Goal: Task Accomplishment & Management: Complete application form

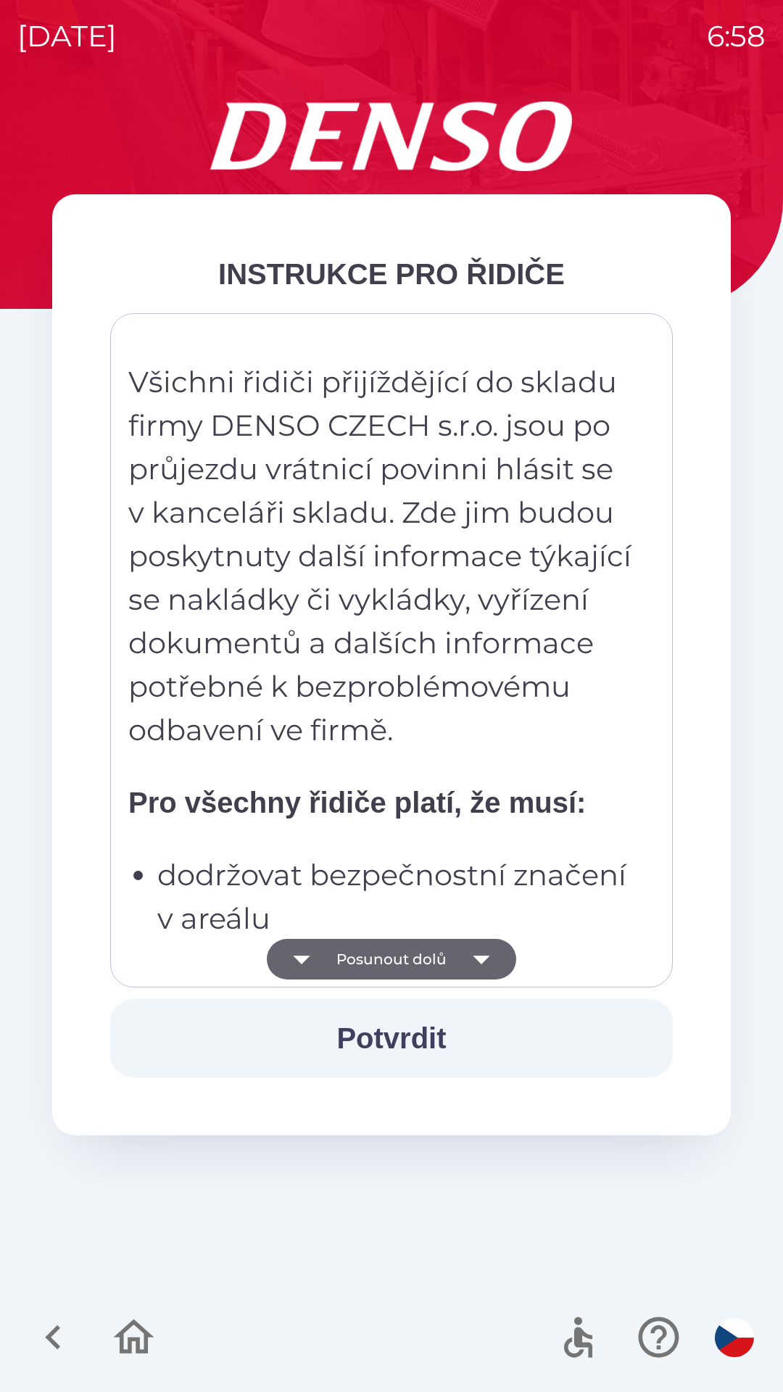
click at [432, 1039] on button "Potvrdit" at bounding box center [391, 1038] width 562 height 78
click at [481, 957] on icon "button" at bounding box center [481, 959] width 17 height 9
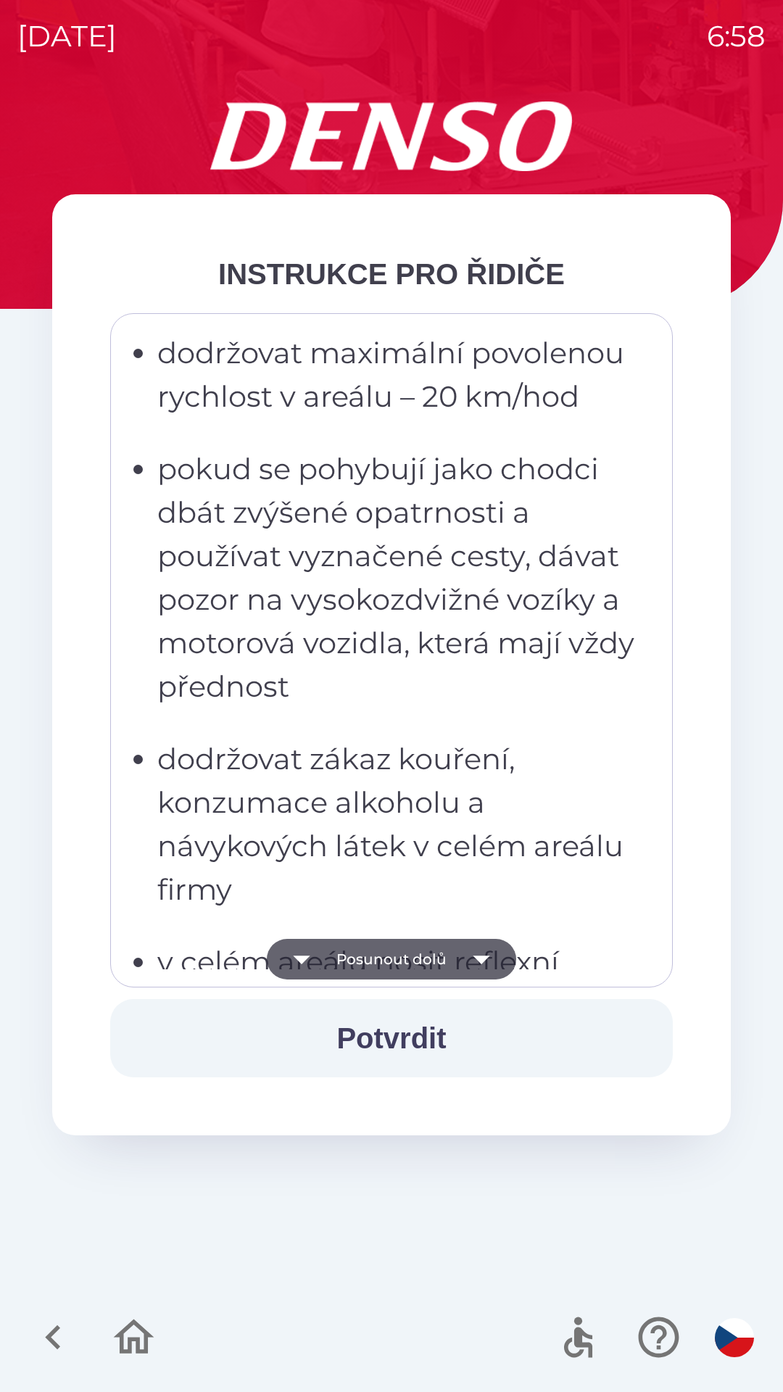
click at [478, 957] on icon "button" at bounding box center [481, 959] width 17 height 9
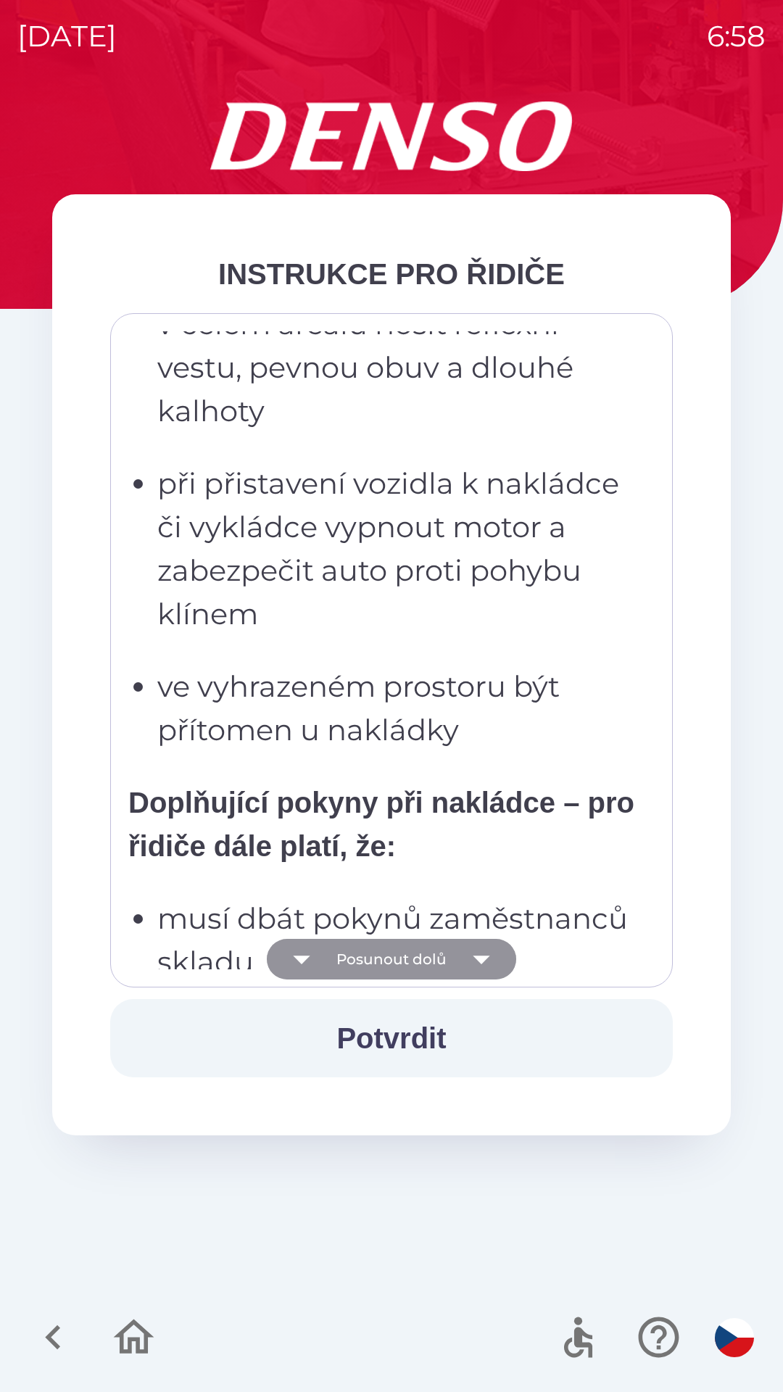
click at [475, 956] on icon "button" at bounding box center [481, 959] width 17 height 9
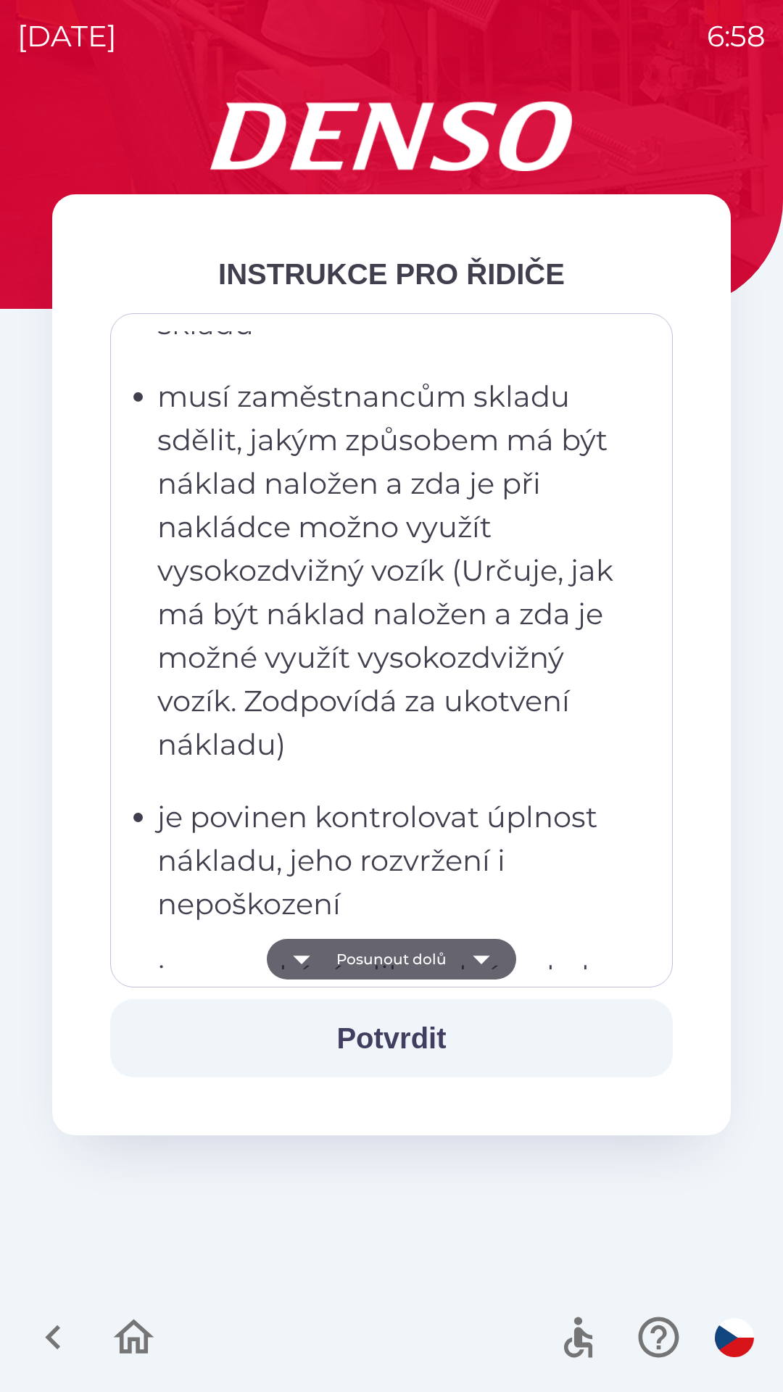
click at [470, 959] on icon "button" at bounding box center [481, 959] width 41 height 41
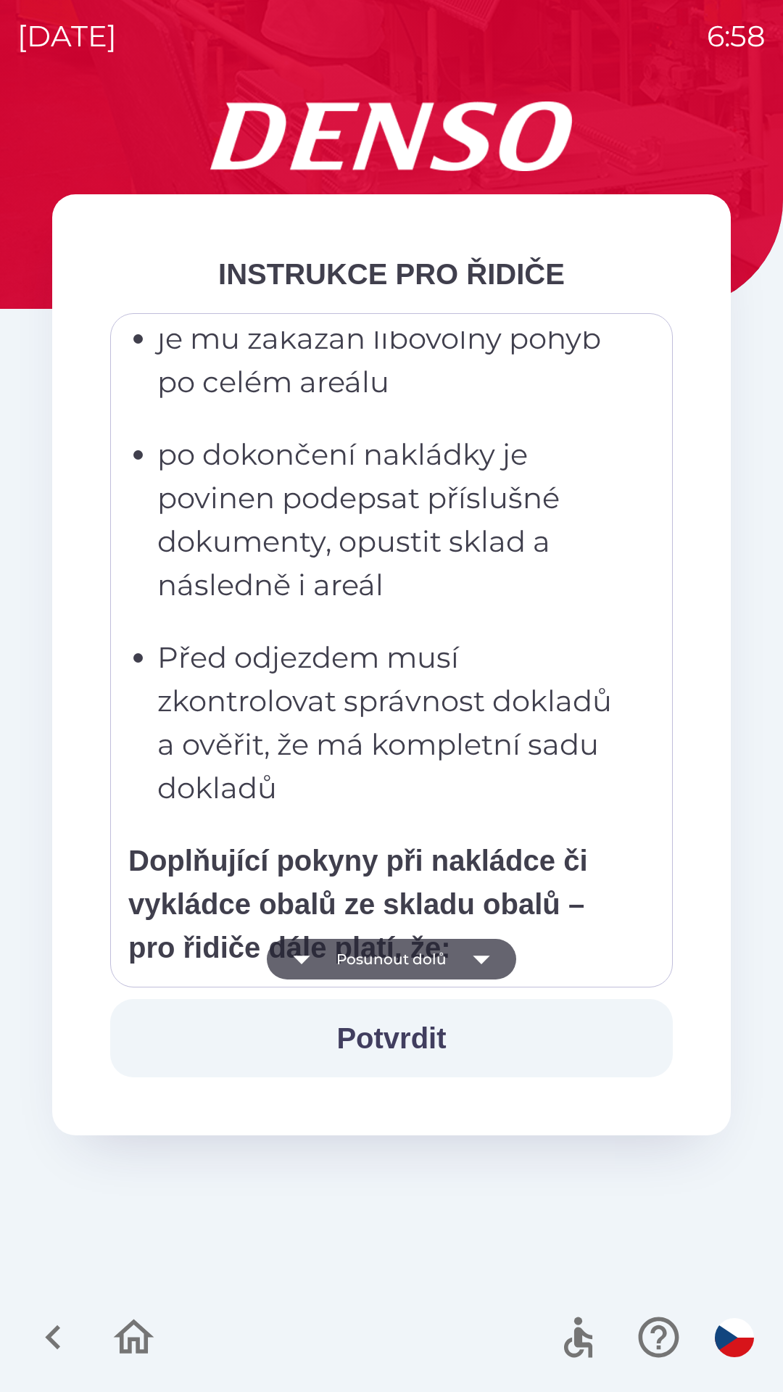
click at [473, 956] on icon "button" at bounding box center [481, 959] width 17 height 9
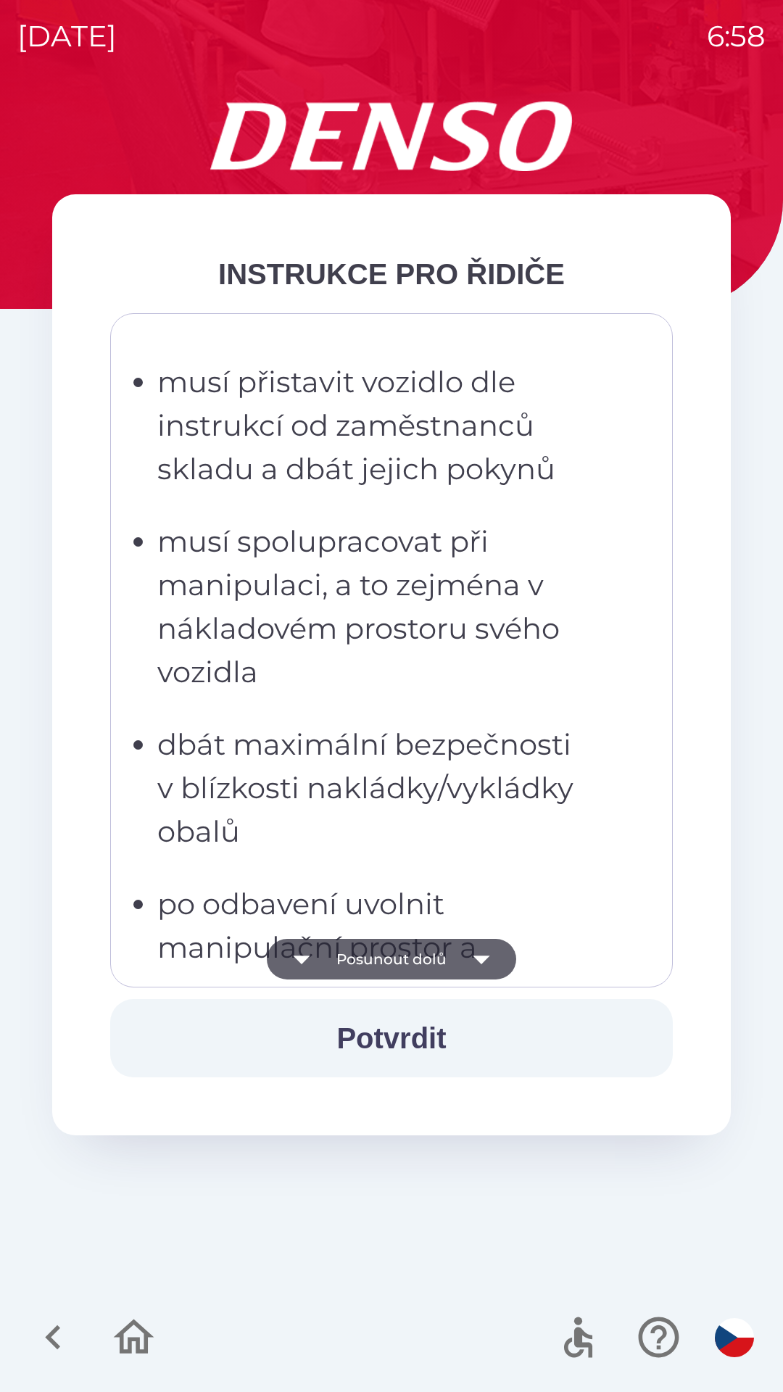
click at [478, 966] on icon "button" at bounding box center [481, 959] width 41 height 41
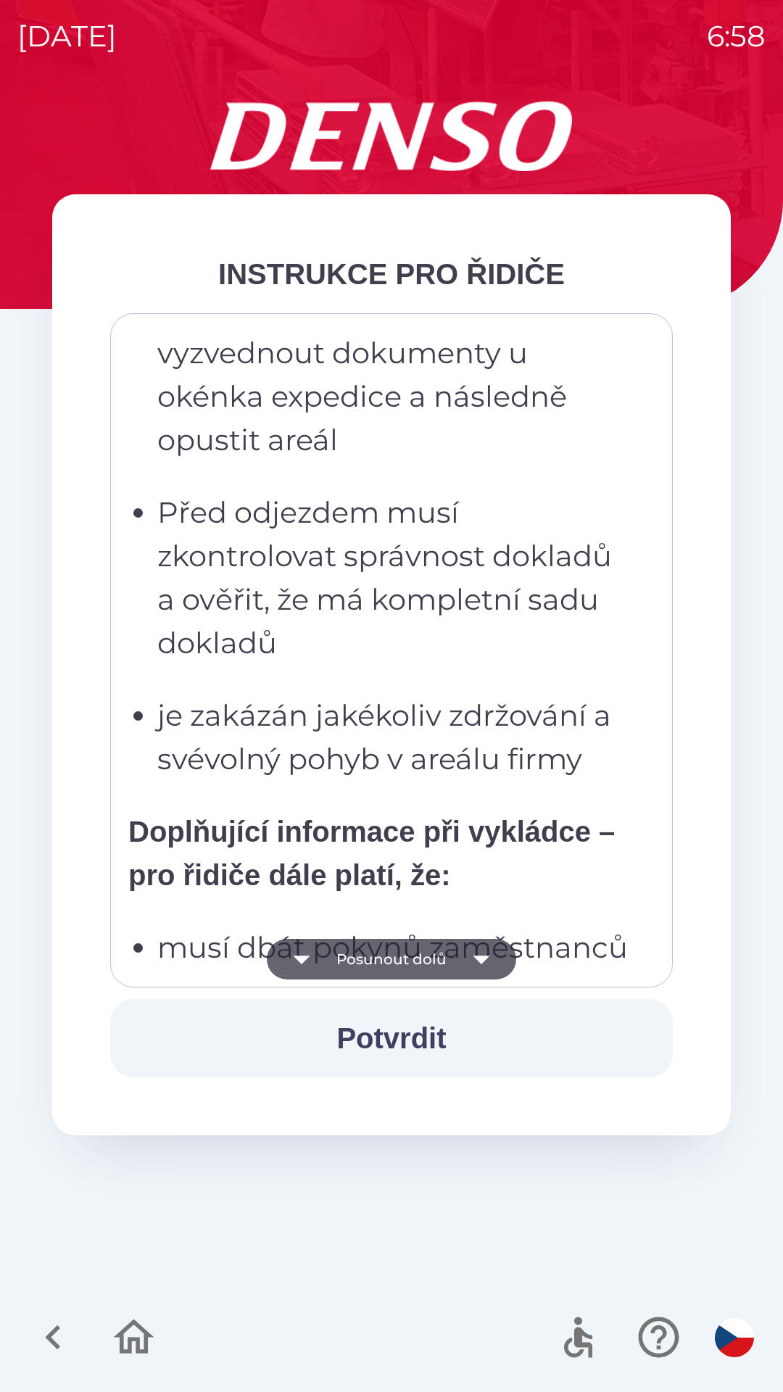
click at [473, 959] on icon "button" at bounding box center [481, 959] width 41 height 41
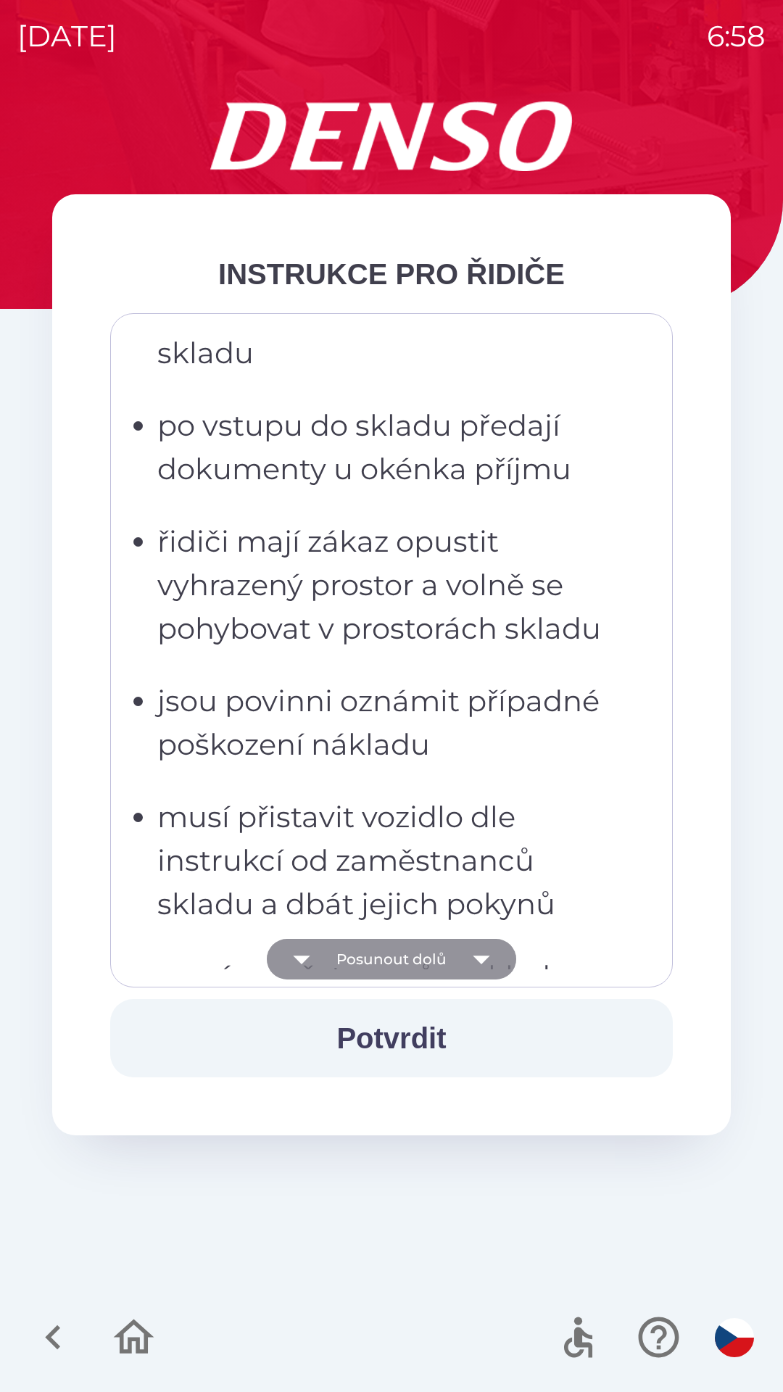
click at [467, 965] on icon "button" at bounding box center [481, 959] width 41 height 41
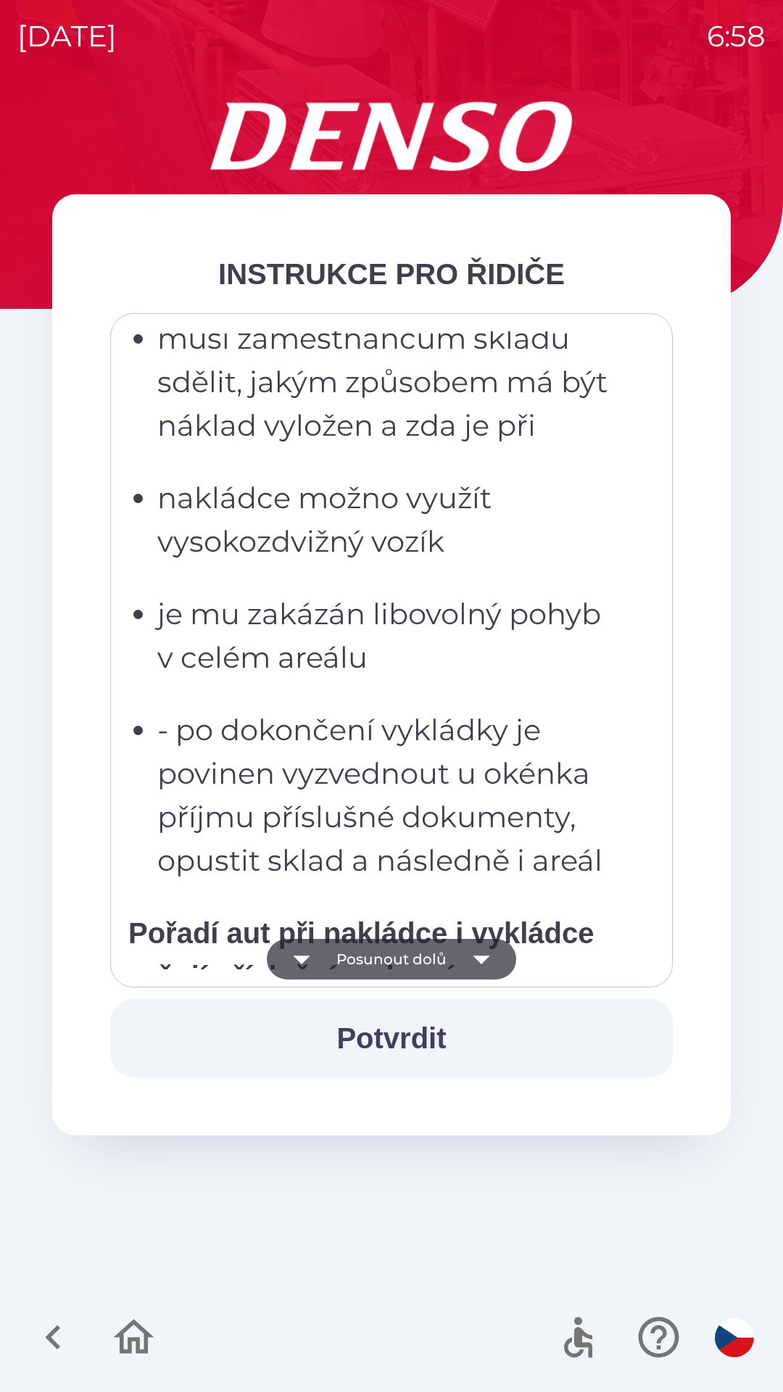
click at [475, 963] on icon "button" at bounding box center [481, 959] width 41 height 41
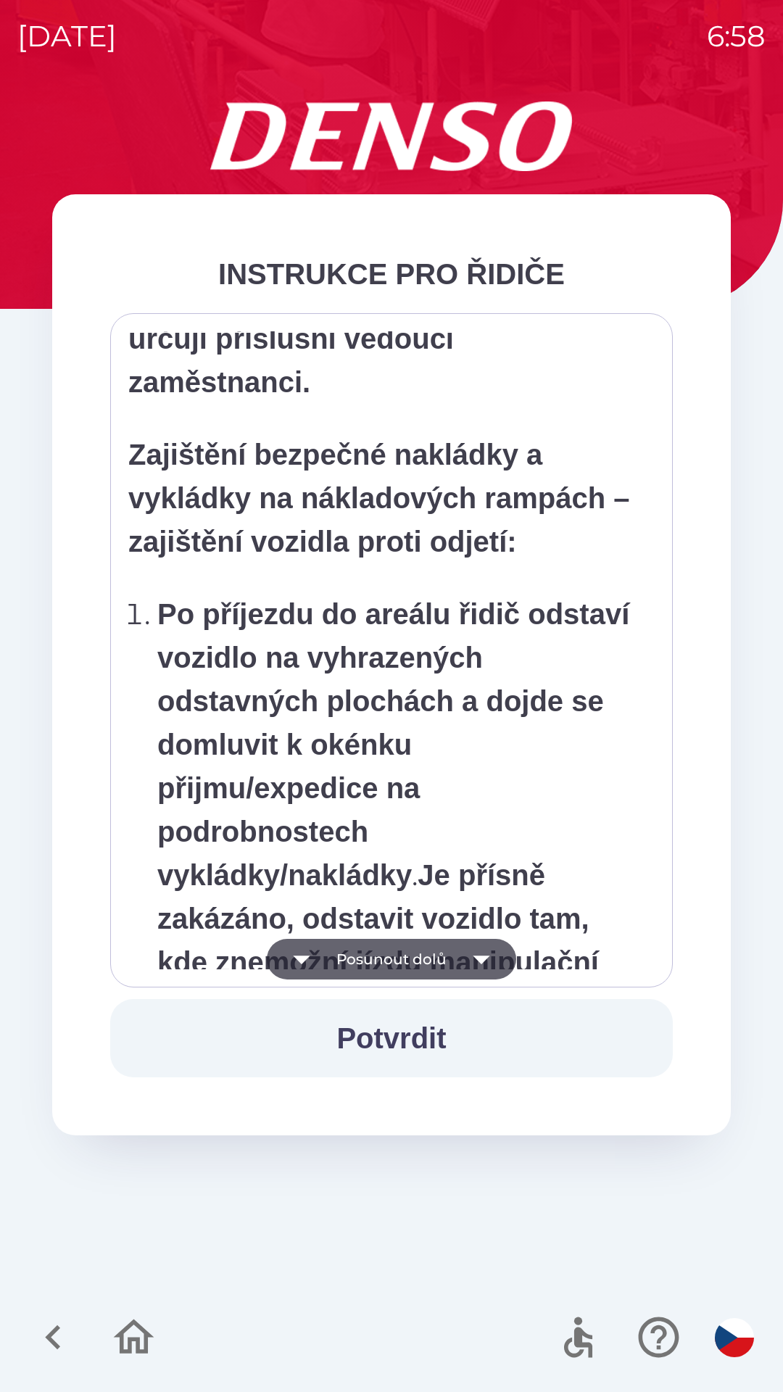
click at [477, 958] on icon "button" at bounding box center [481, 959] width 17 height 9
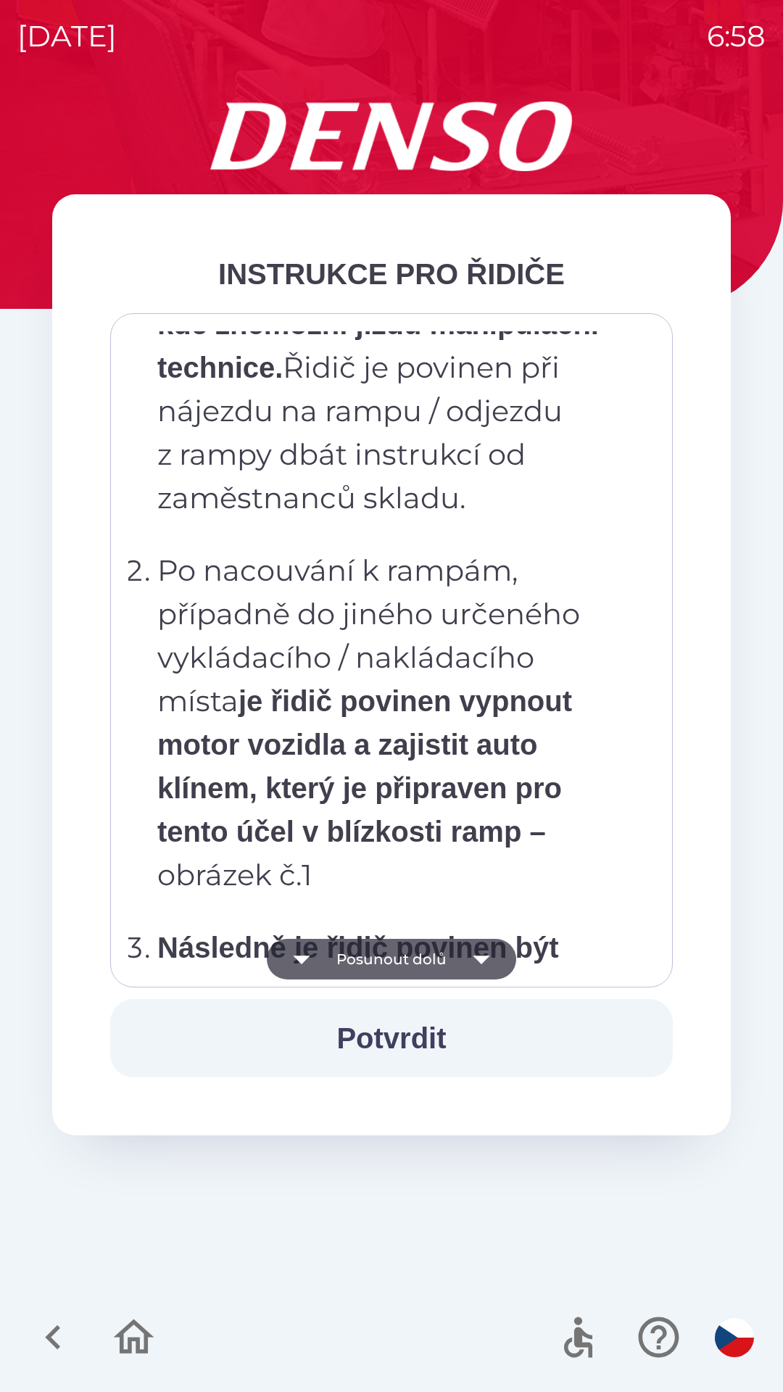
click at [476, 954] on icon "button" at bounding box center [481, 959] width 41 height 41
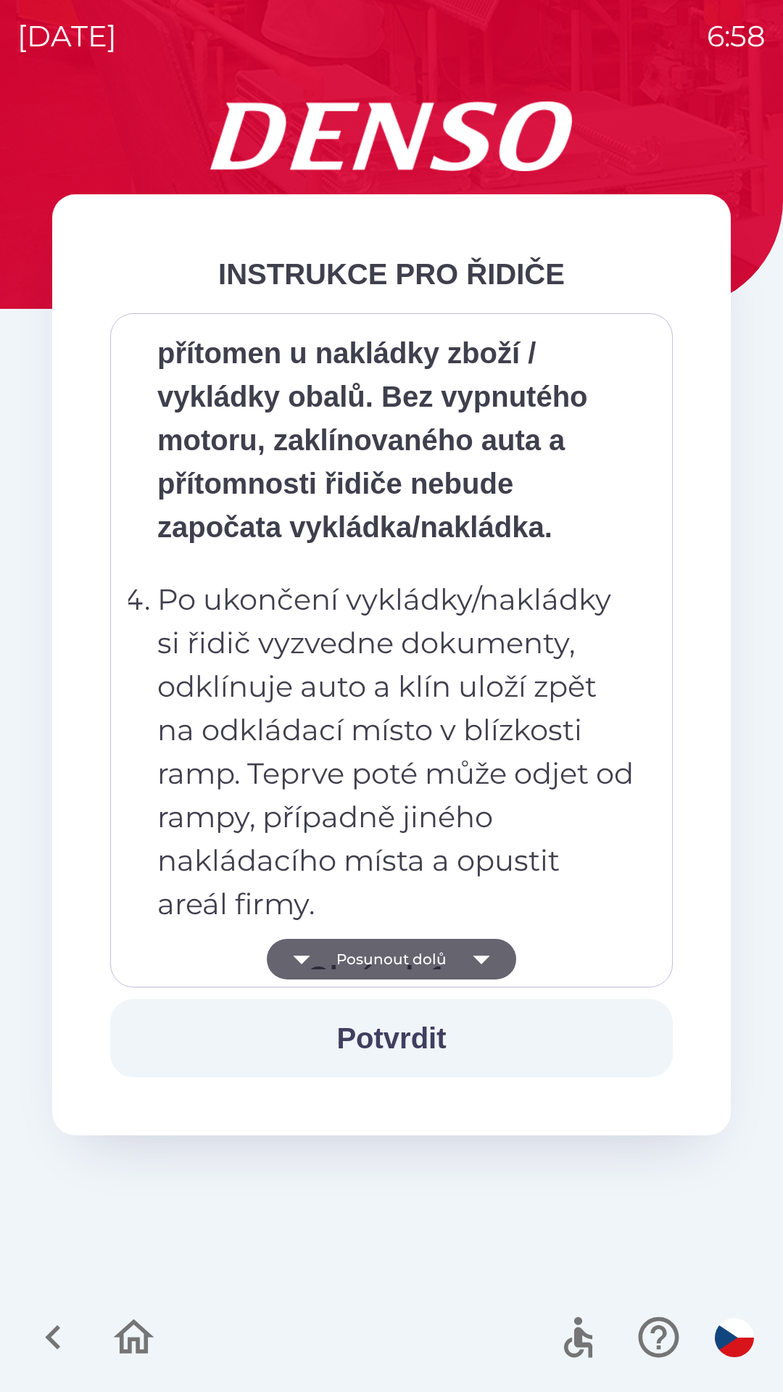
click at [473, 963] on icon "button" at bounding box center [481, 959] width 41 height 41
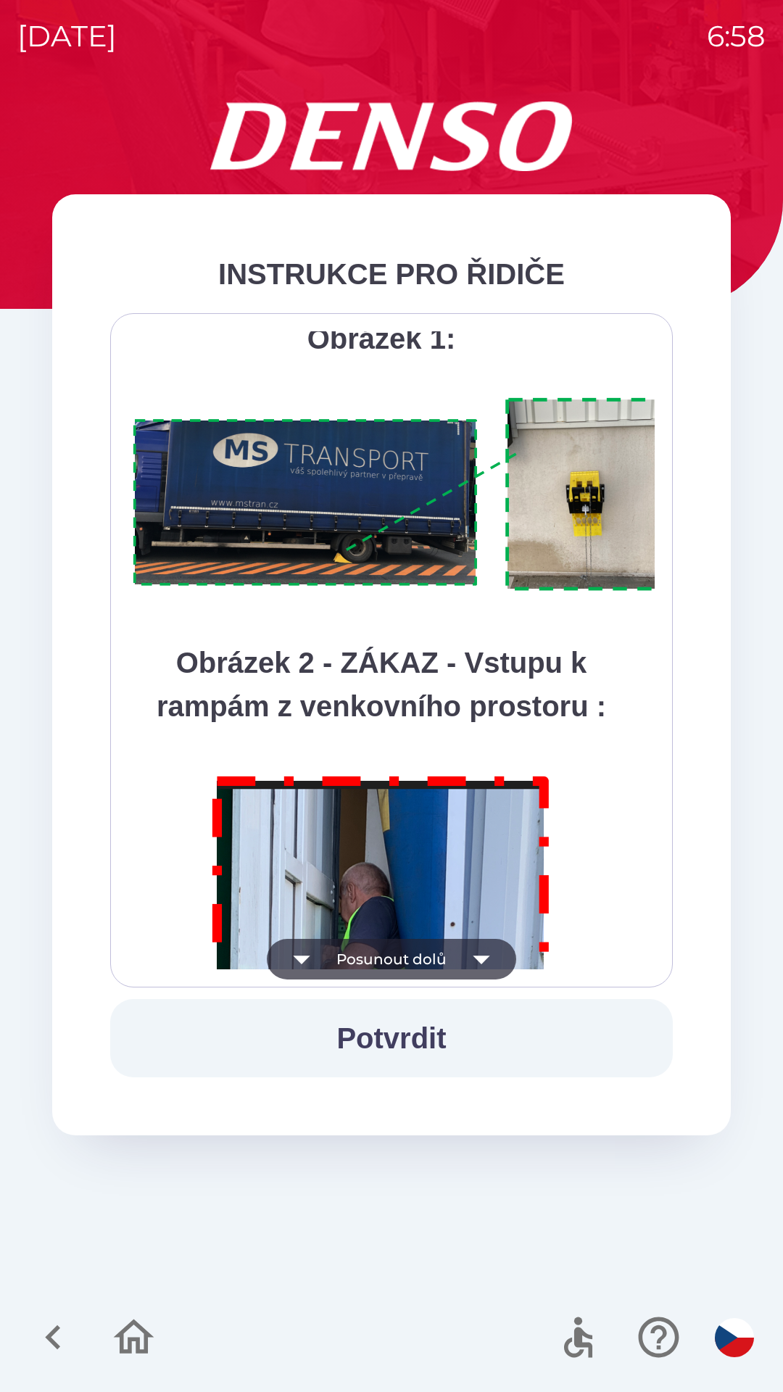
click at [482, 960] on icon "button" at bounding box center [481, 959] width 17 height 9
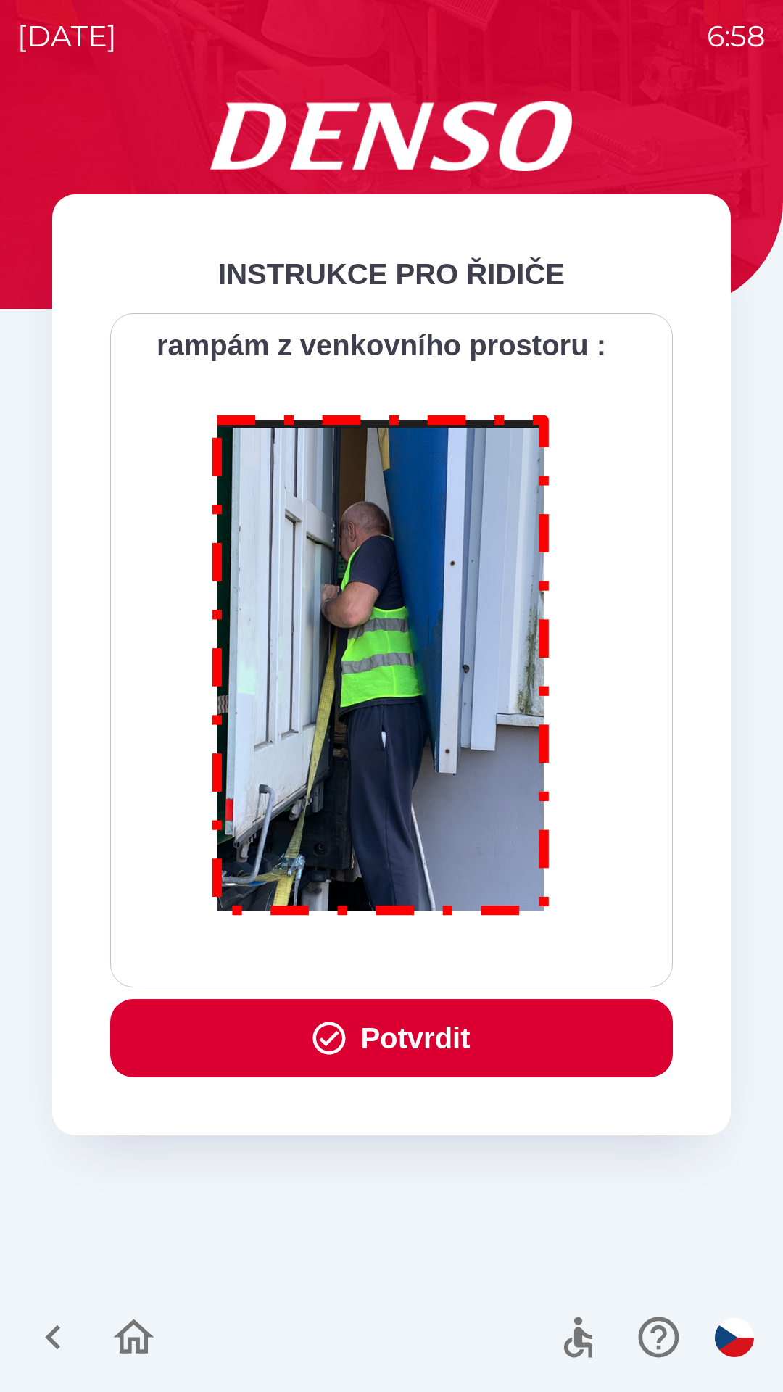
click at [445, 1037] on button "Potvrdit" at bounding box center [391, 1038] width 562 height 78
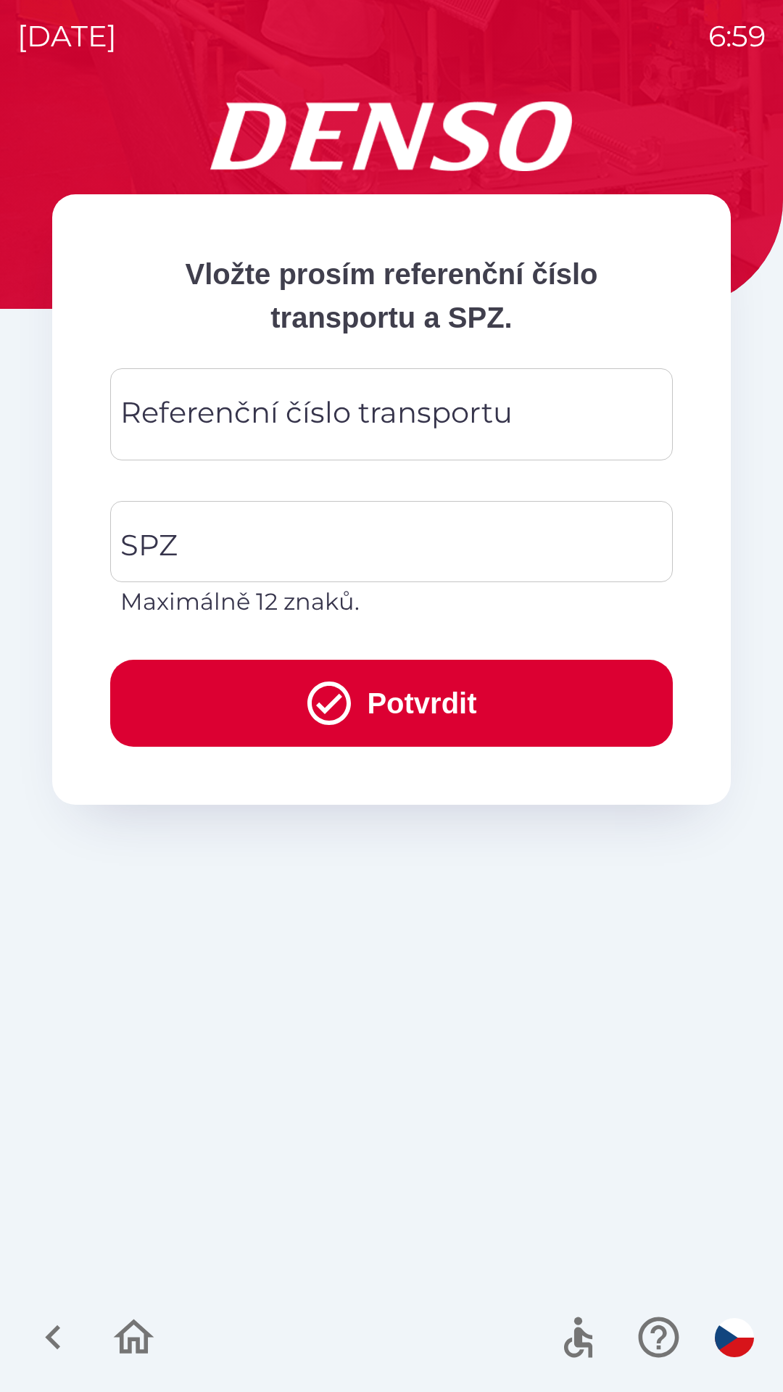
click at [549, 407] on input "Referenční číslo transportu" at bounding box center [392, 414] width 528 height 57
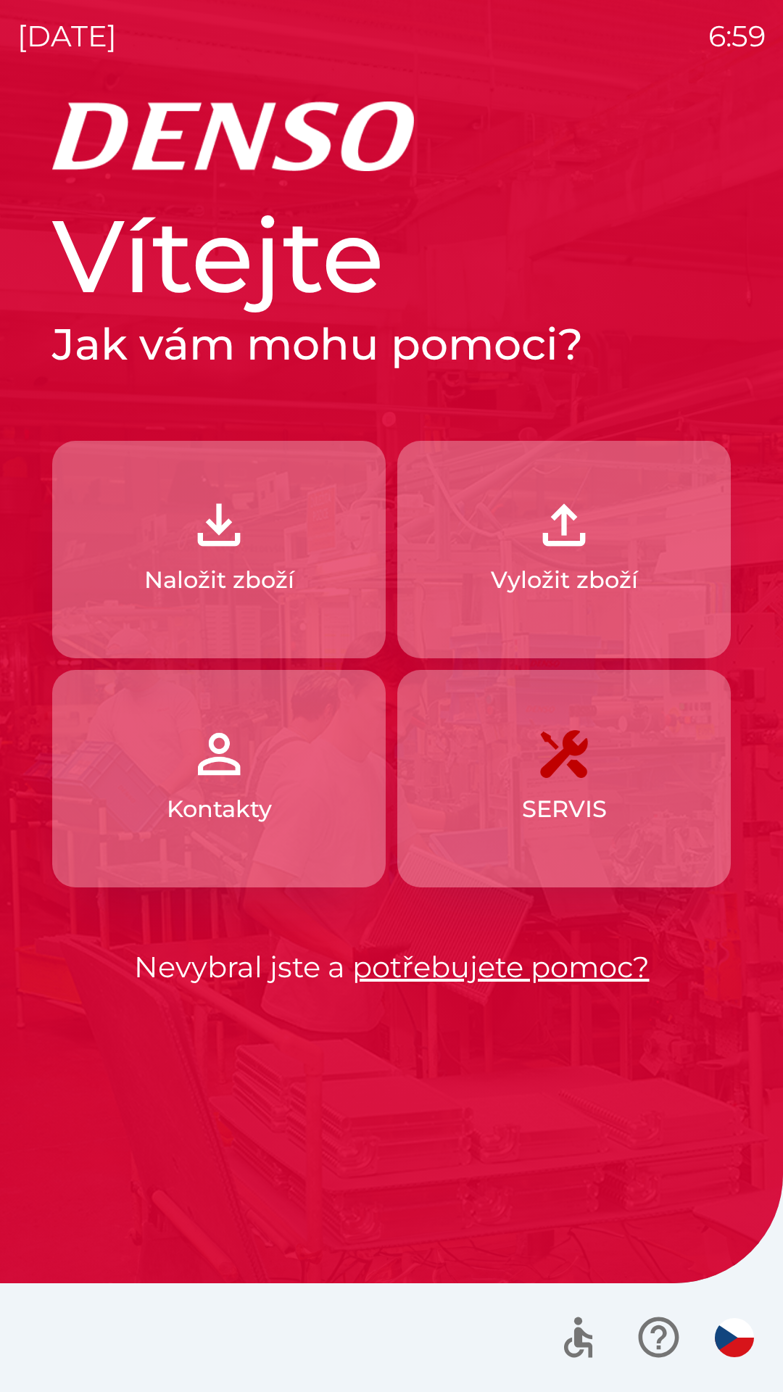
click at [597, 553] on button "Vyložit zboží" at bounding box center [563, 549] width 333 height 217
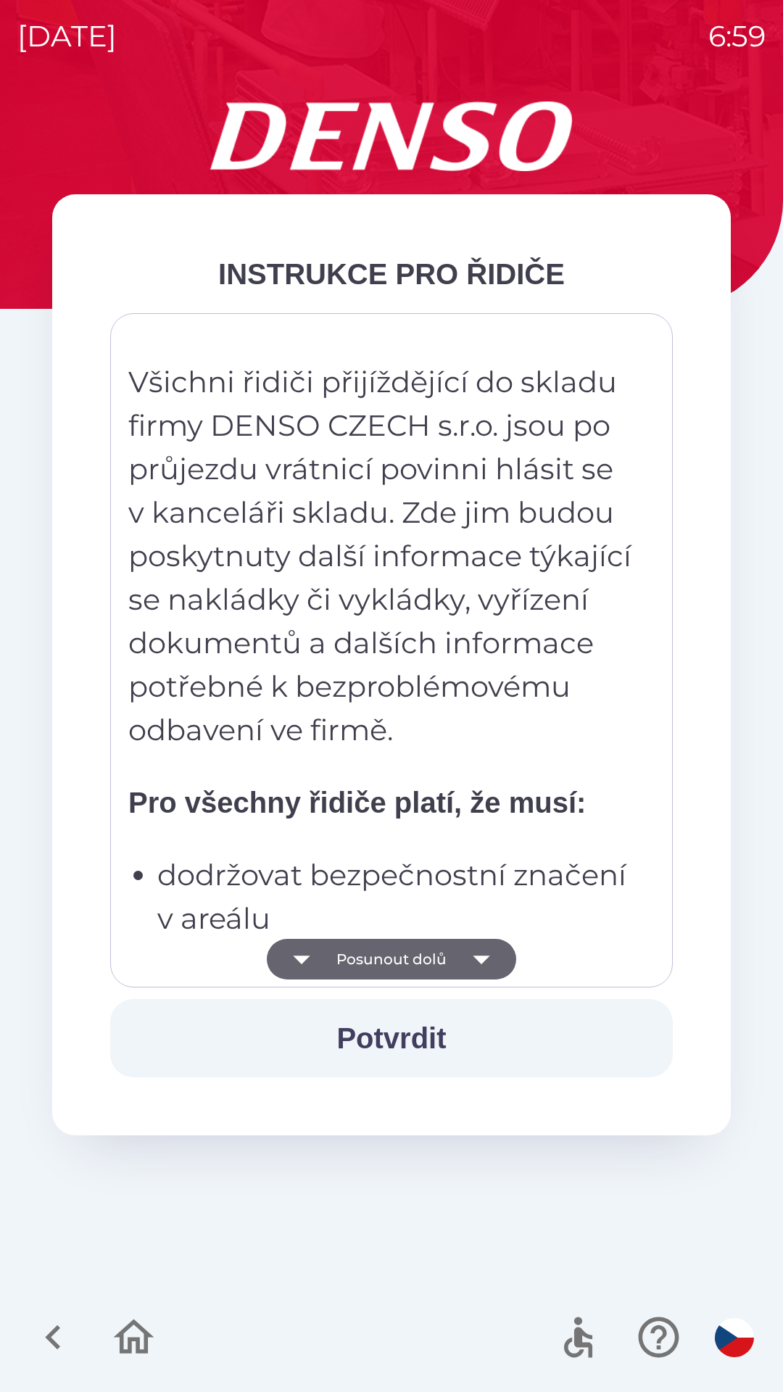
click at [489, 953] on icon "button" at bounding box center [481, 959] width 41 height 41
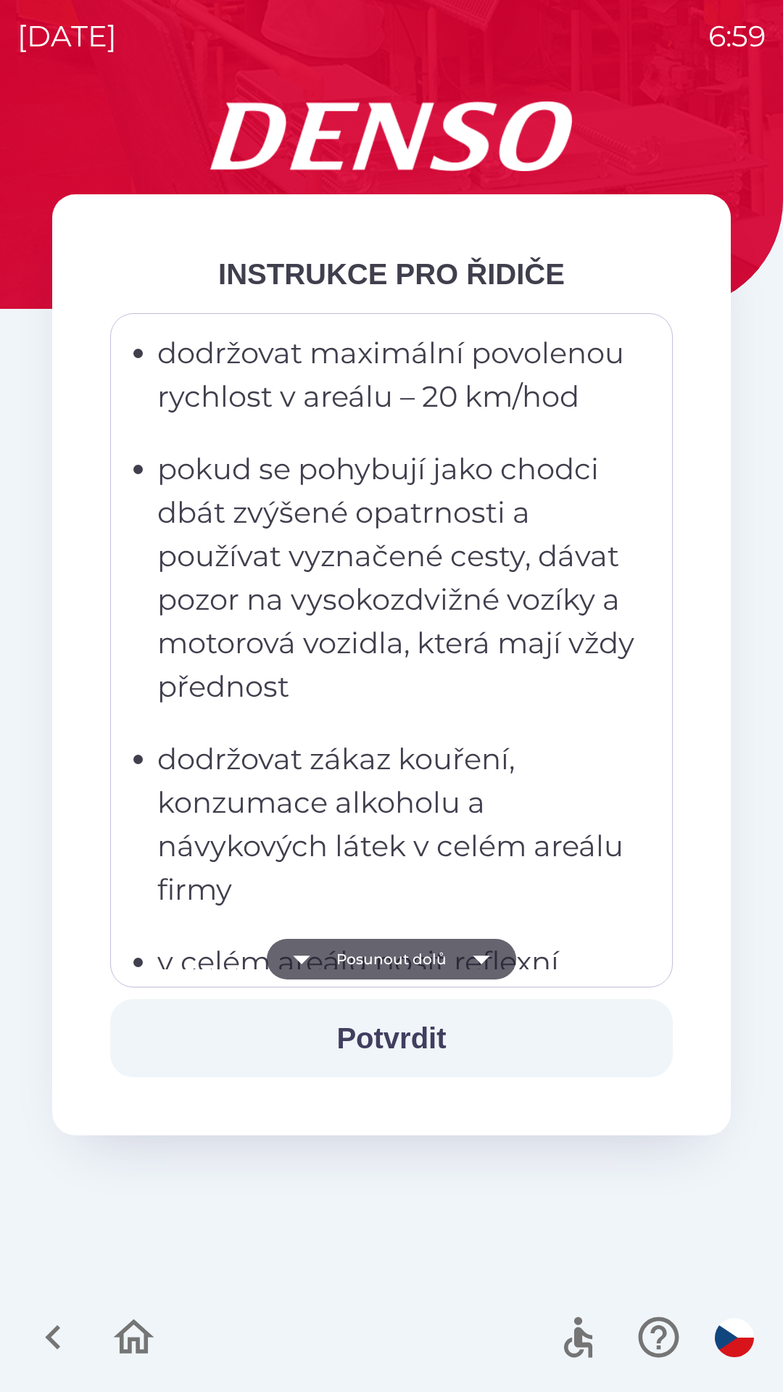
click at [476, 950] on icon "button" at bounding box center [481, 959] width 41 height 41
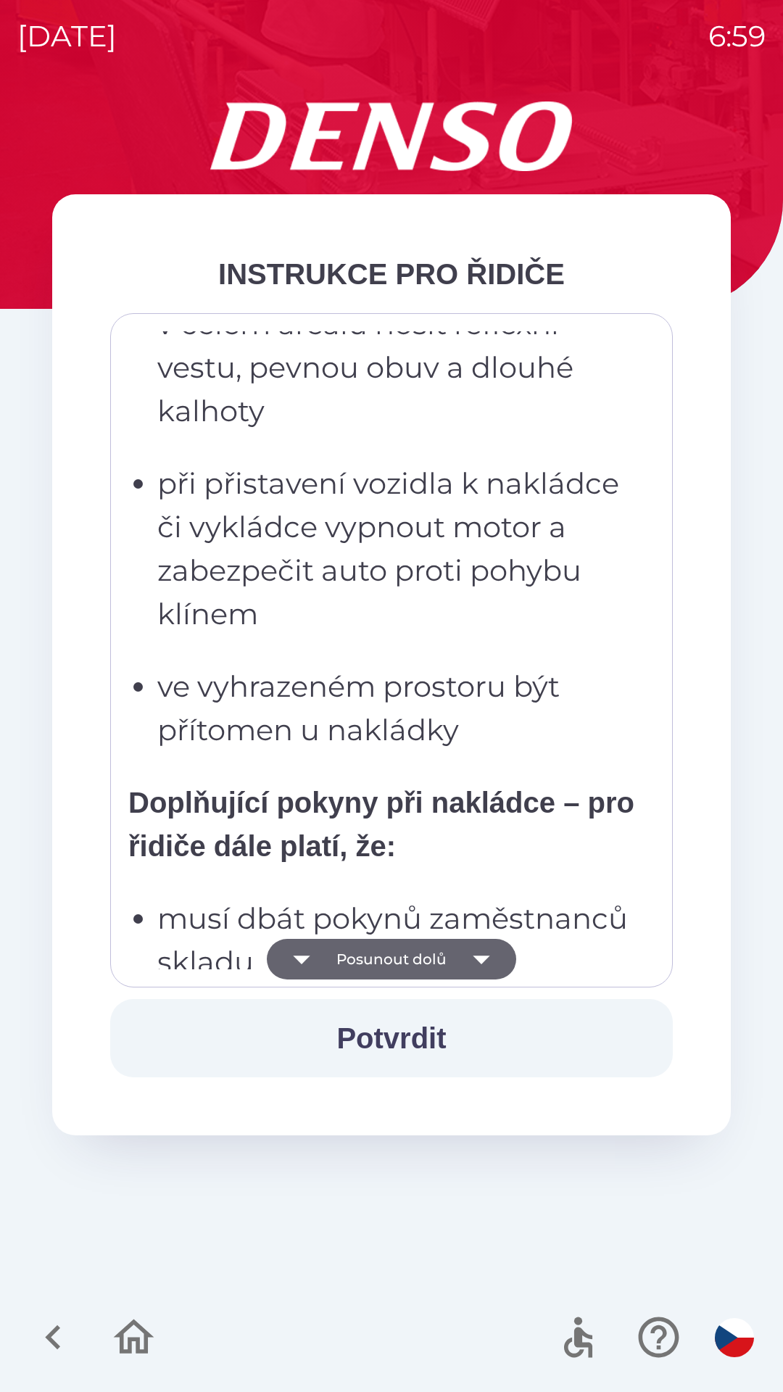
click at [475, 956] on icon "button" at bounding box center [481, 959] width 17 height 9
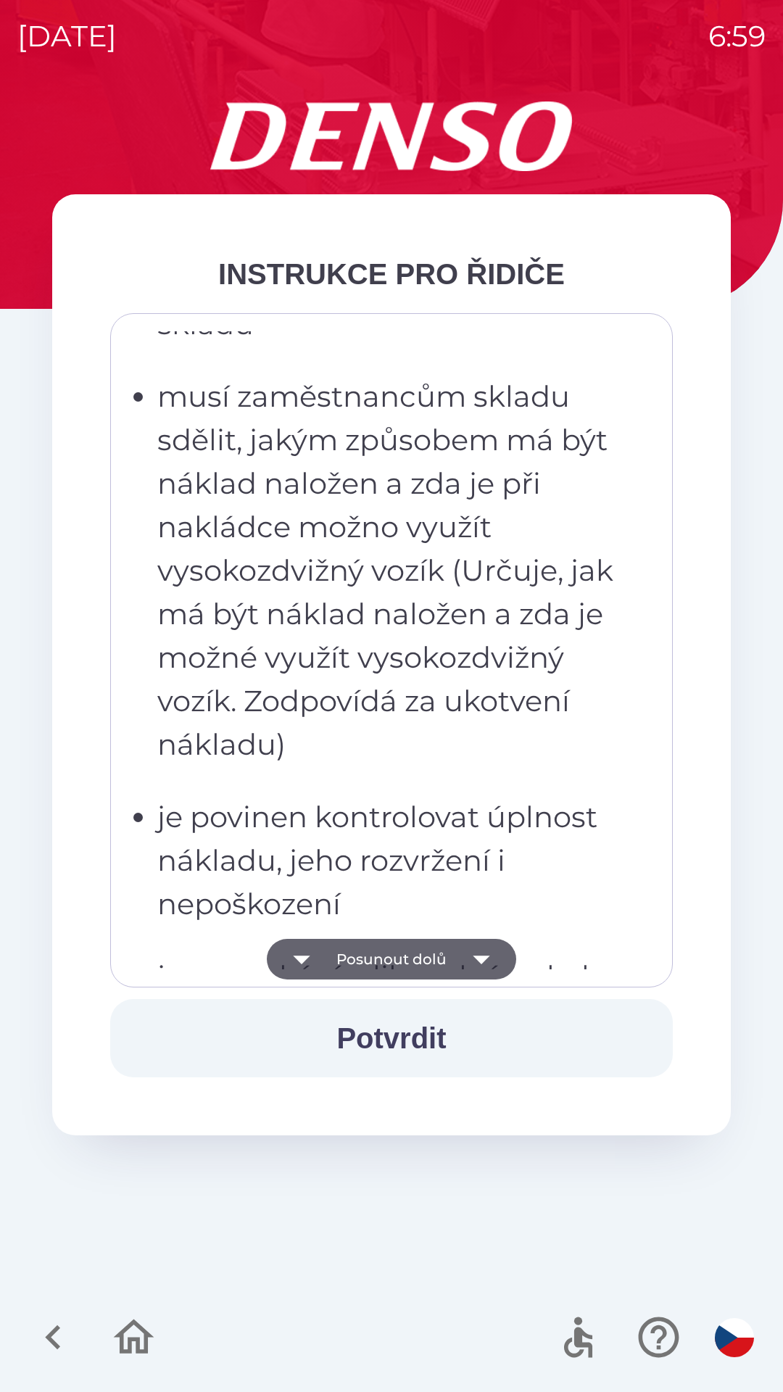
click at [480, 965] on icon "button" at bounding box center [481, 959] width 41 height 41
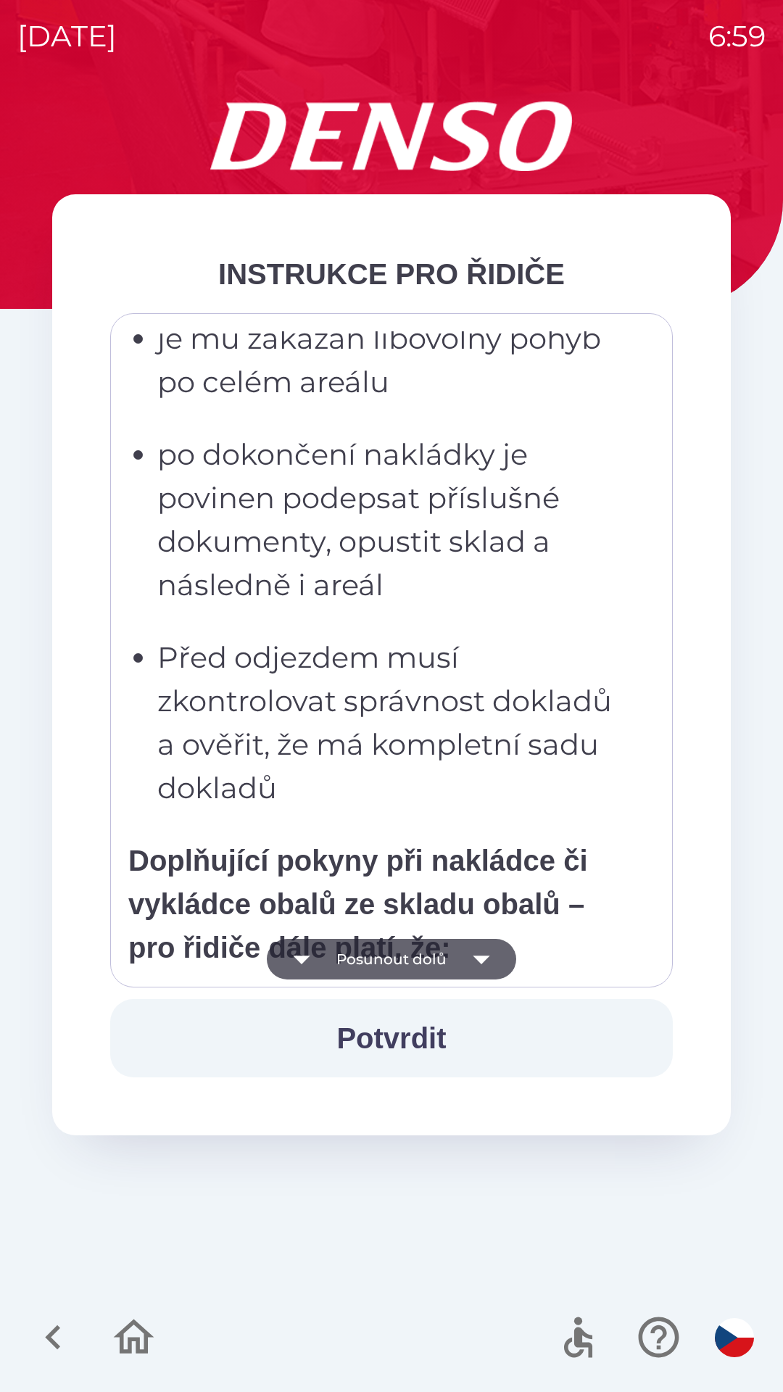
click at [478, 967] on icon "button" at bounding box center [481, 959] width 41 height 41
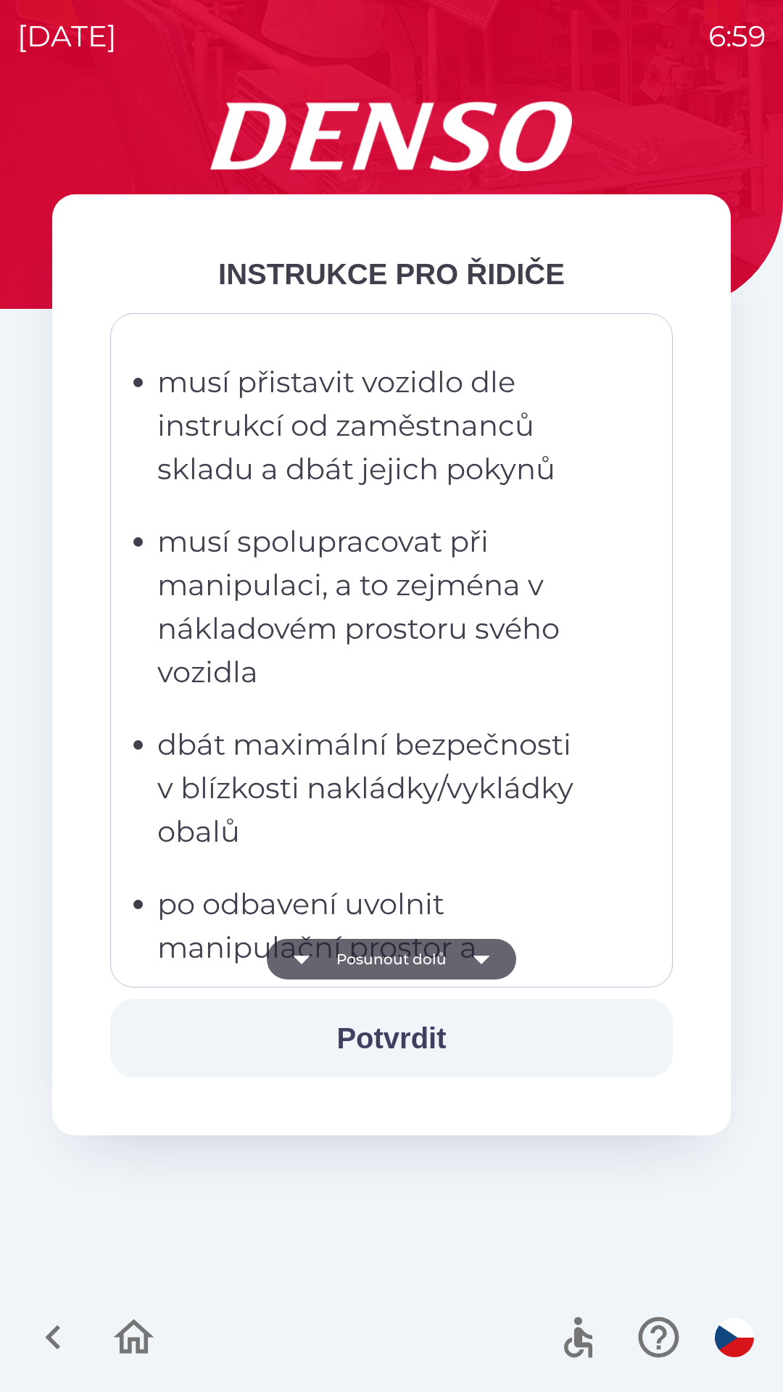
click at [482, 960] on icon "button" at bounding box center [481, 959] width 17 height 9
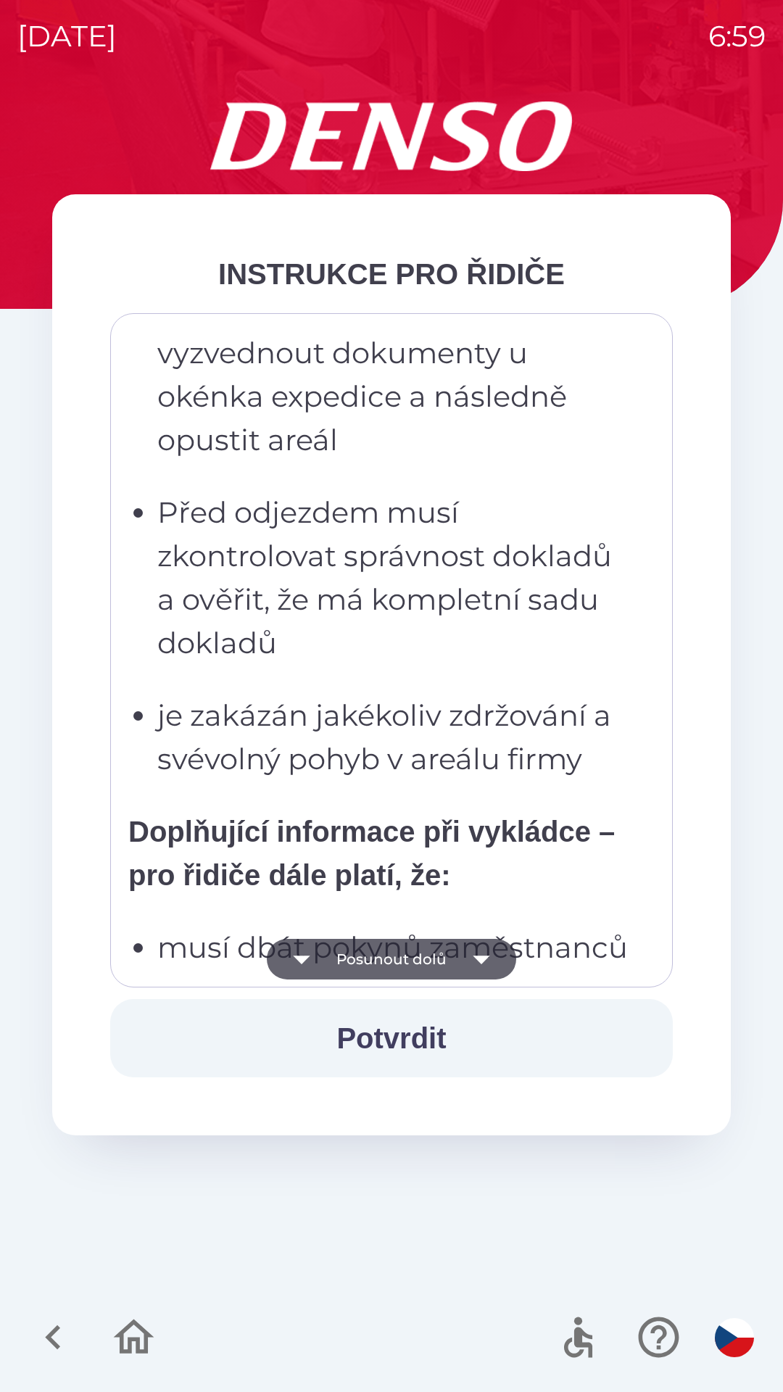
click at [480, 951] on icon "button" at bounding box center [481, 959] width 41 height 41
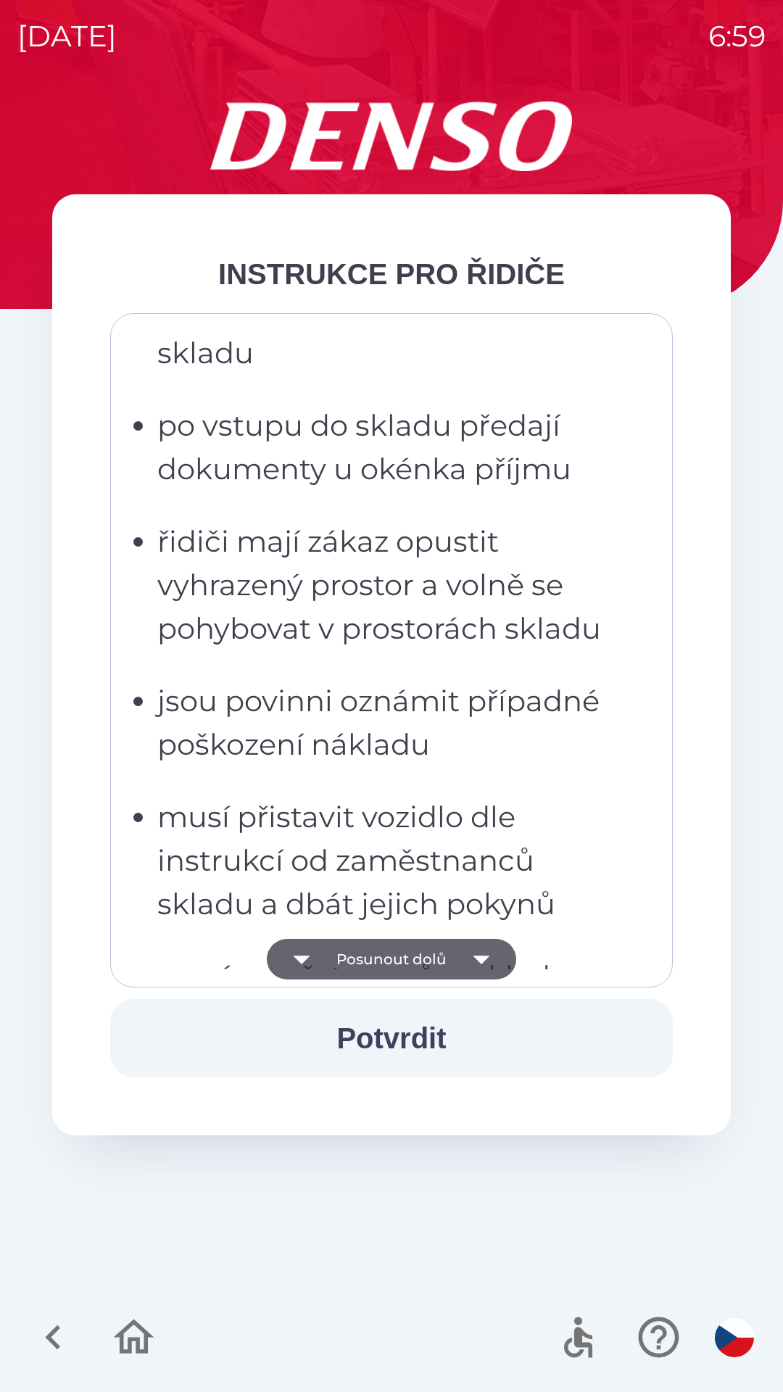
click at [474, 956] on icon "button" at bounding box center [481, 959] width 17 height 9
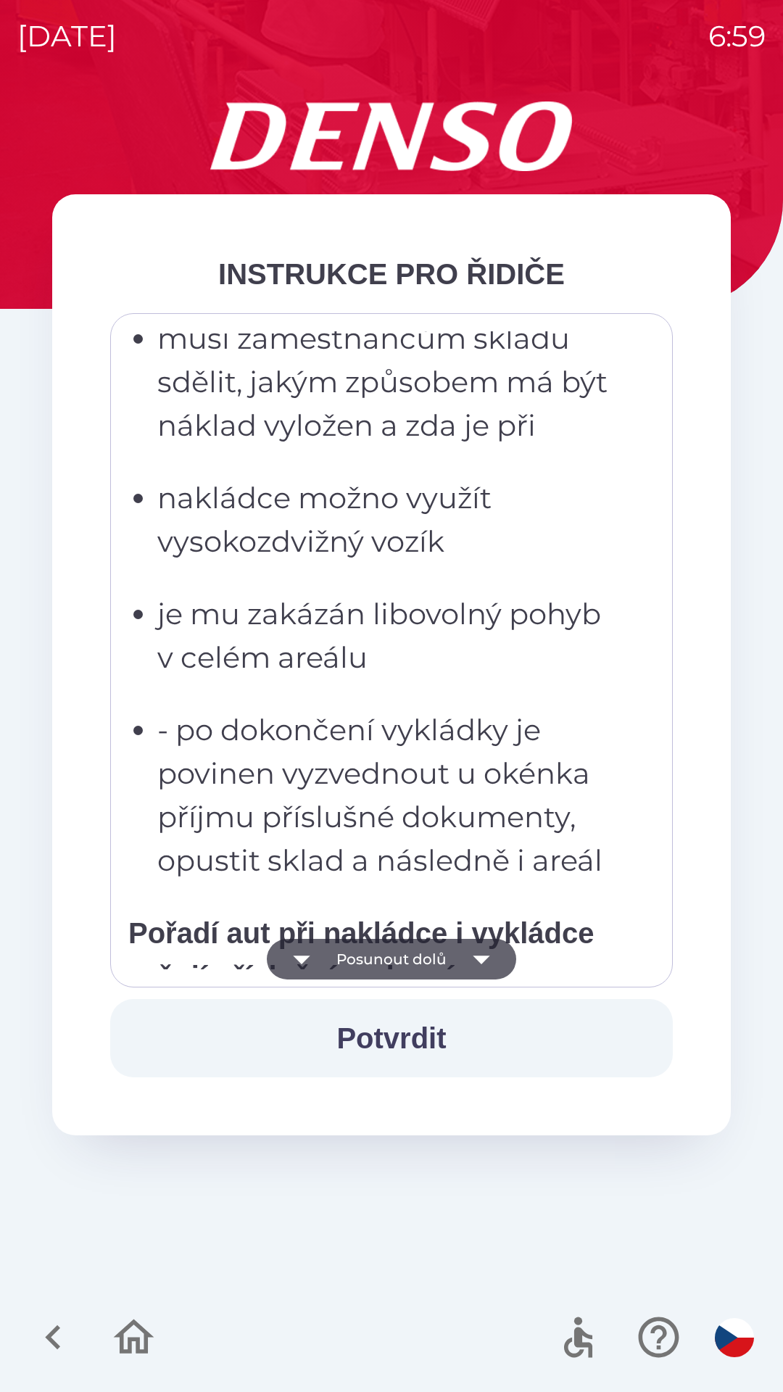
click at [469, 963] on icon "button" at bounding box center [481, 959] width 41 height 41
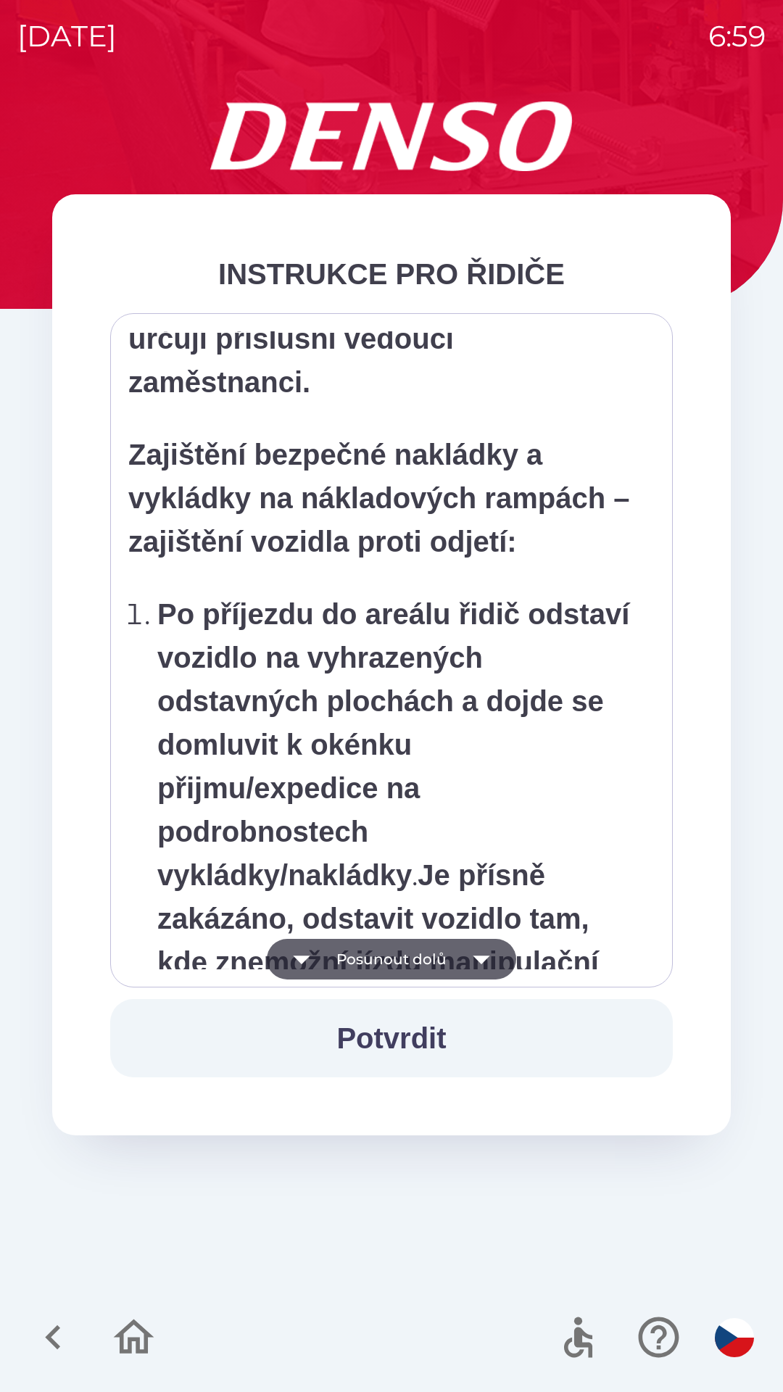
click at [475, 965] on icon "button" at bounding box center [481, 959] width 41 height 41
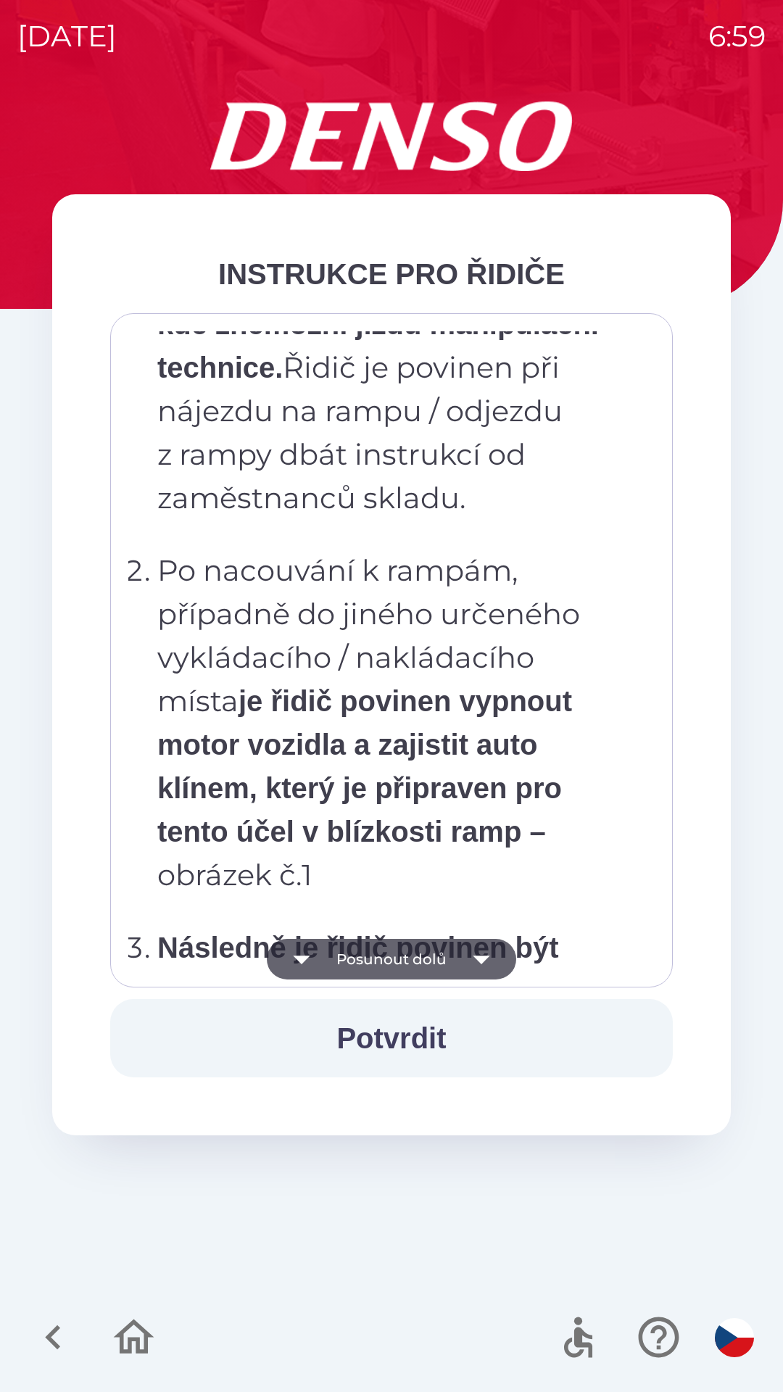
click at [473, 971] on icon "button" at bounding box center [481, 959] width 41 height 41
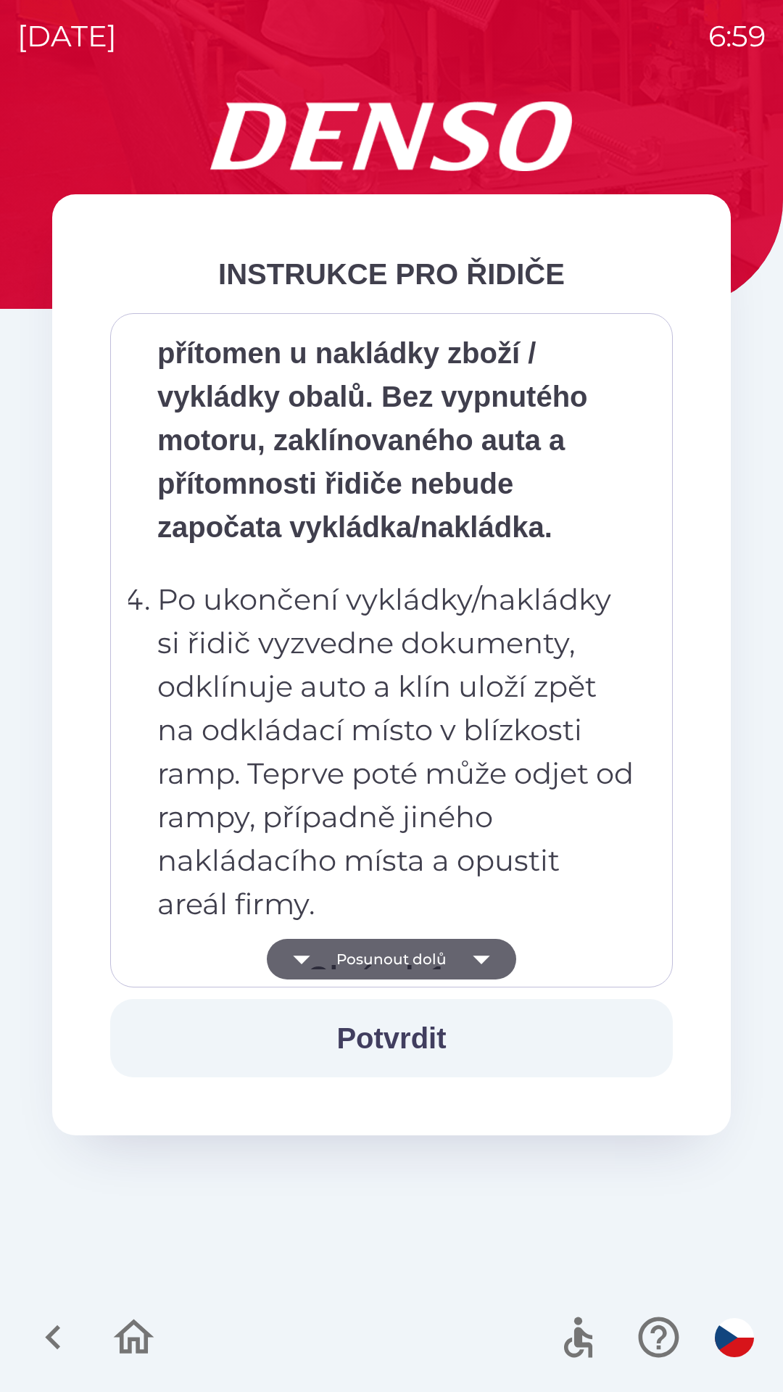
click at [473, 968] on icon "button" at bounding box center [481, 959] width 41 height 41
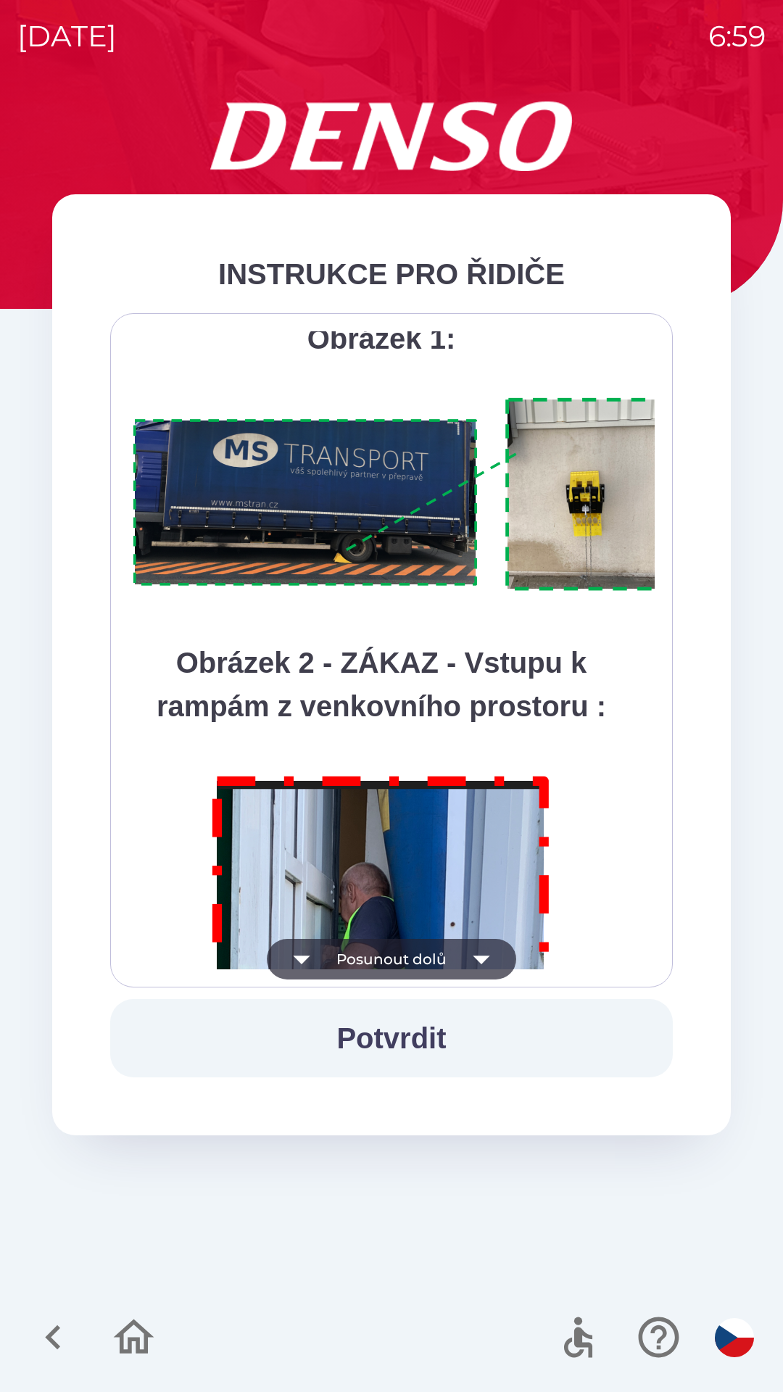
click at [475, 968] on icon "button" at bounding box center [481, 959] width 41 height 41
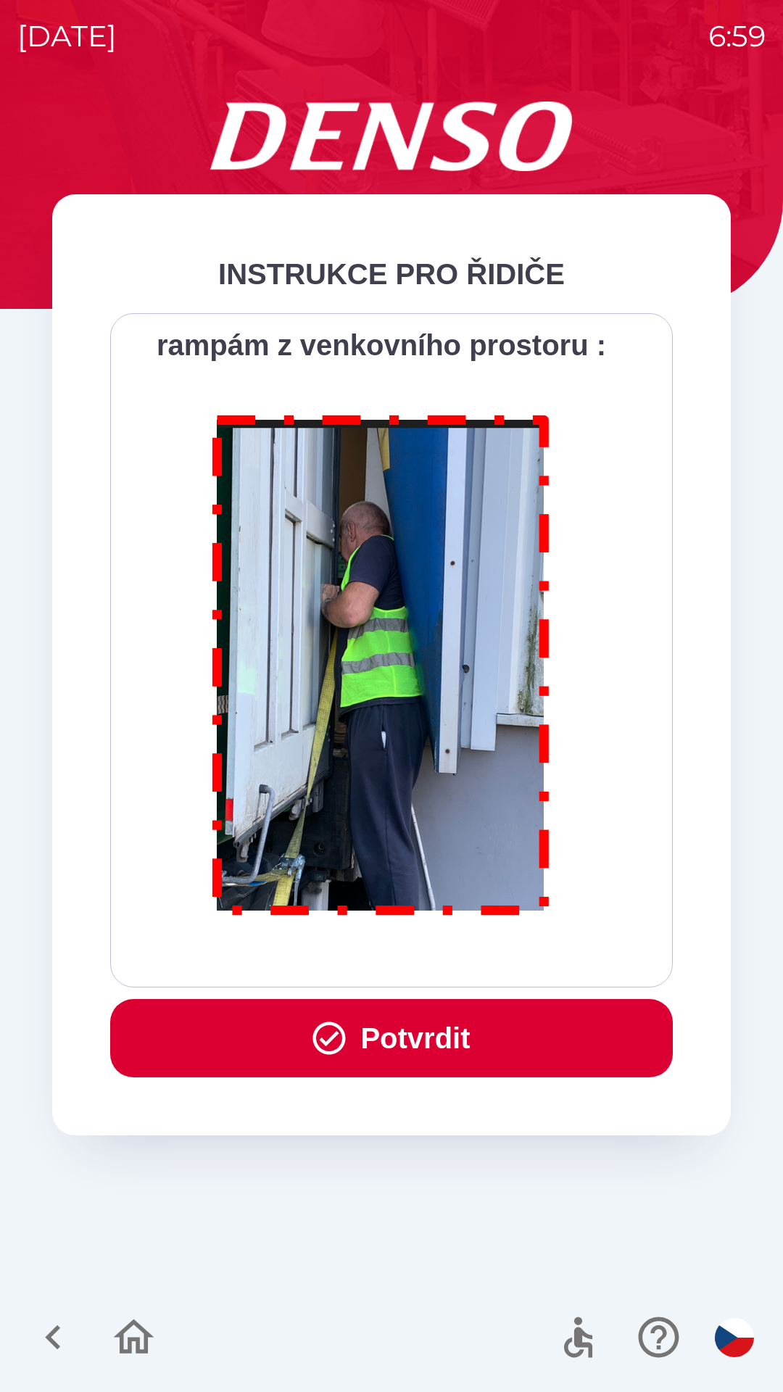
click at [484, 964] on div "Všichni řidiči přijíždějící do skladu firmy DENSO CZECH s.r.o. jsou po průjezdu…" at bounding box center [391, 650] width 526 height 638
click at [480, 968] on div "Všichni řidiči přijíždějící do skladu firmy DENSO CZECH s.r.o. jsou po průjezdu…" at bounding box center [391, 650] width 526 height 638
click at [454, 1065] on button "Potvrdit" at bounding box center [391, 1038] width 562 height 78
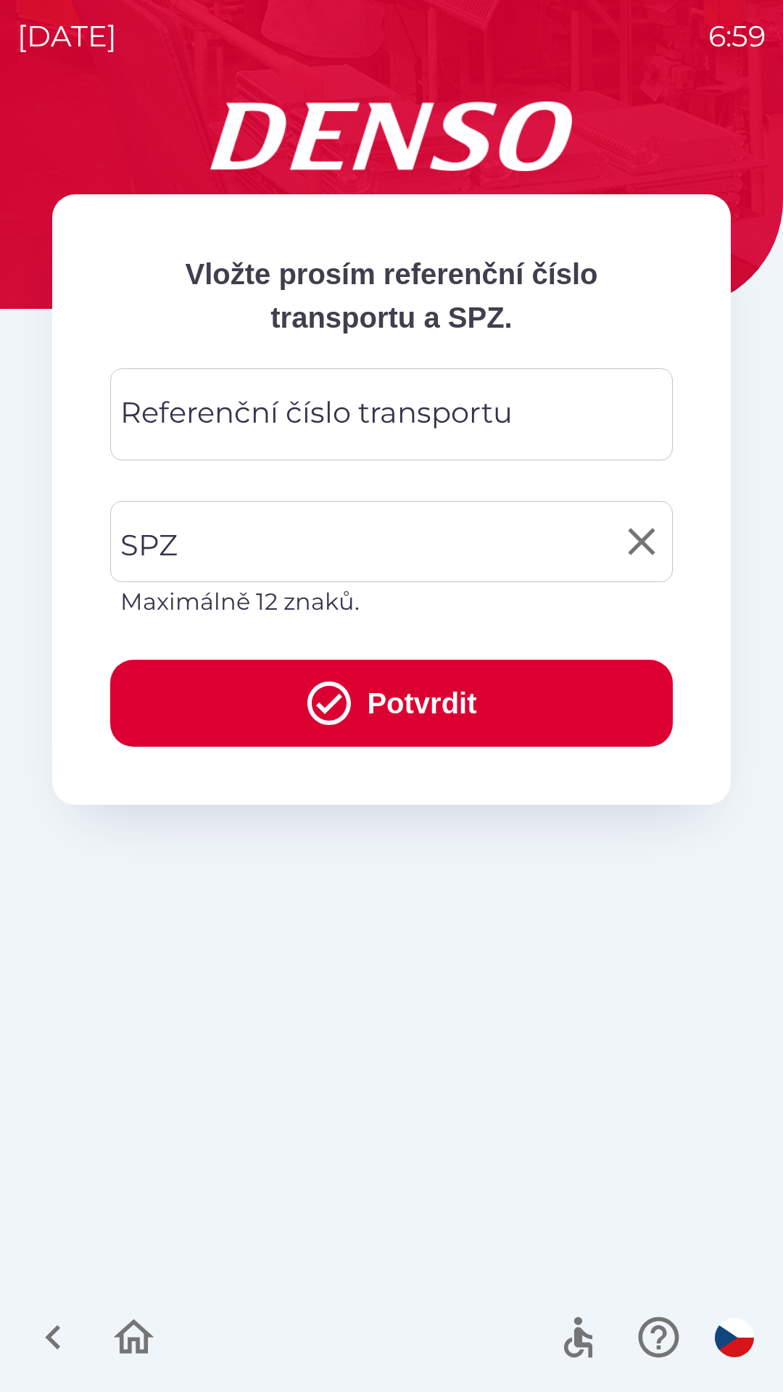
click at [234, 537] on input "SPZ" at bounding box center [381, 541] width 528 height 68
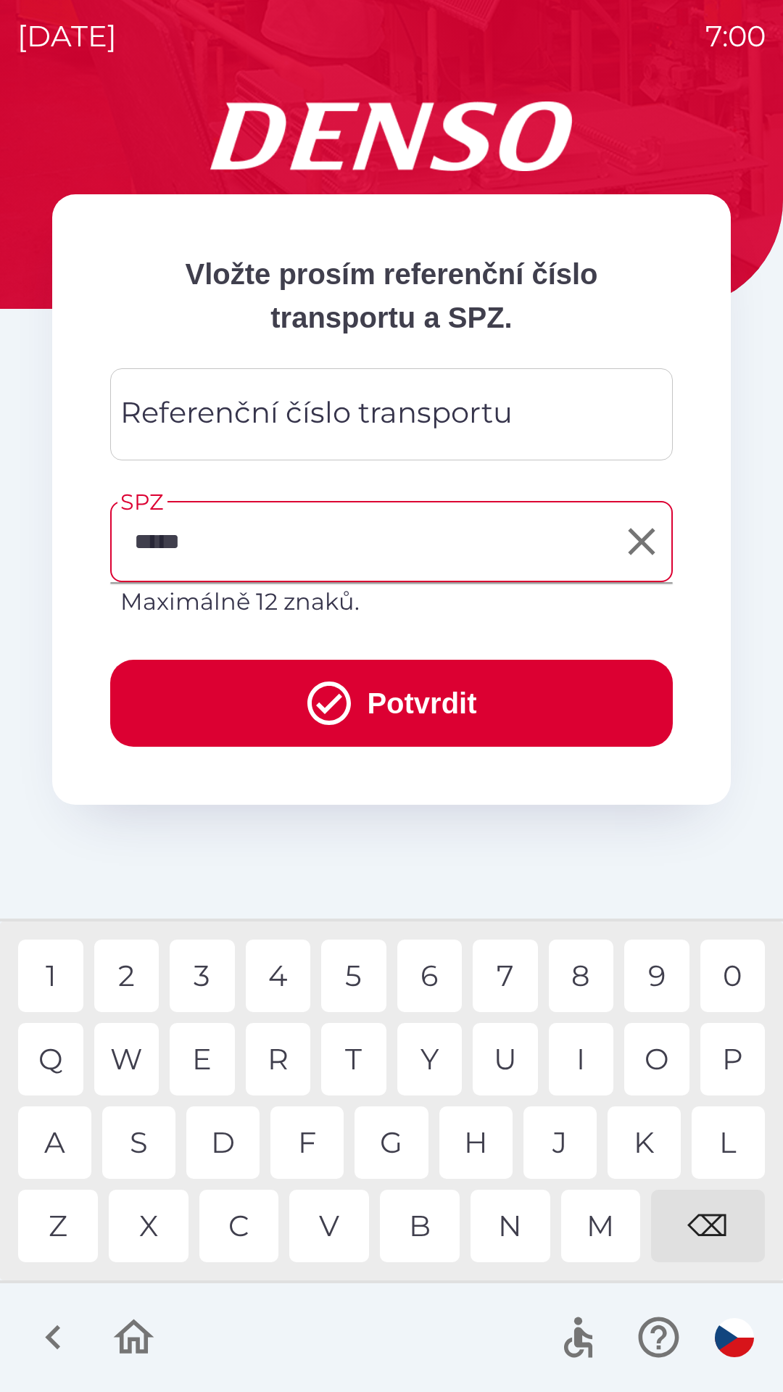
click at [514, 965] on div "7" at bounding box center [505, 975] width 65 height 72
click at [440, 978] on div "6" at bounding box center [429, 975] width 65 height 72
type input "*******"
click at [285, 976] on div "4" at bounding box center [278, 975] width 65 height 72
click at [422, 715] on button "Potvrdit" at bounding box center [391, 703] width 562 height 87
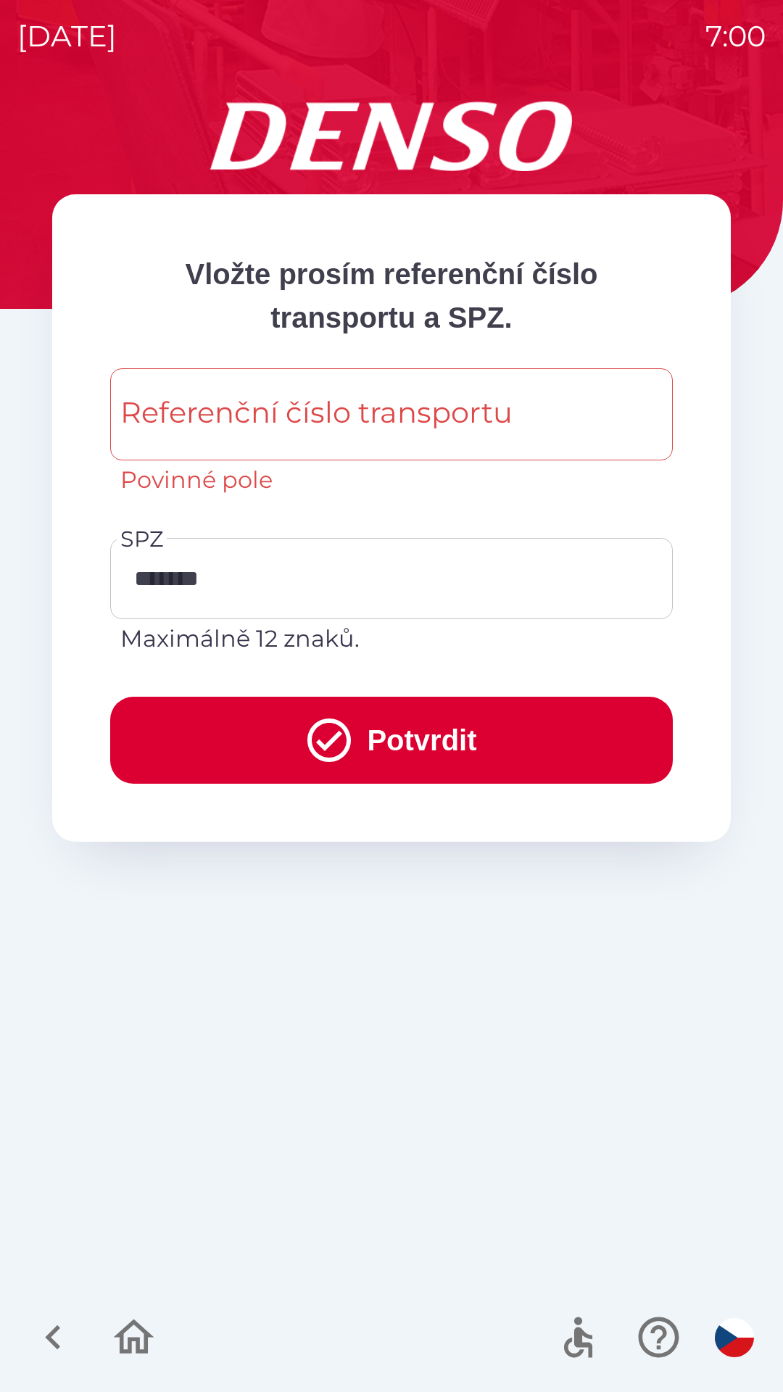
click at [441, 743] on button "Potvrdit" at bounding box center [391, 740] width 562 height 87
click at [277, 569] on input "*******" at bounding box center [381, 578] width 528 height 68
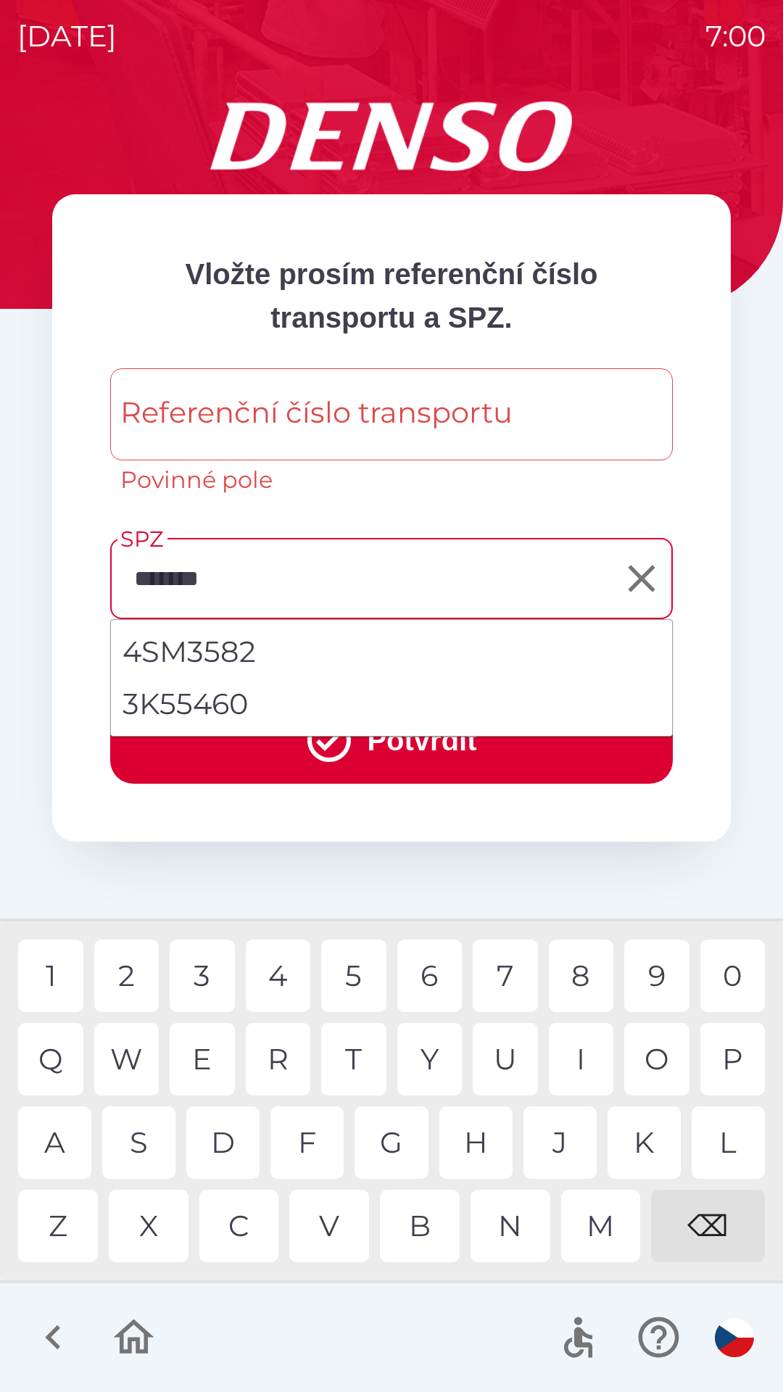
click at [416, 1315] on div at bounding box center [391, 1337] width 783 height 109
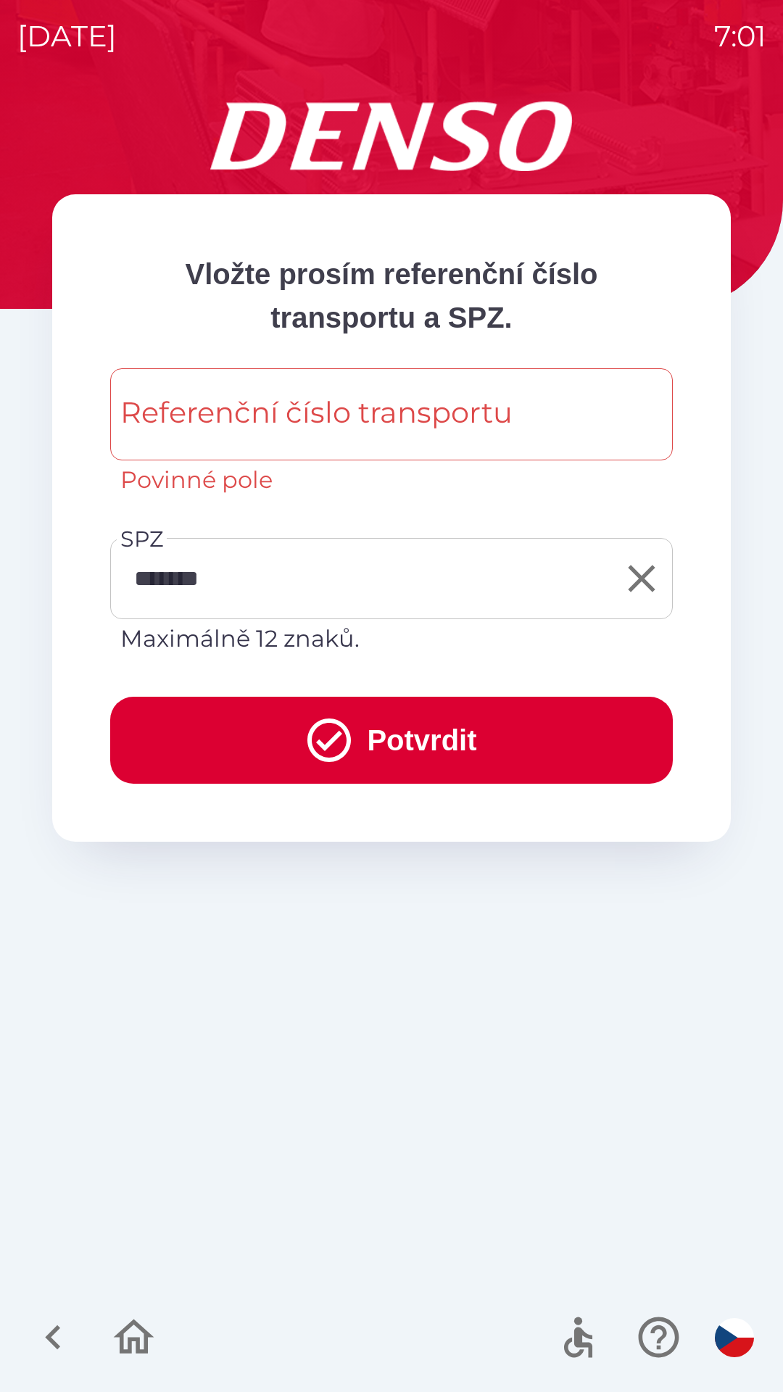
click at [283, 583] on input "*******" at bounding box center [381, 578] width 528 height 68
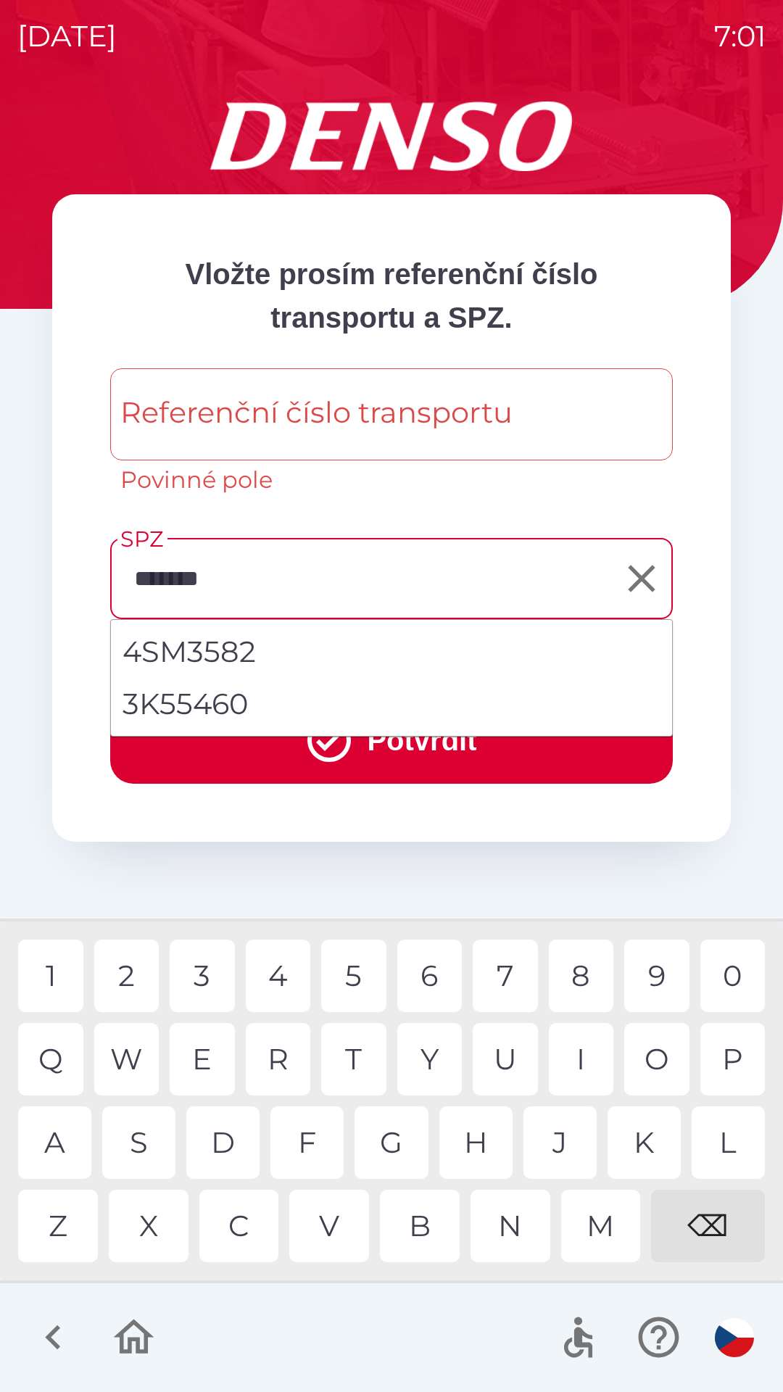
click at [397, 1325] on div at bounding box center [391, 1337] width 783 height 109
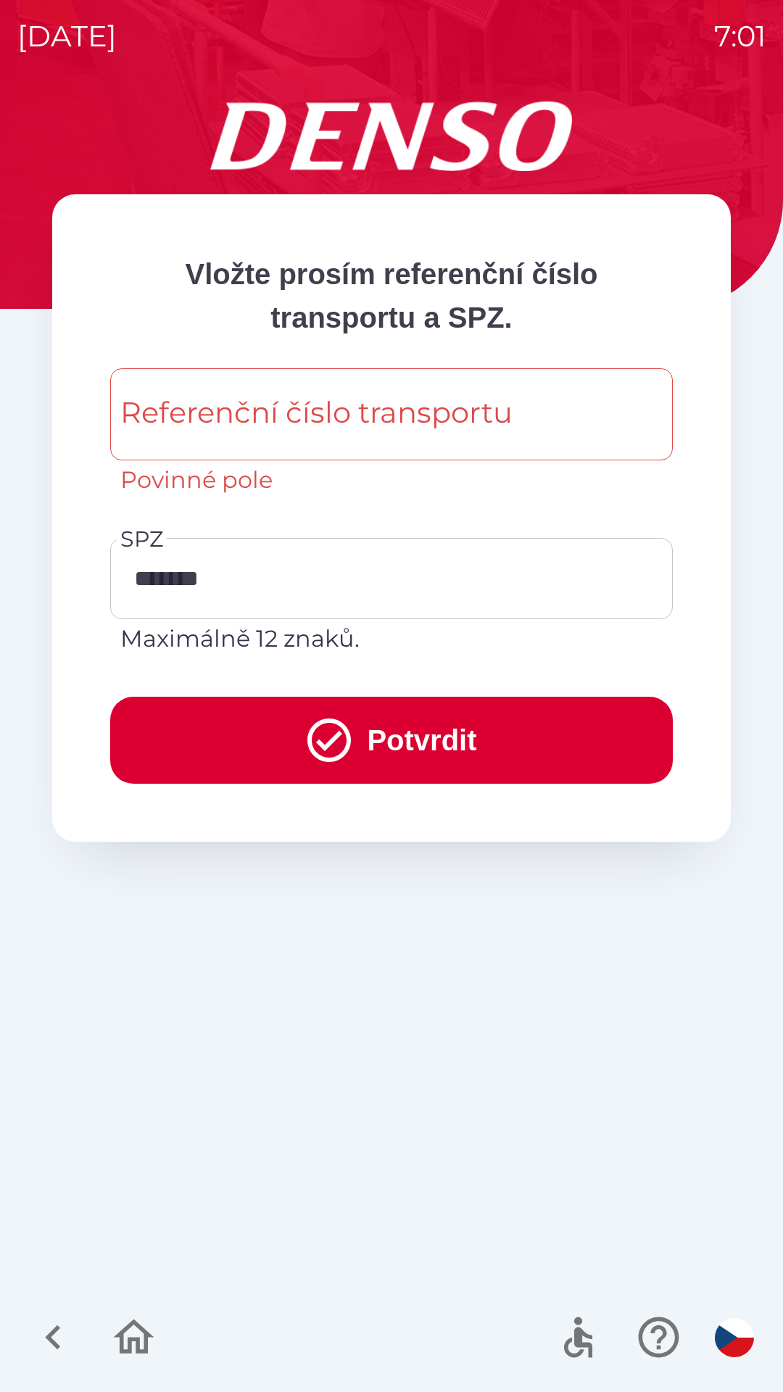
click at [546, 417] on input "Referenční číslo transportu" at bounding box center [392, 414] width 528 height 57
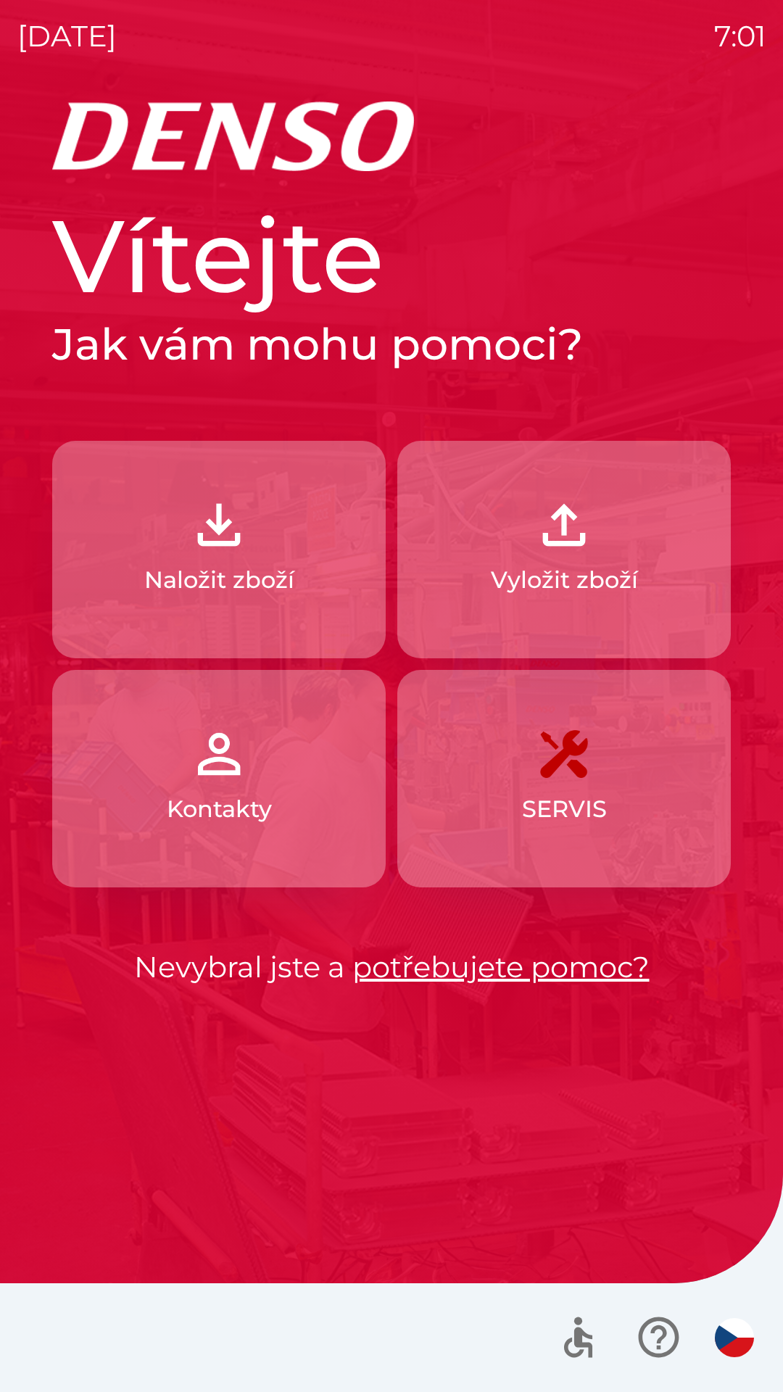
click at [571, 574] on p "Vyložit zboží" at bounding box center [564, 579] width 147 height 35
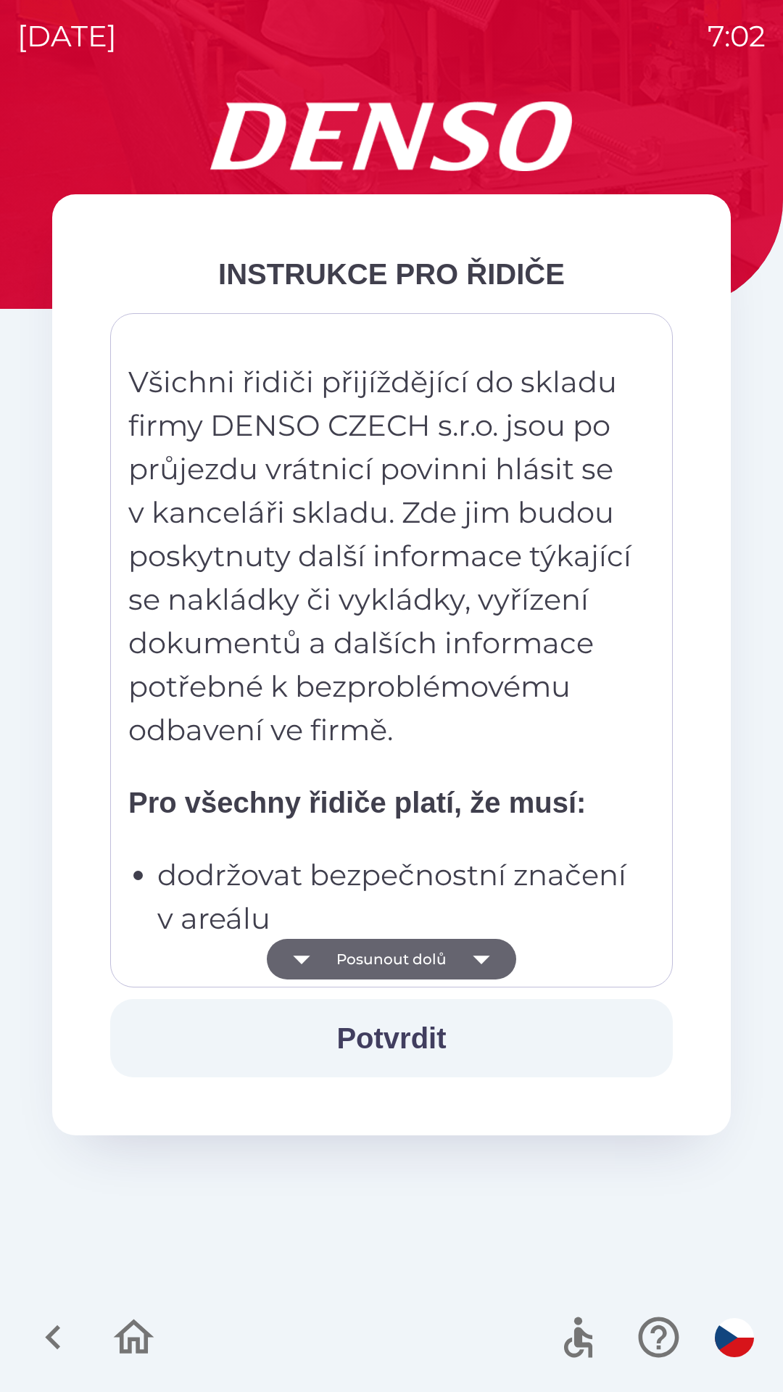
click at [480, 954] on icon "button" at bounding box center [481, 959] width 41 height 41
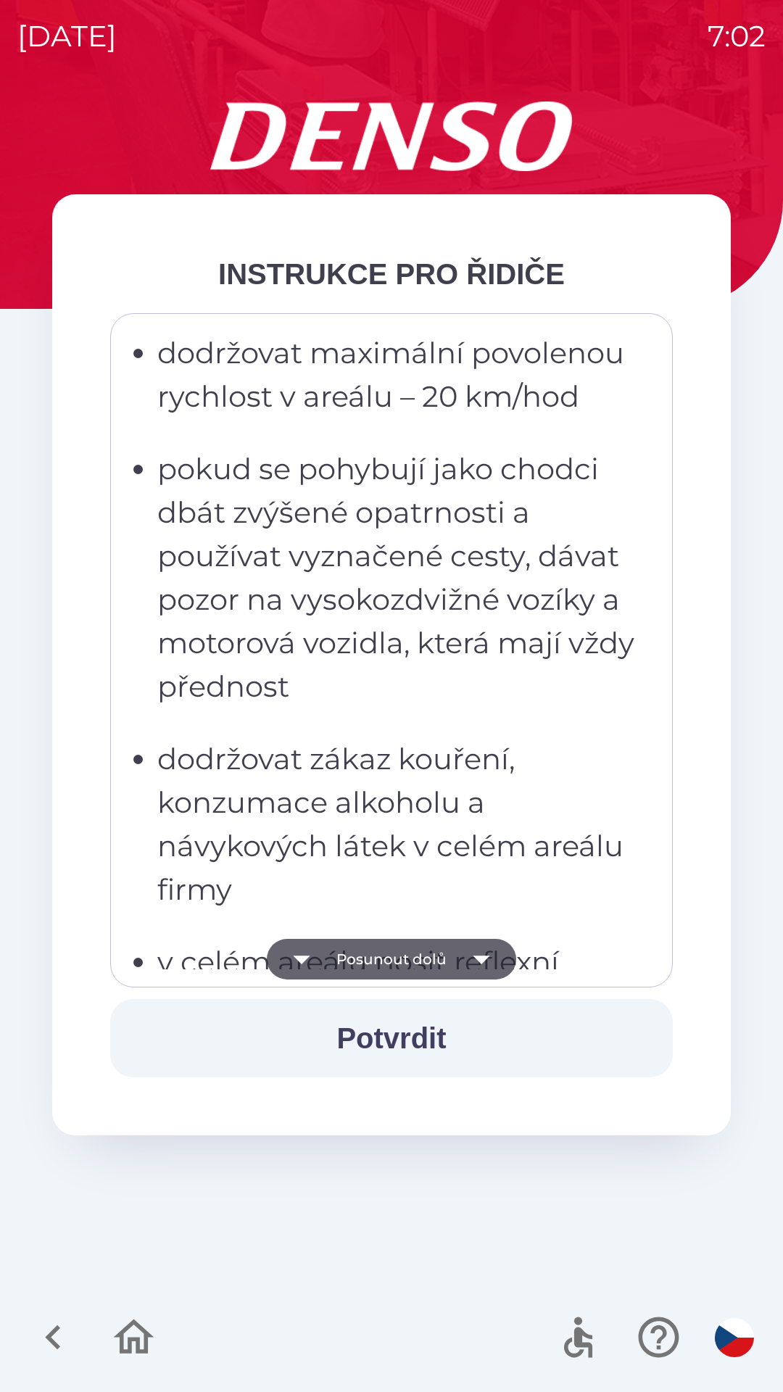
click at [483, 953] on icon "button" at bounding box center [481, 959] width 41 height 41
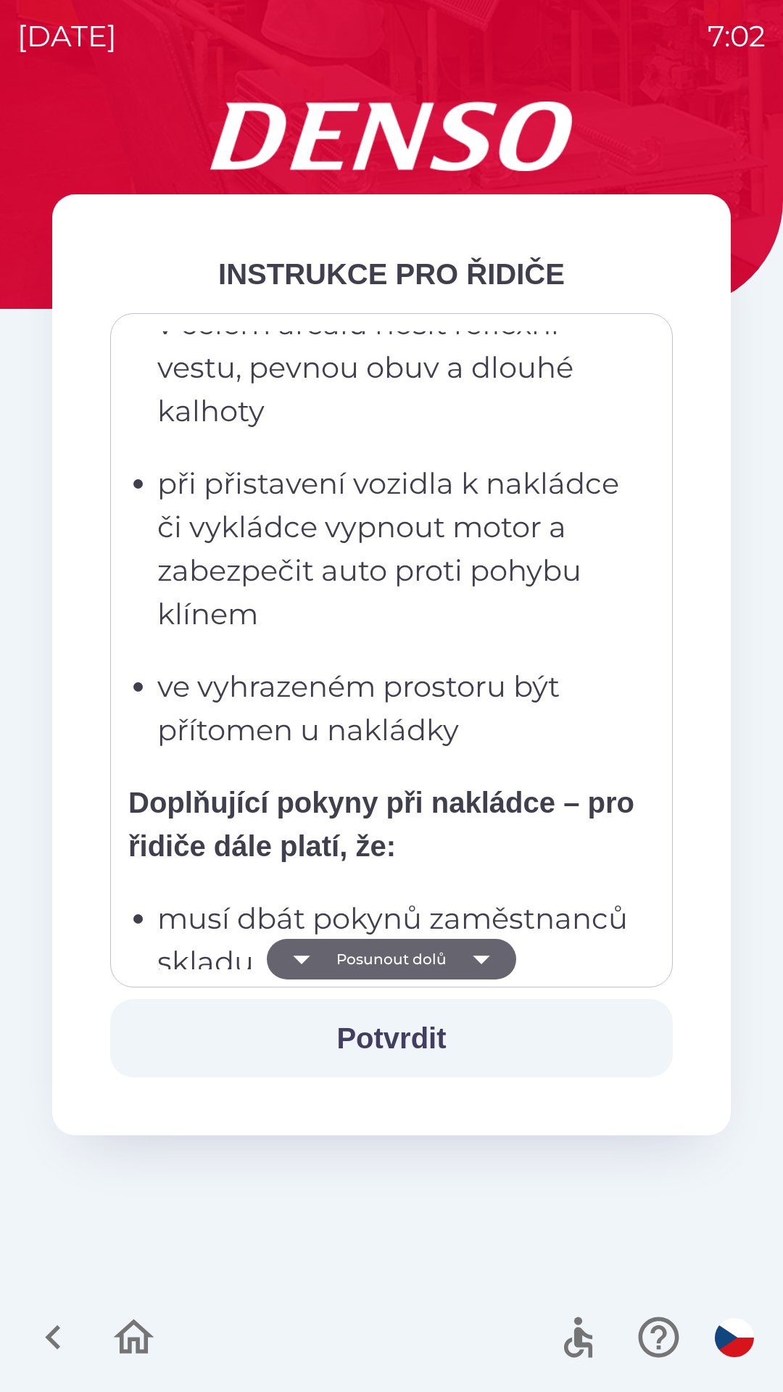
click at [482, 955] on icon "button" at bounding box center [481, 959] width 41 height 41
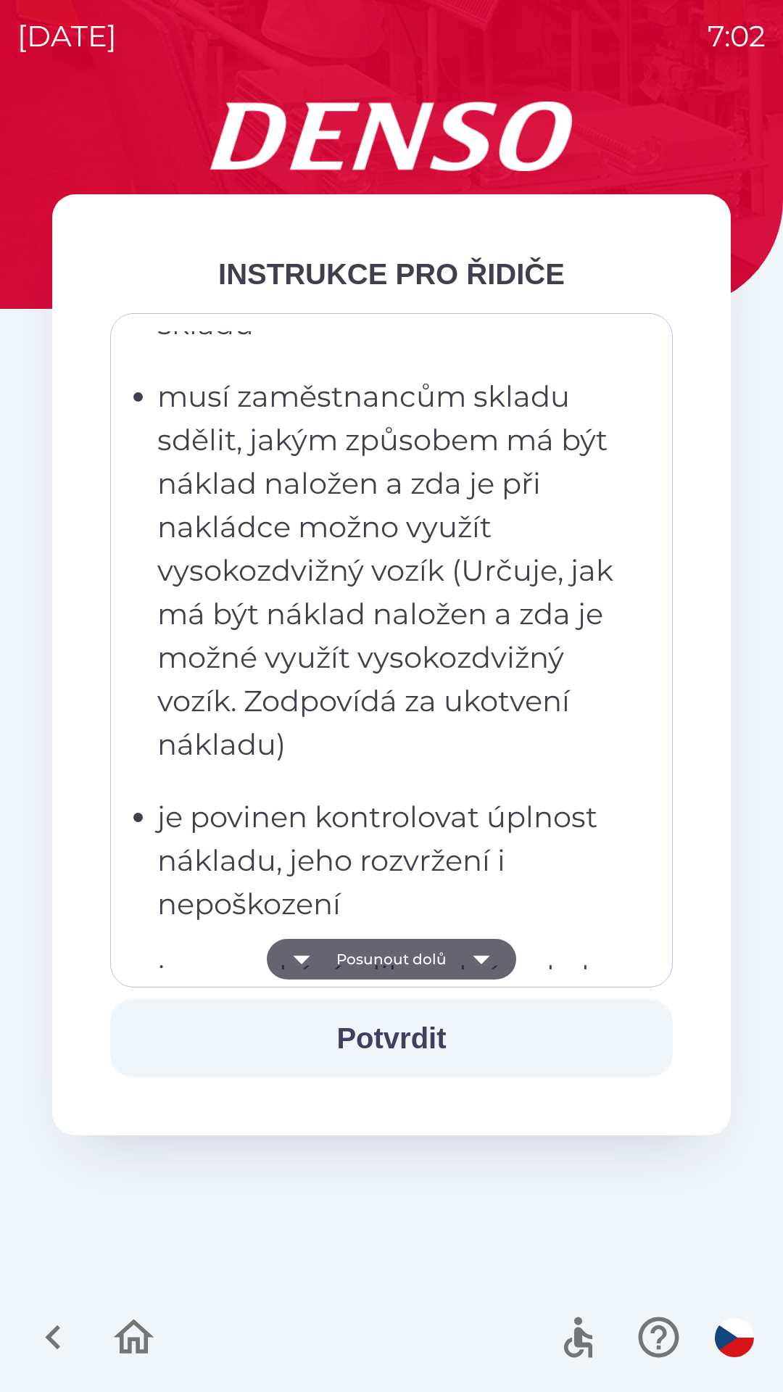
click at [484, 949] on icon "button" at bounding box center [481, 959] width 41 height 41
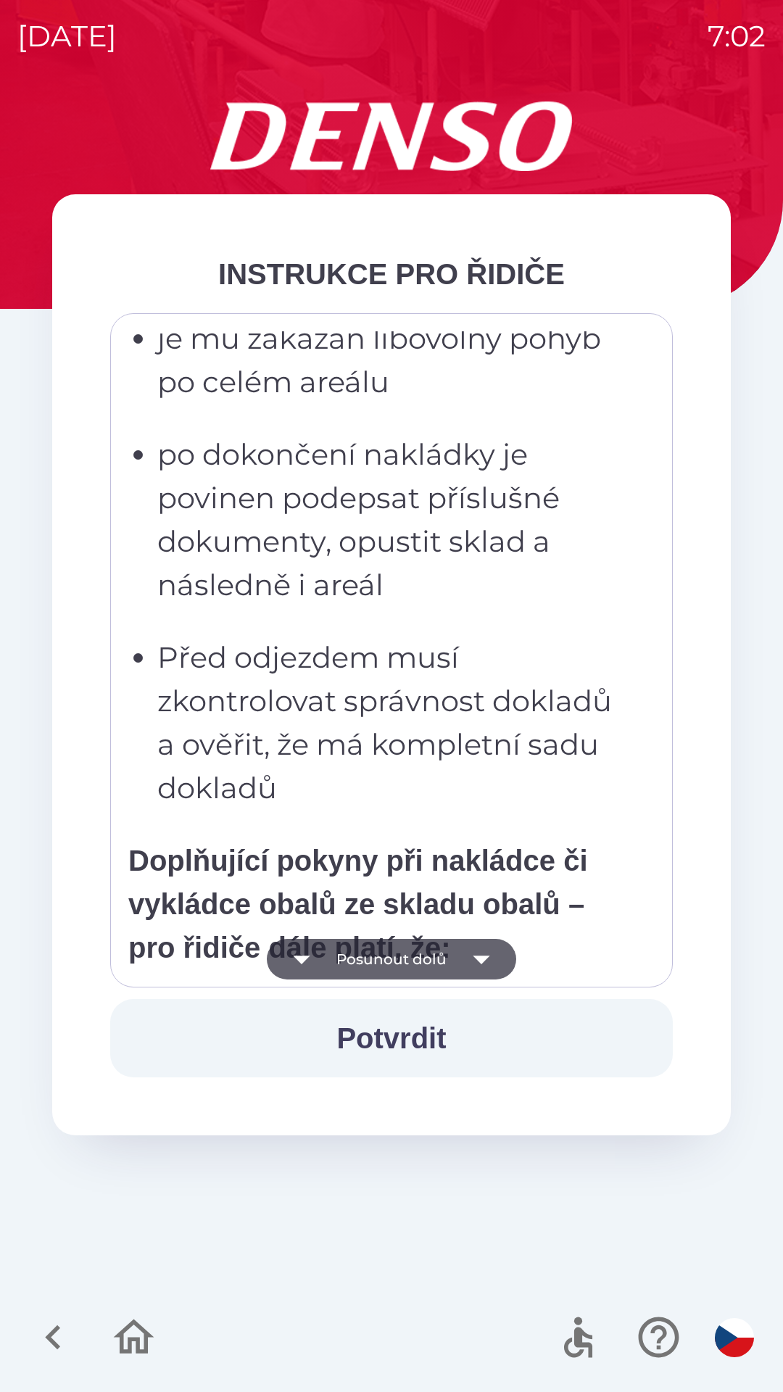
click at [484, 955] on icon "button" at bounding box center [481, 959] width 41 height 41
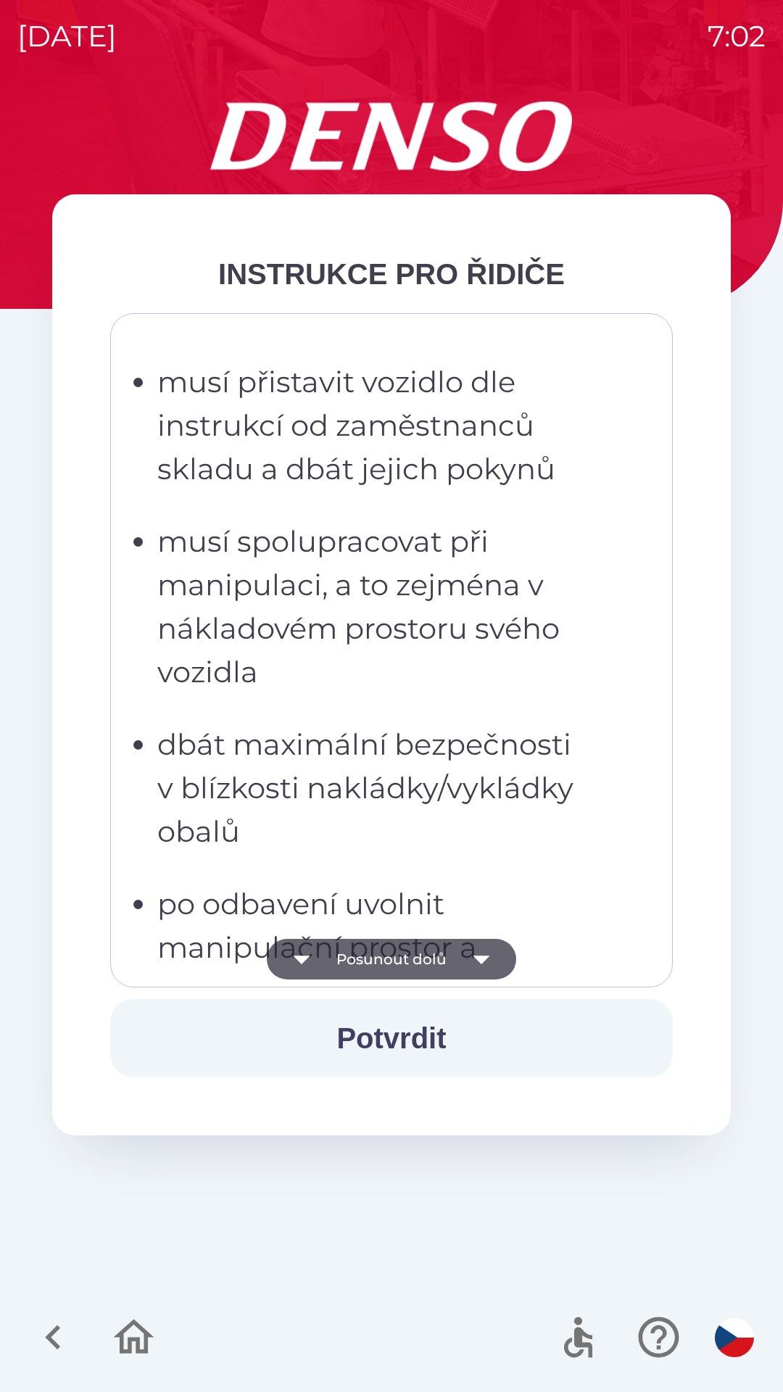
click at [482, 956] on icon "button" at bounding box center [481, 959] width 17 height 9
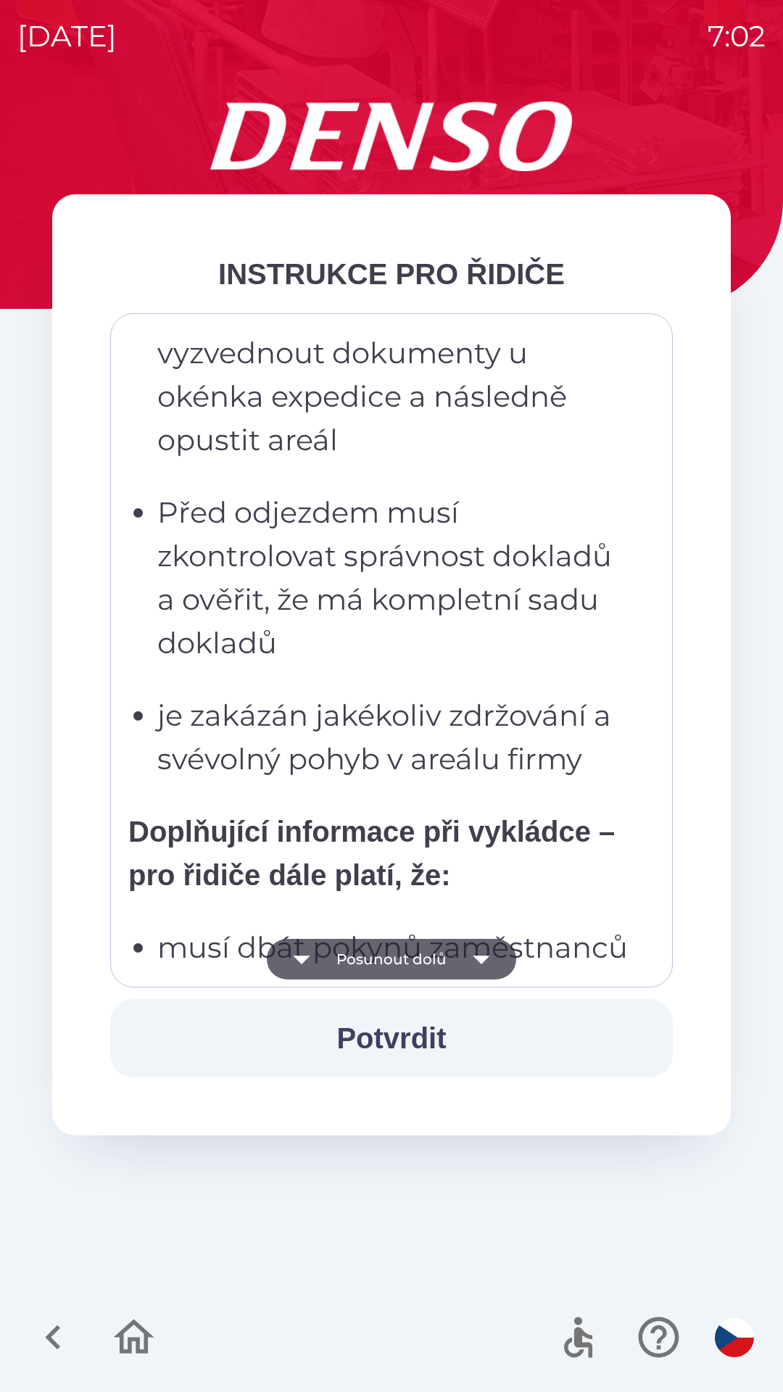
click at [486, 949] on icon "button" at bounding box center [481, 959] width 41 height 41
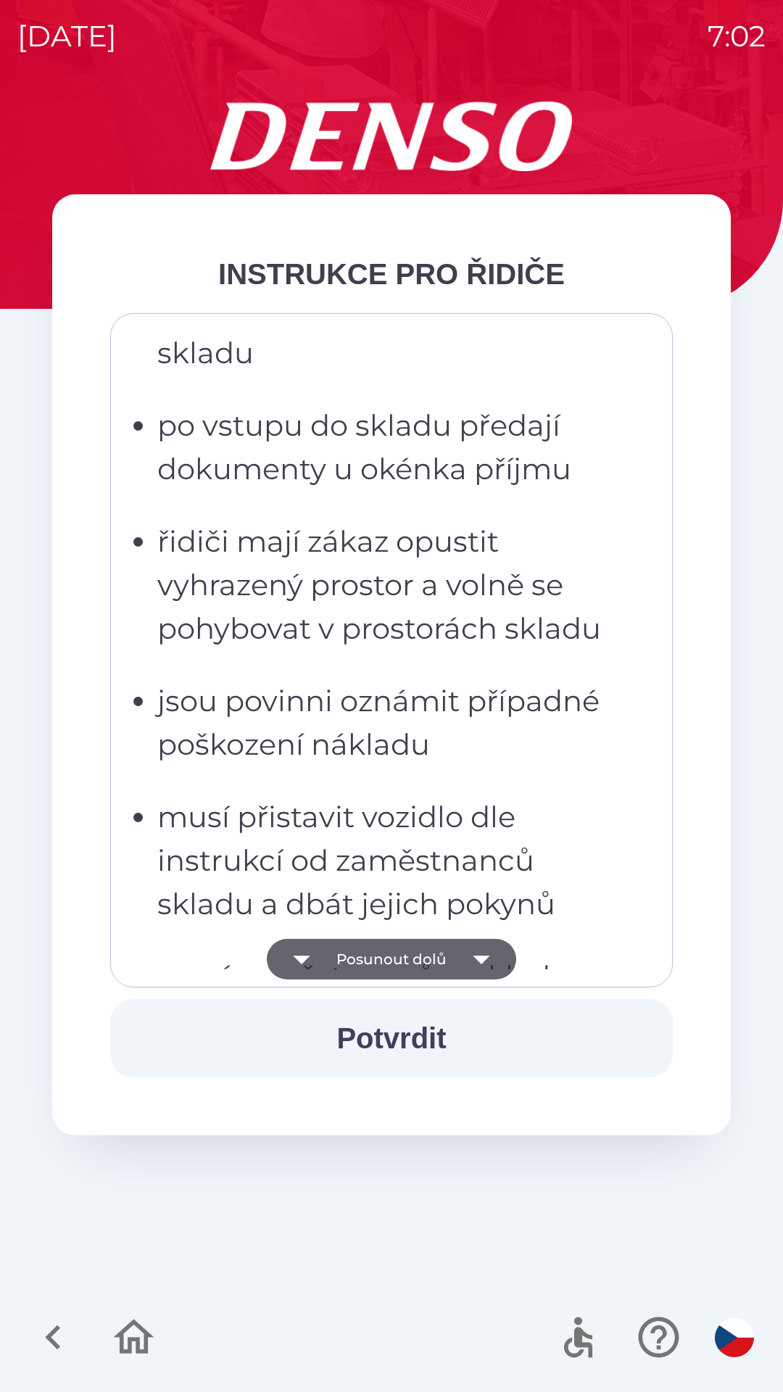
click at [486, 963] on icon "button" at bounding box center [481, 959] width 41 height 41
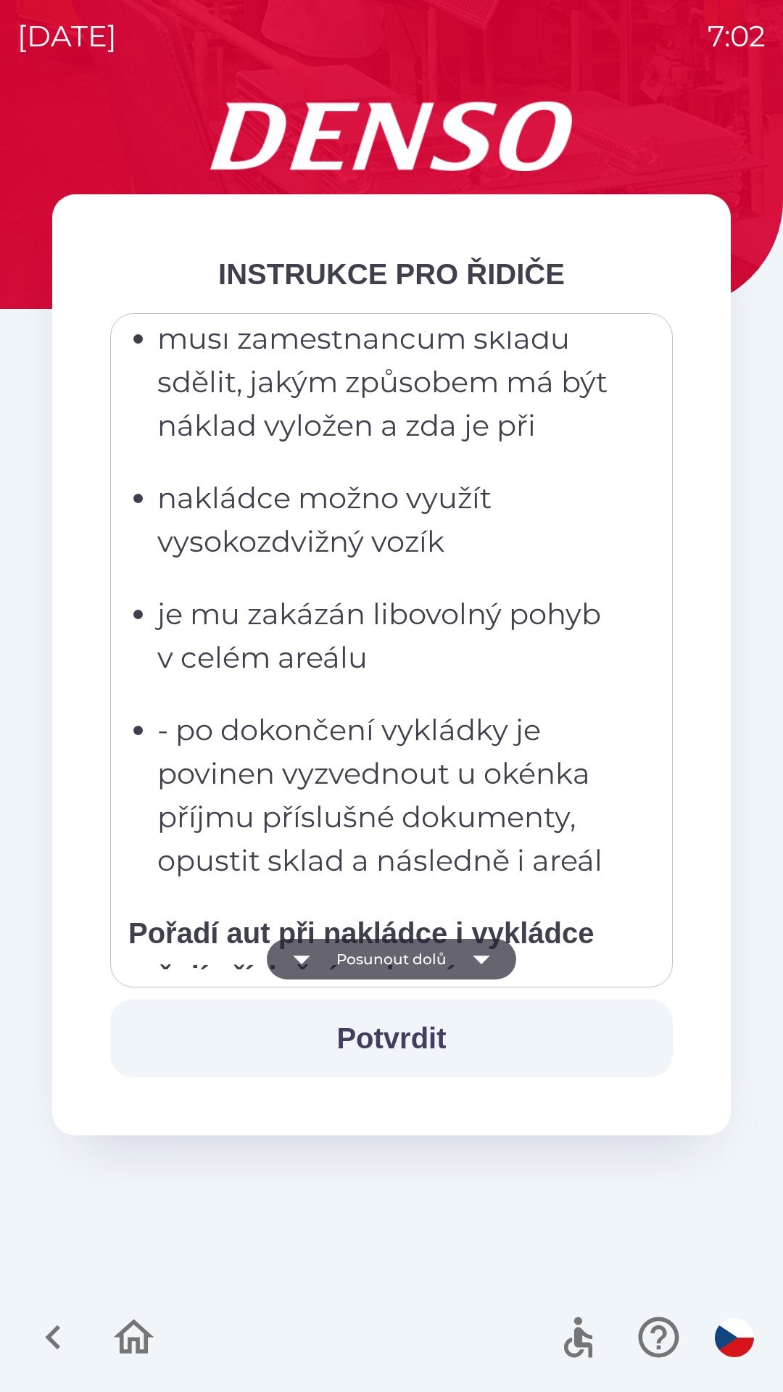
click at [488, 960] on icon "button" at bounding box center [481, 959] width 41 height 41
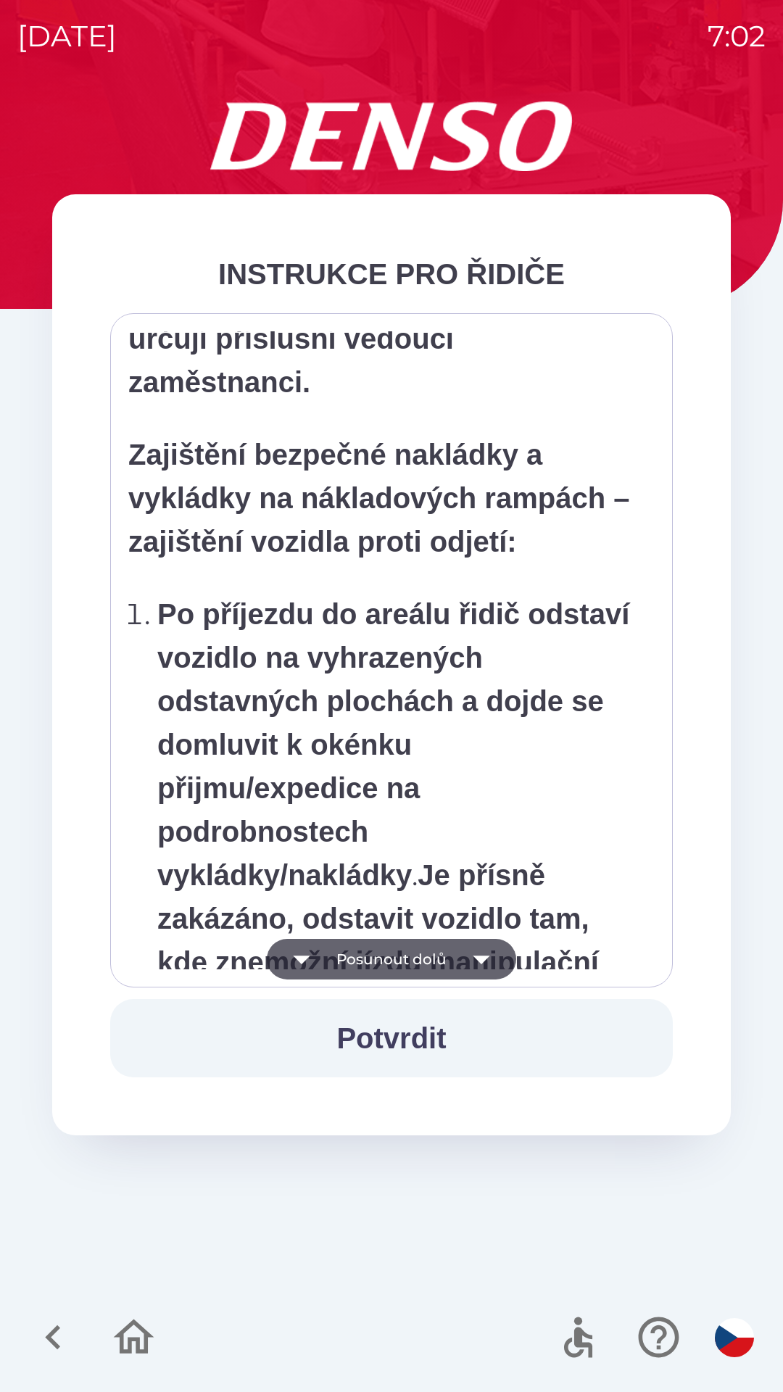
click at [486, 957] on icon "button" at bounding box center [481, 959] width 17 height 9
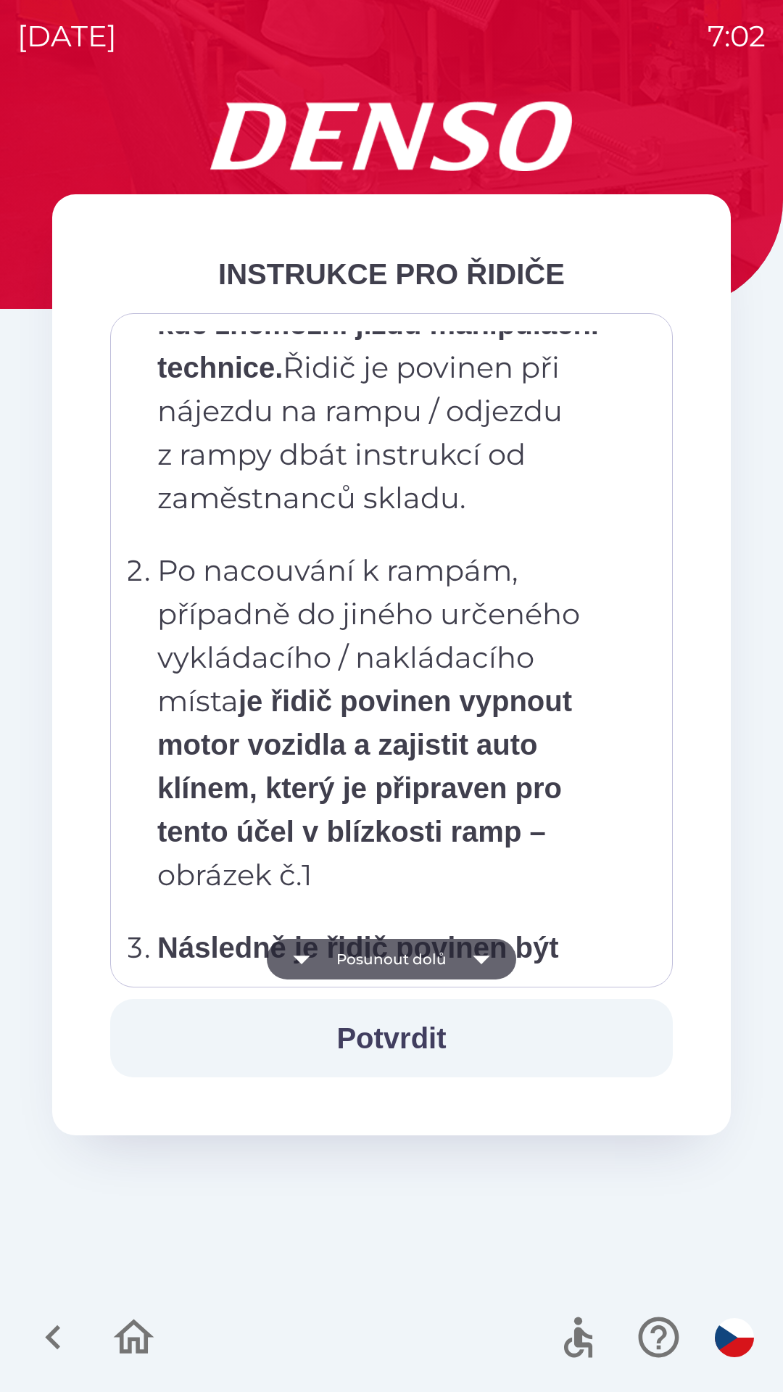
click at [486, 960] on icon "button" at bounding box center [481, 959] width 41 height 41
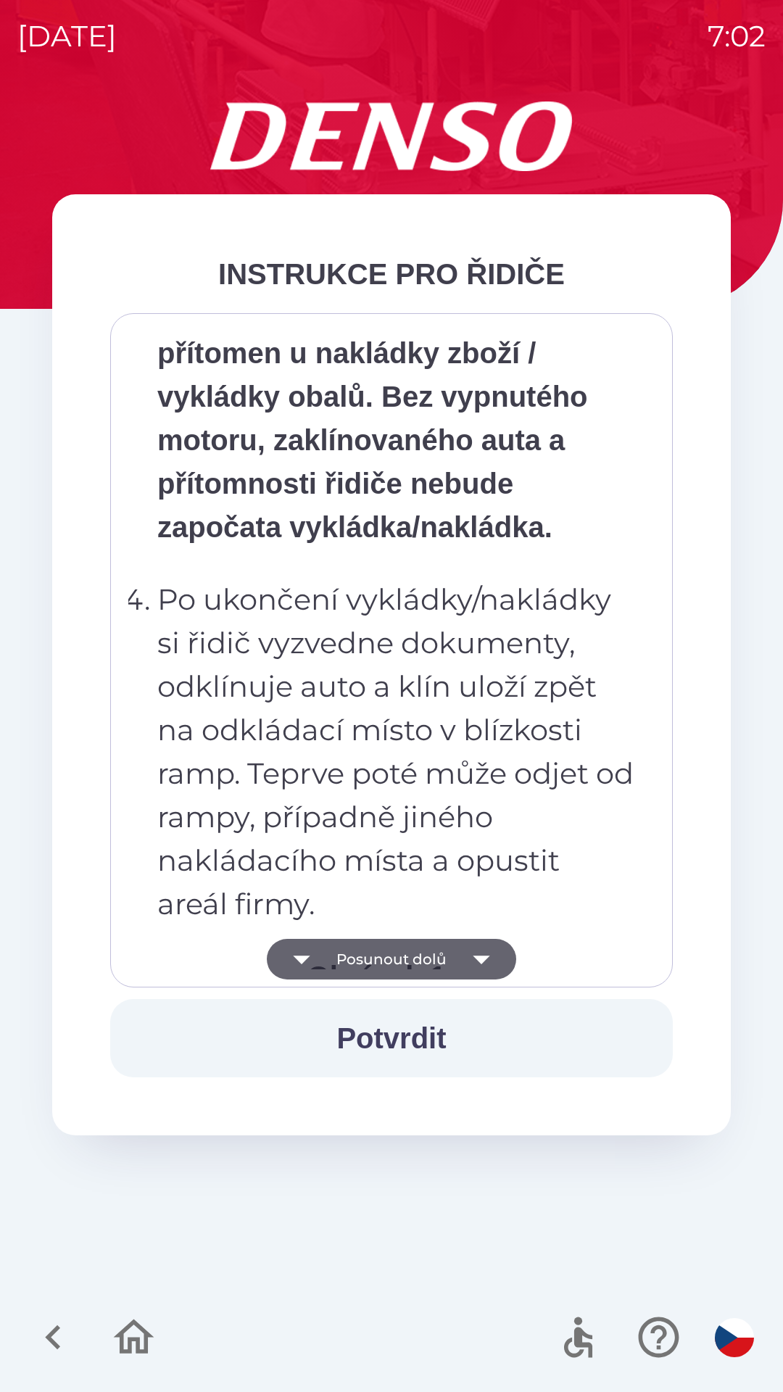
click at [483, 967] on icon "button" at bounding box center [481, 959] width 41 height 41
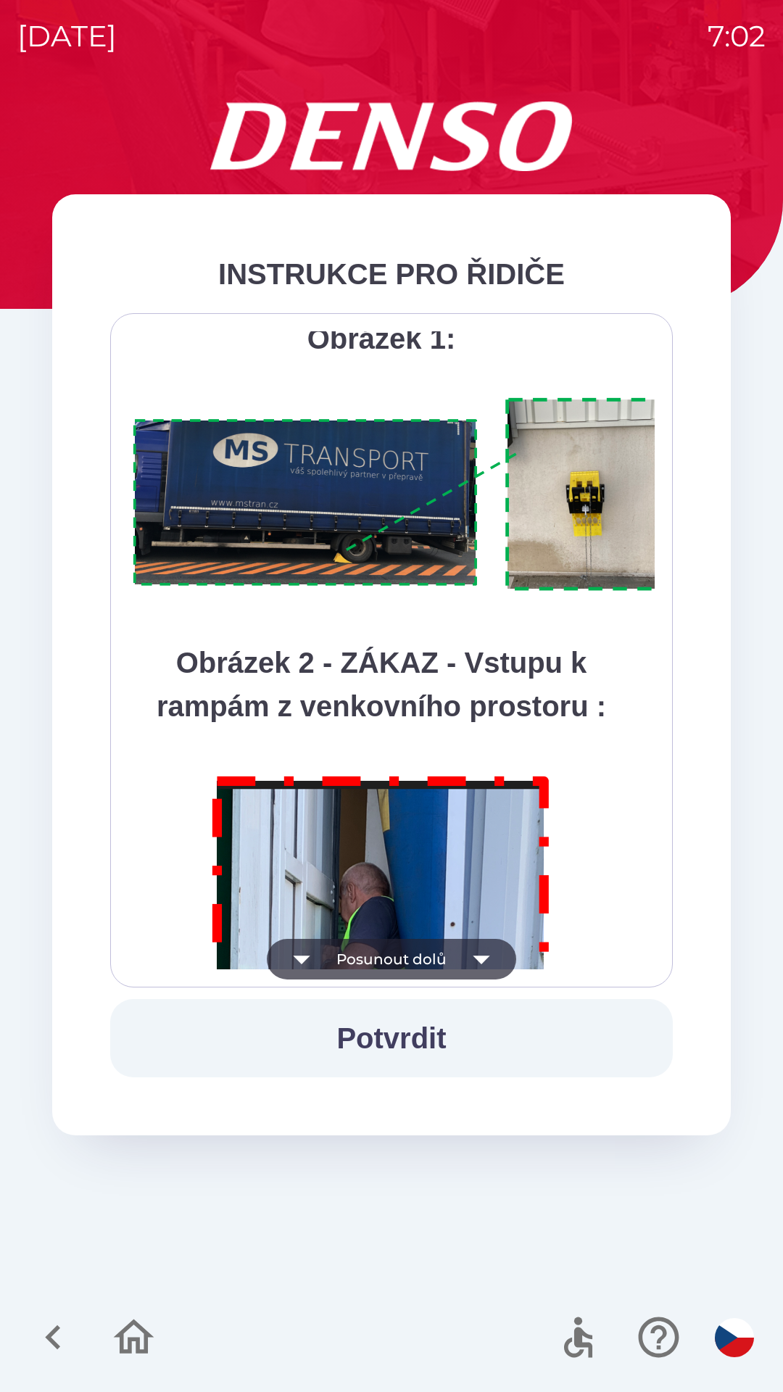
click at [483, 961] on icon "button" at bounding box center [481, 959] width 41 height 41
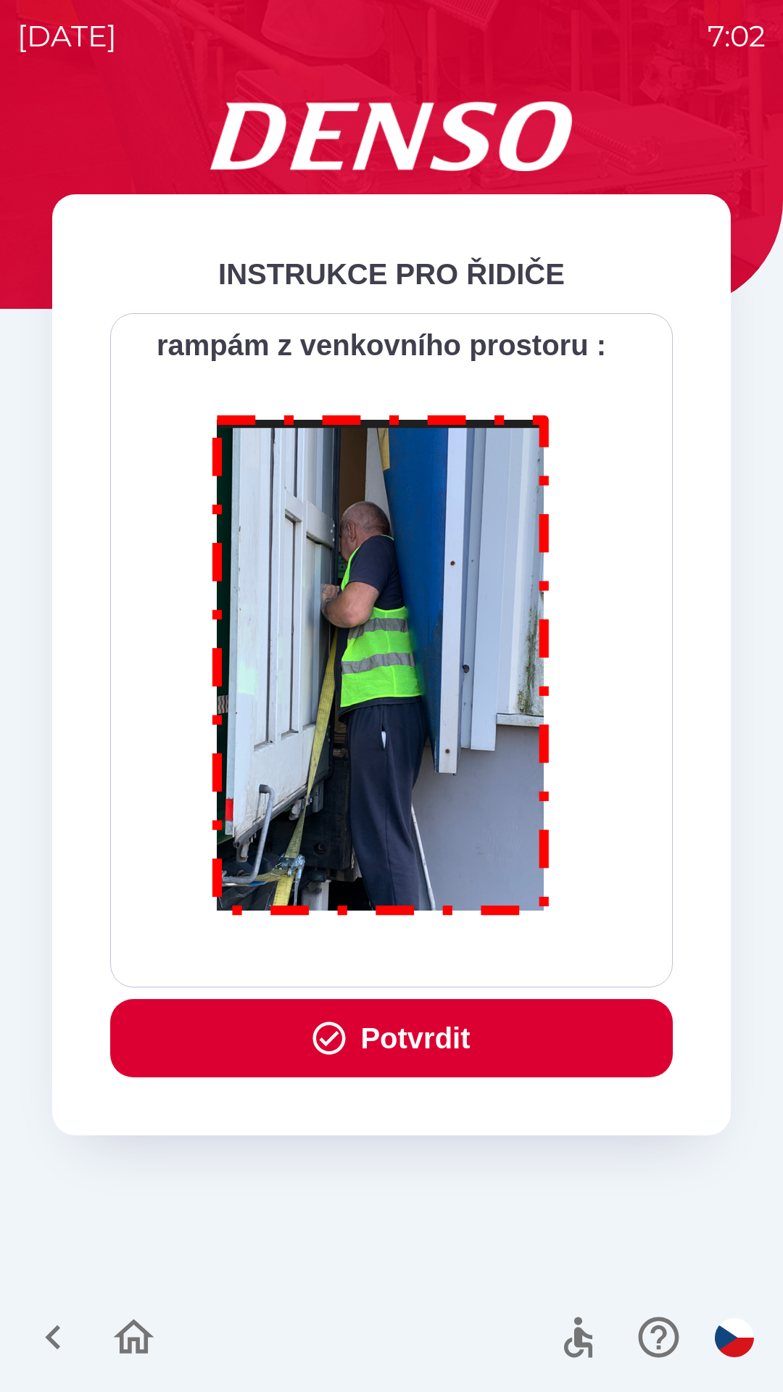
click at [485, 958] on div "Všichni řidiči přijíždějící do skladu firmy DENSO CZECH s.r.o. jsou po průjezdu…" at bounding box center [391, 650] width 526 height 638
click at [446, 1043] on button "Potvrdit" at bounding box center [391, 1038] width 562 height 78
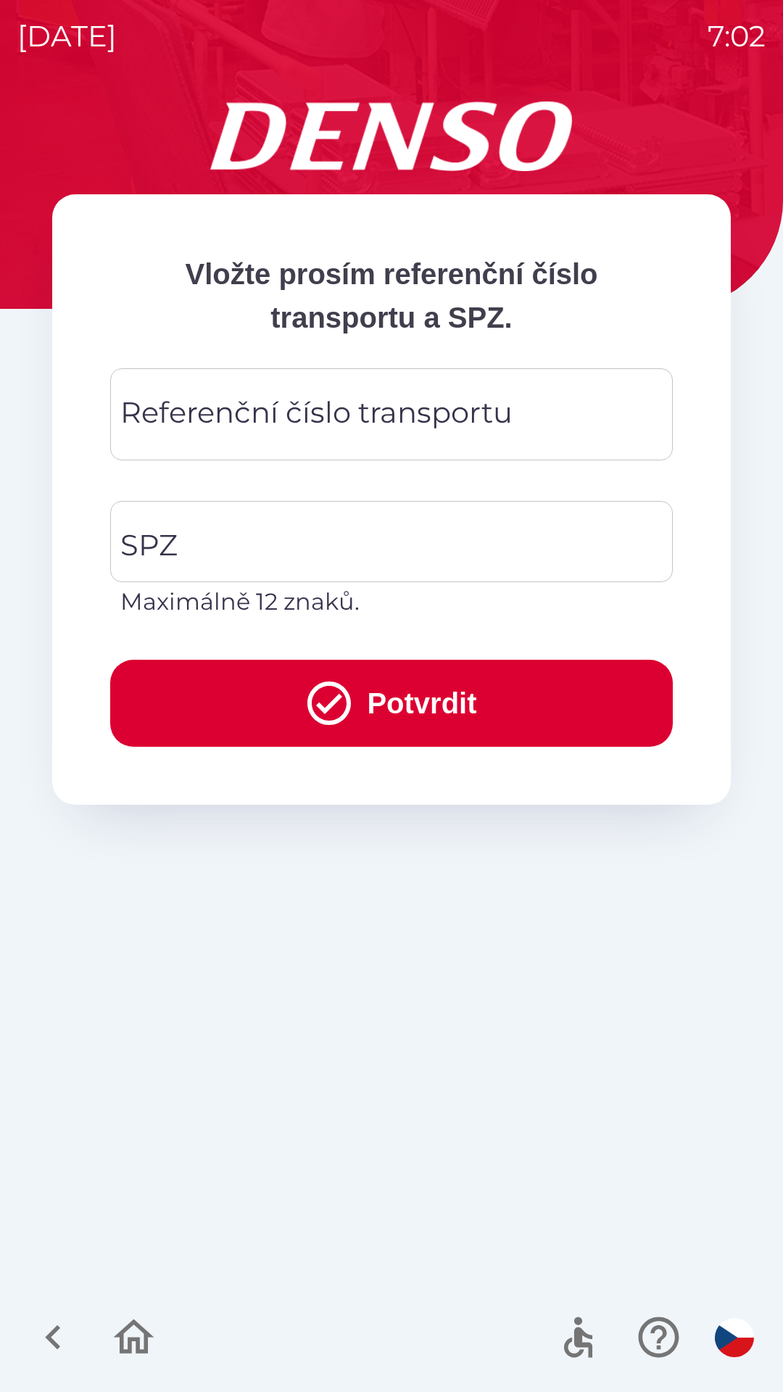
click at [560, 419] on input "Referenční číslo transportu" at bounding box center [392, 414] width 528 height 57
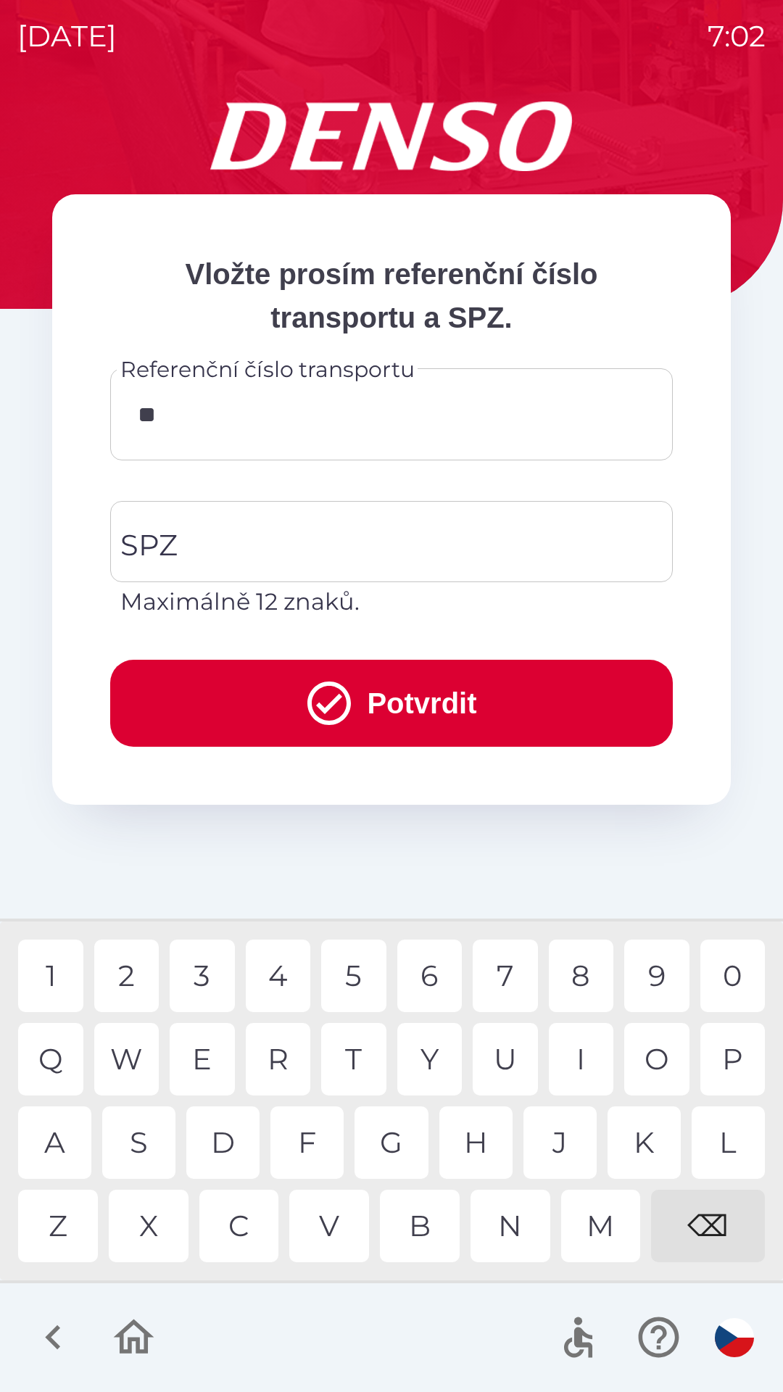
click at [348, 982] on div "5" at bounding box center [353, 975] width 65 height 72
click at [478, 1139] on div "H" at bounding box center [475, 1142] width 73 height 72
click at [605, 1226] on div "M" at bounding box center [601, 1225] width 80 height 72
click at [280, 975] on div "4" at bounding box center [278, 975] width 65 height 72
type input "**********"
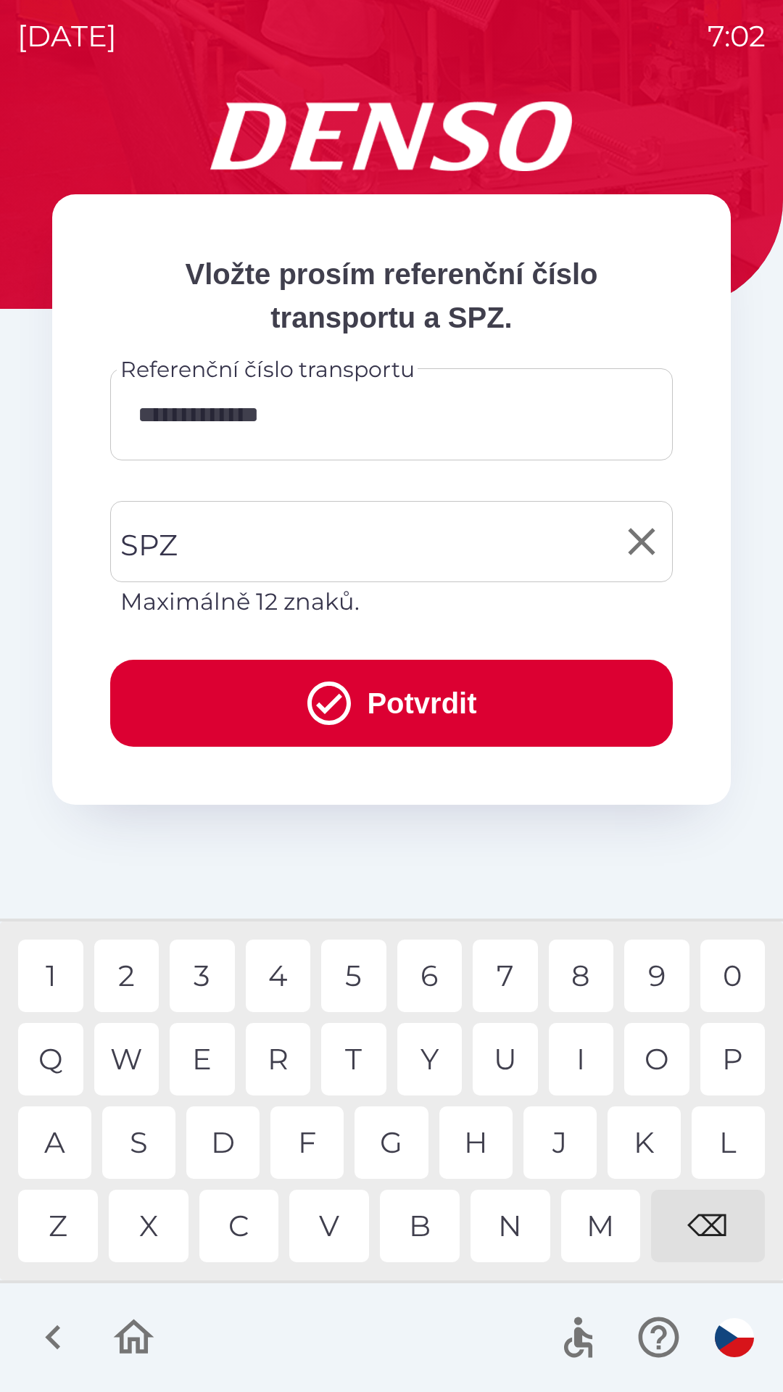
click at [227, 540] on input "SPZ" at bounding box center [381, 541] width 528 height 68
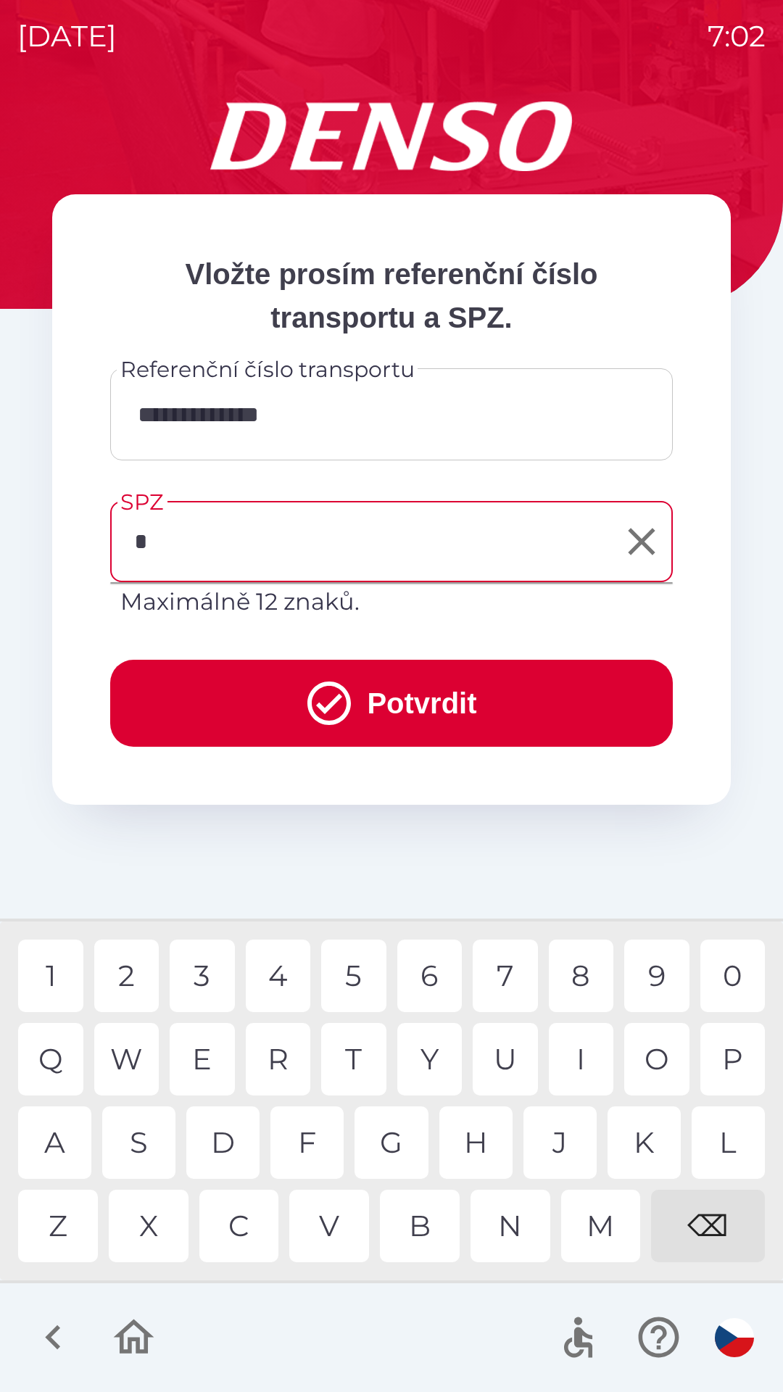
click at [498, 980] on div "7" at bounding box center [505, 975] width 65 height 72
click at [651, 979] on div "9" at bounding box center [656, 975] width 65 height 72
click at [498, 973] on div "7" at bounding box center [505, 975] width 65 height 72
type input "*******"
click at [410, 706] on button "Potvrdit" at bounding box center [391, 703] width 562 height 87
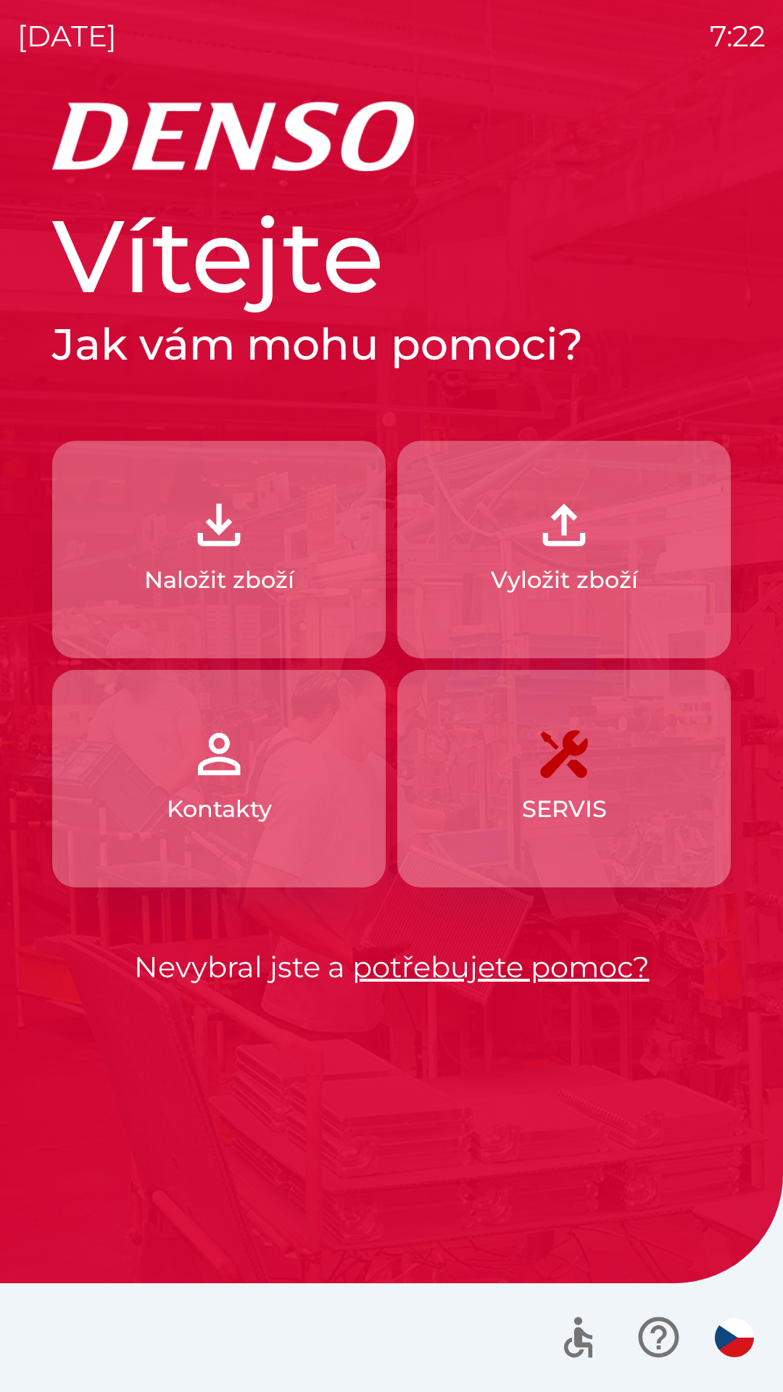
click at [141, 570] on button "Naložit zboží" at bounding box center [218, 549] width 333 height 217
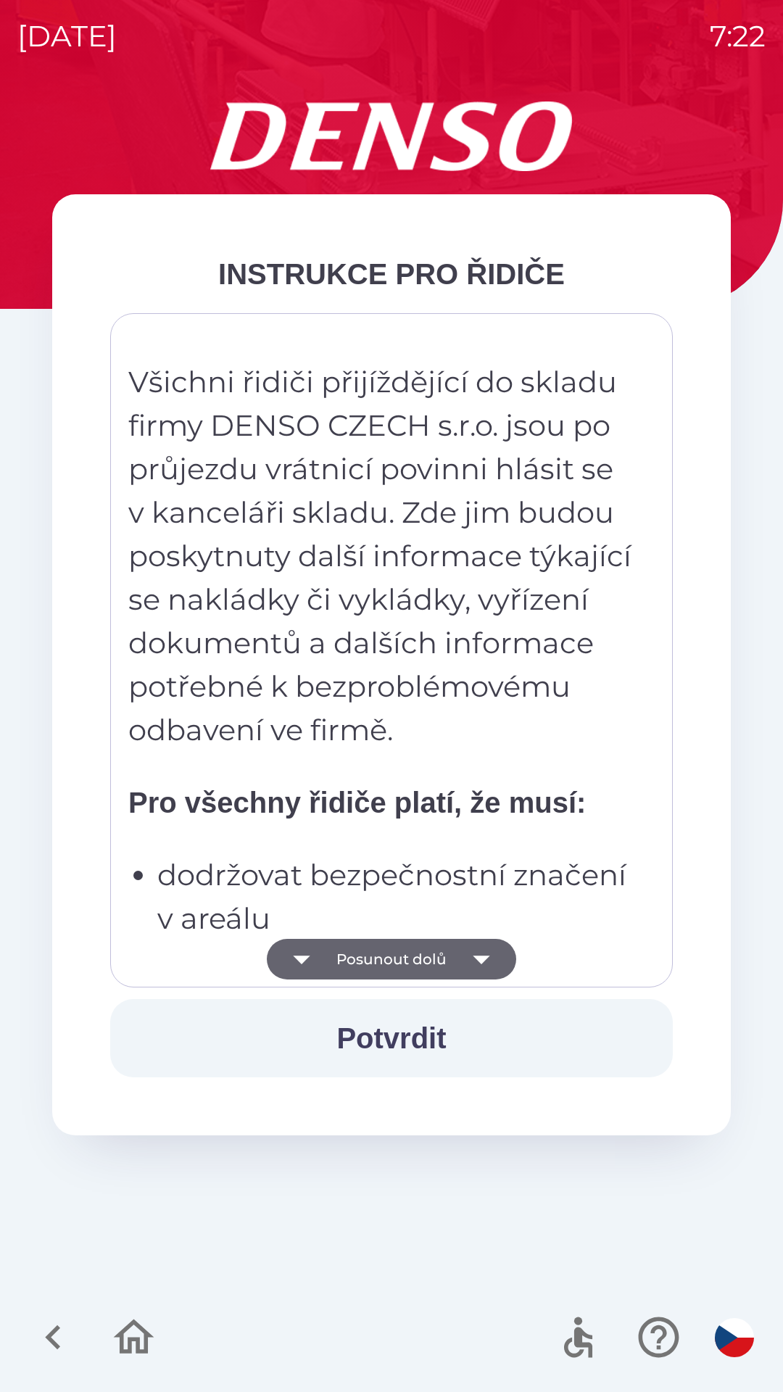
click at [302, 950] on icon "button" at bounding box center [301, 959] width 41 height 41
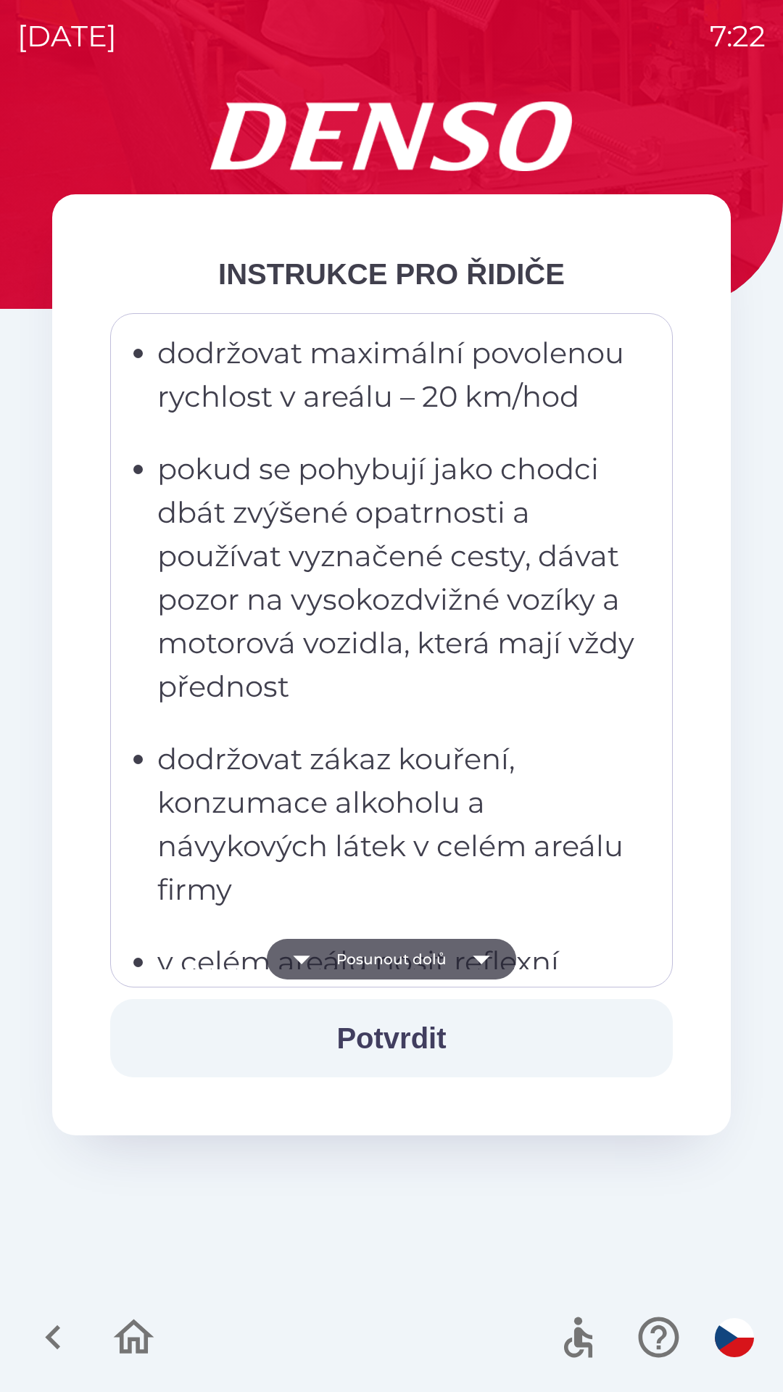
click at [309, 967] on icon "button" at bounding box center [301, 959] width 41 height 41
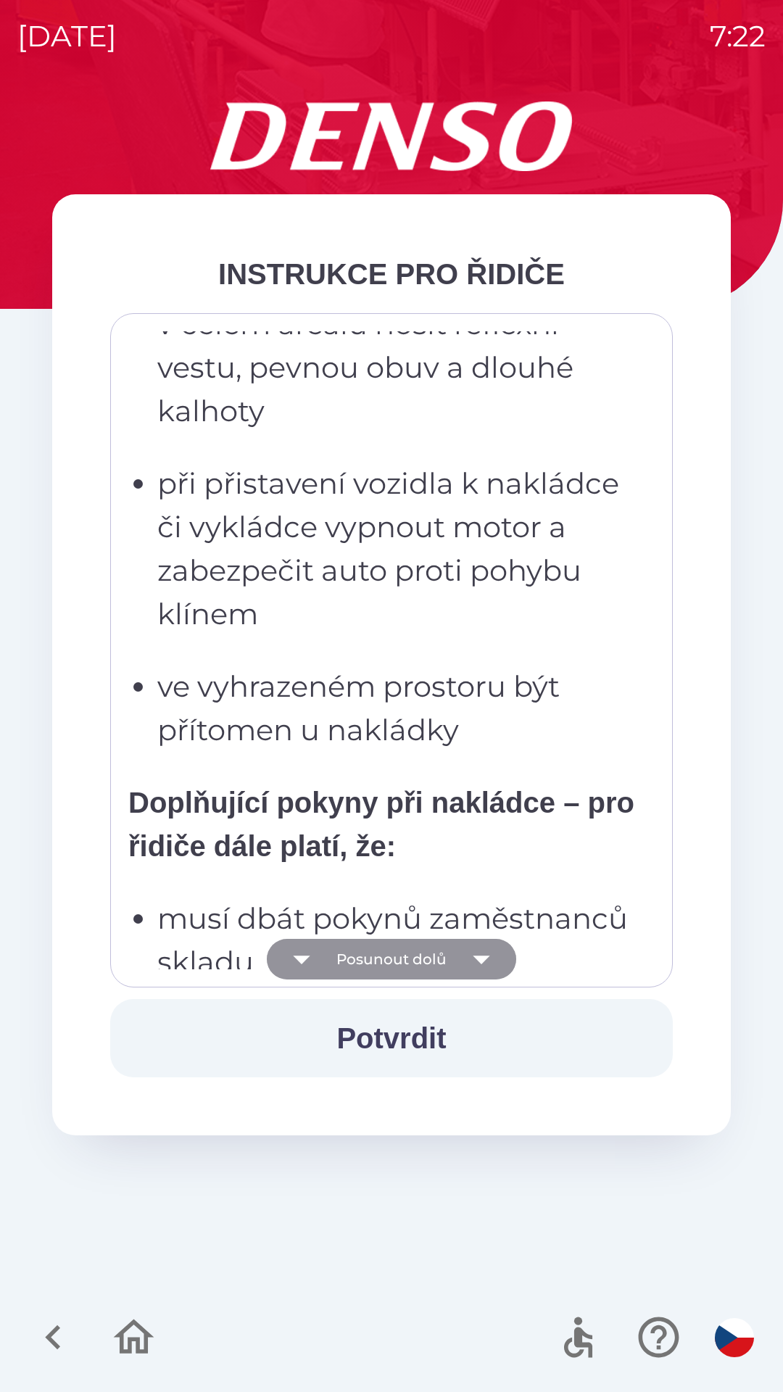
click at [321, 968] on icon "button" at bounding box center [301, 959] width 41 height 41
click at [333, 960] on button "Posunout dolů" at bounding box center [391, 959] width 249 height 41
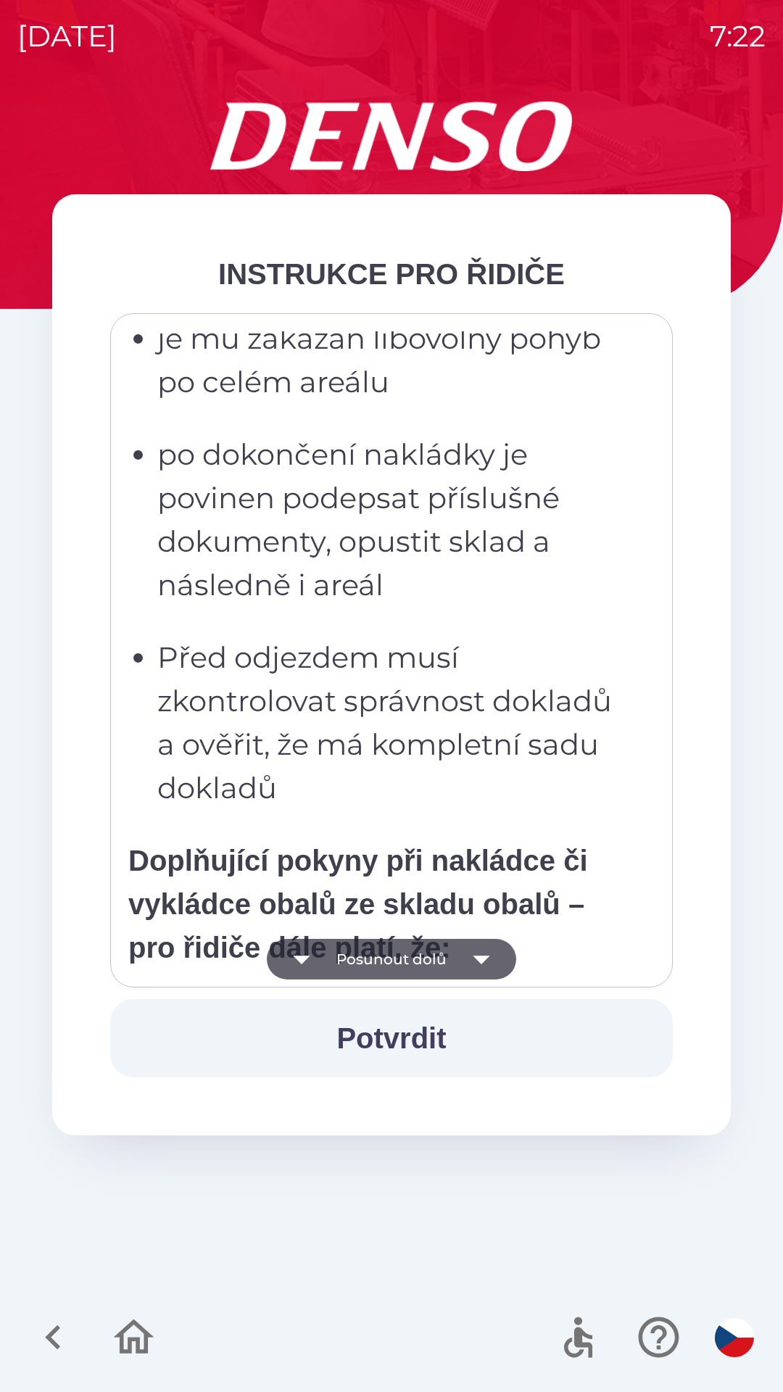
click at [333, 965] on button "Posunout dolů" at bounding box center [391, 959] width 249 height 41
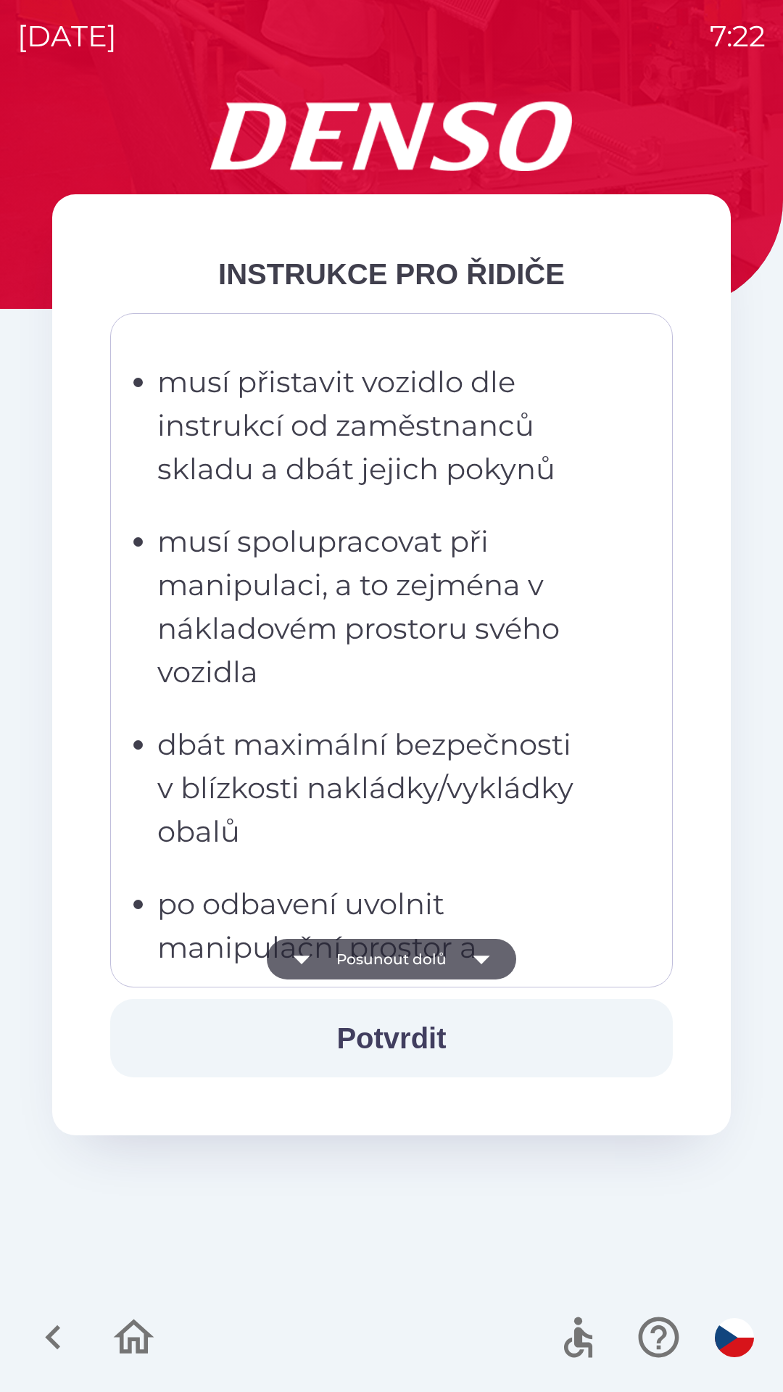
click at [330, 963] on button "Posunout dolů" at bounding box center [391, 959] width 249 height 41
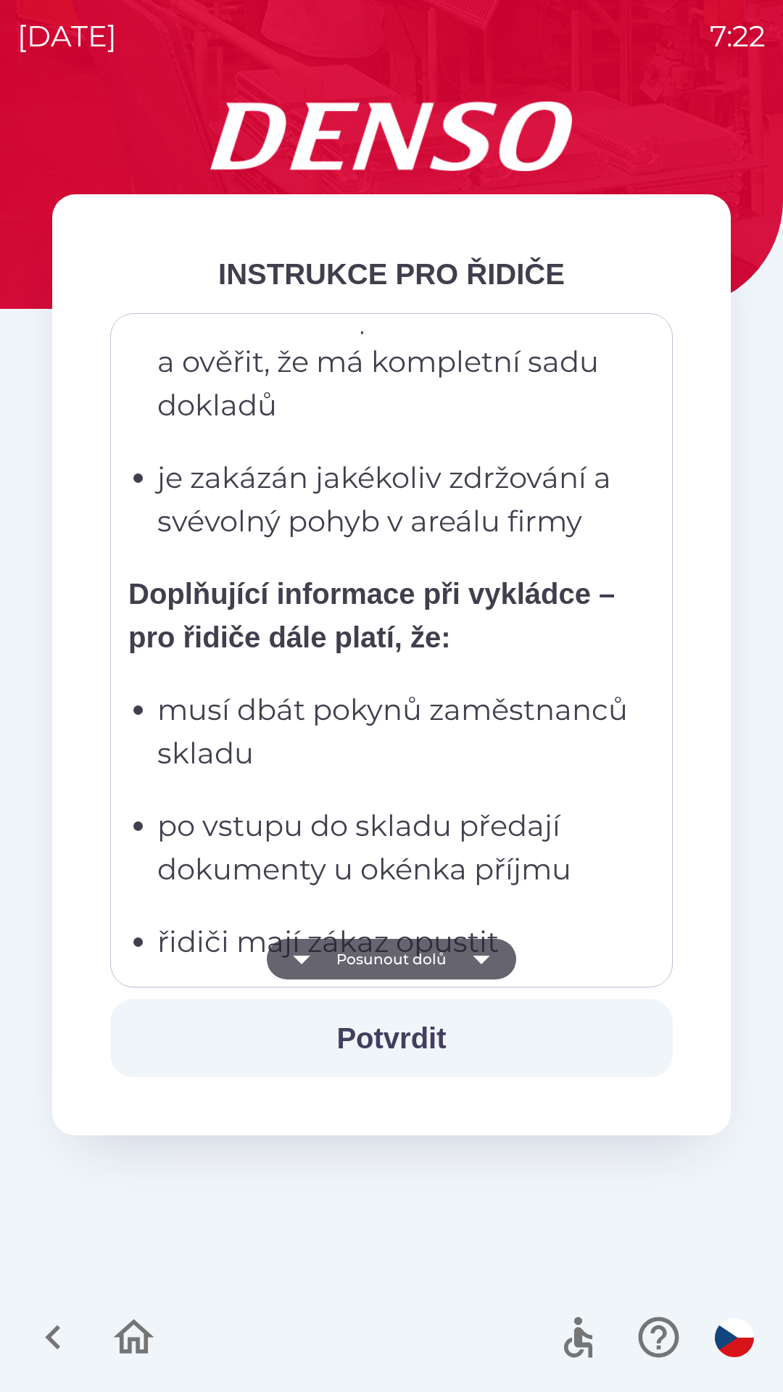
click at [341, 969] on button "Posunout dolů" at bounding box center [391, 959] width 249 height 41
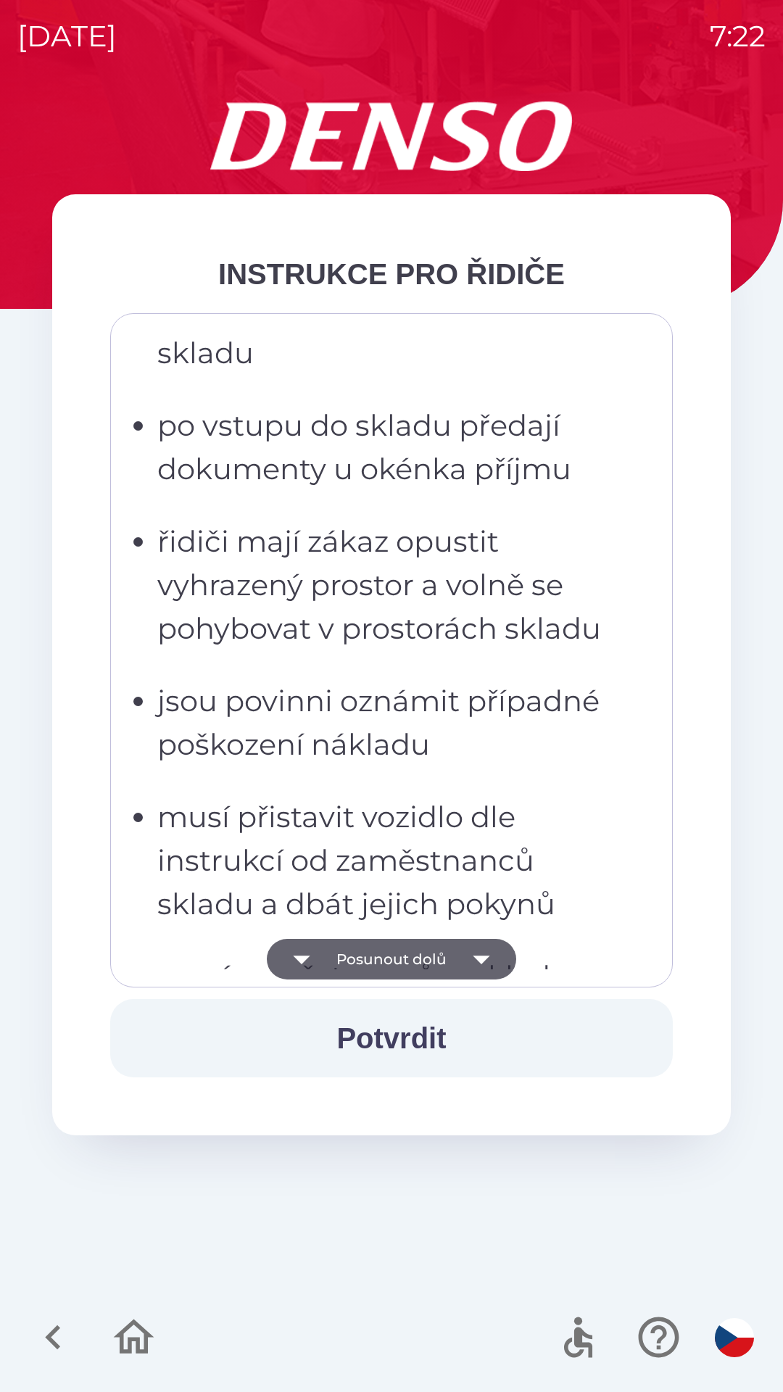
click at [338, 965] on button "Posunout dolů" at bounding box center [391, 959] width 249 height 41
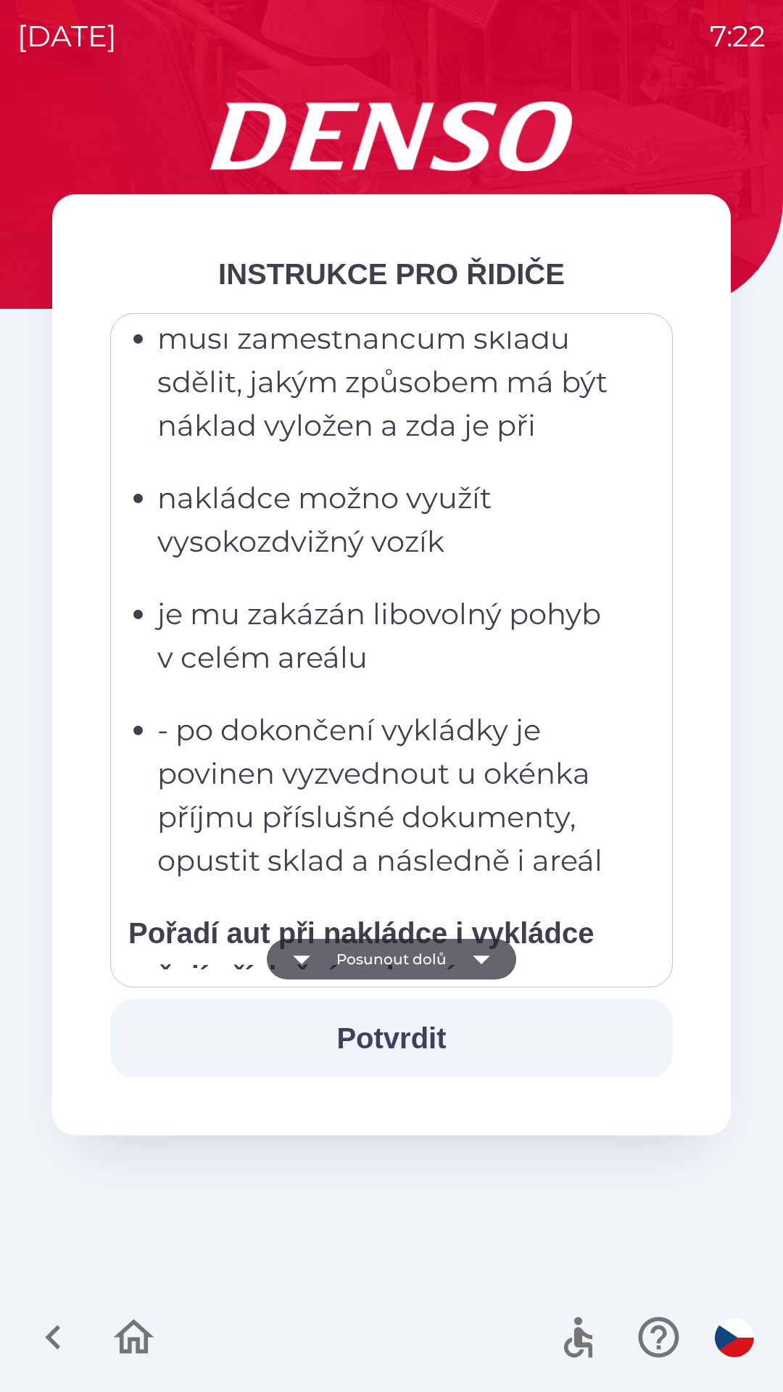
click at [336, 949] on button "Posunout dolů" at bounding box center [391, 959] width 249 height 41
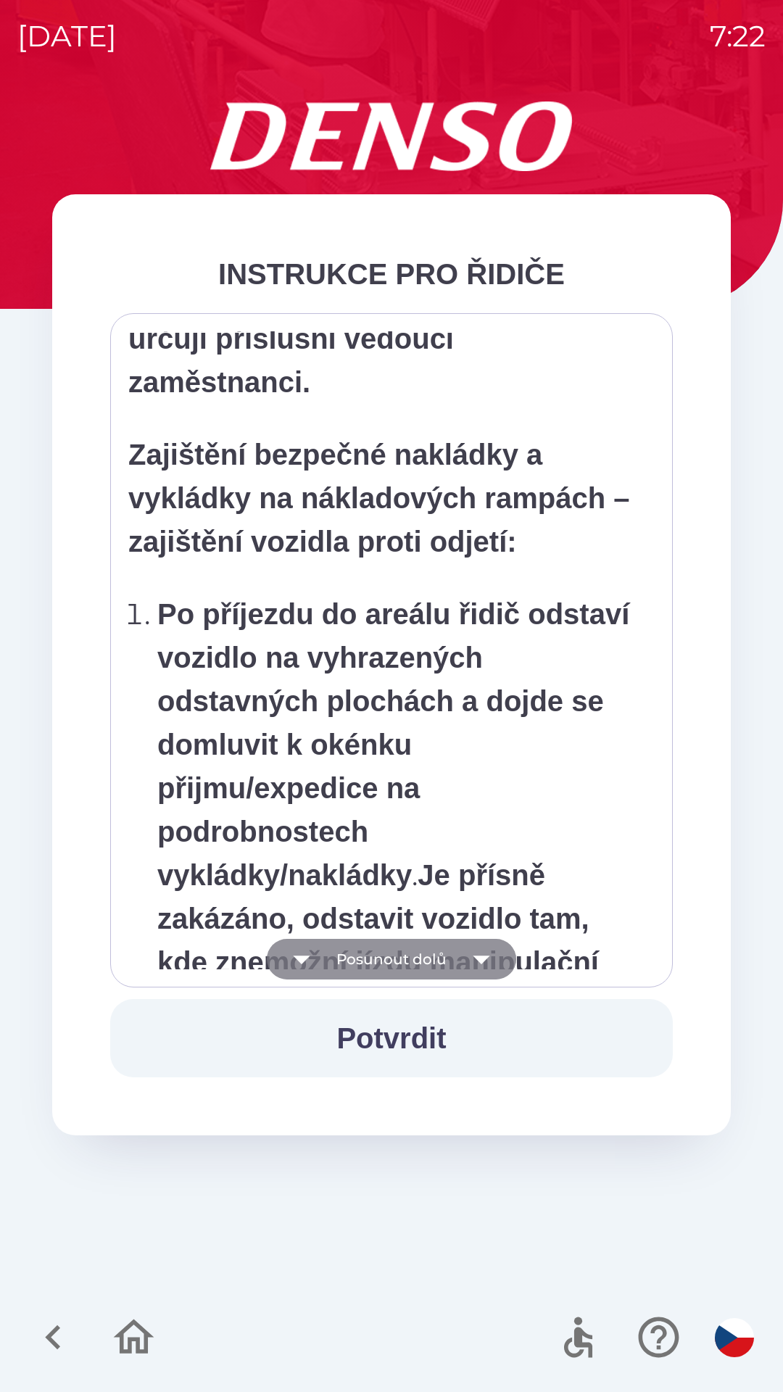
click at [340, 956] on button "Posunout dolů" at bounding box center [391, 959] width 249 height 41
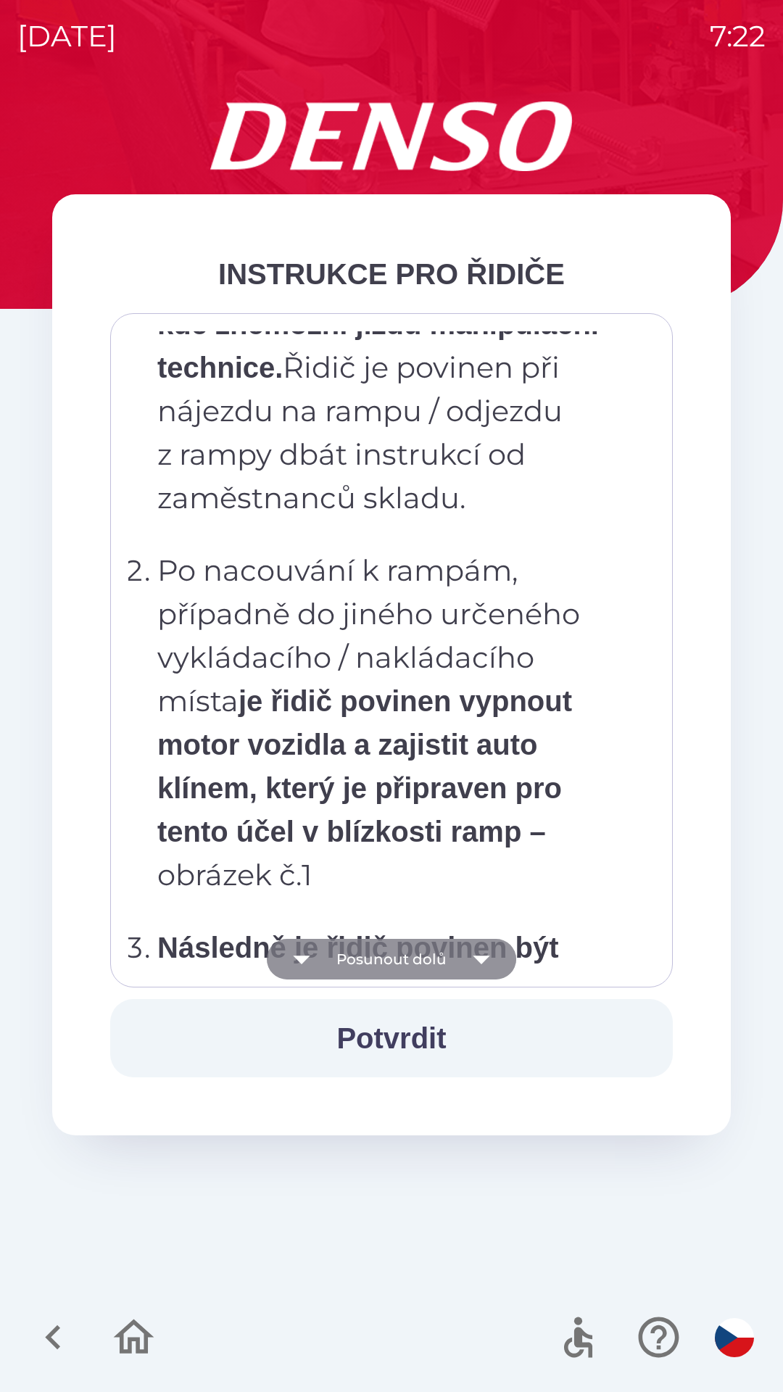
click at [343, 956] on button "Posunout dolů" at bounding box center [391, 959] width 249 height 41
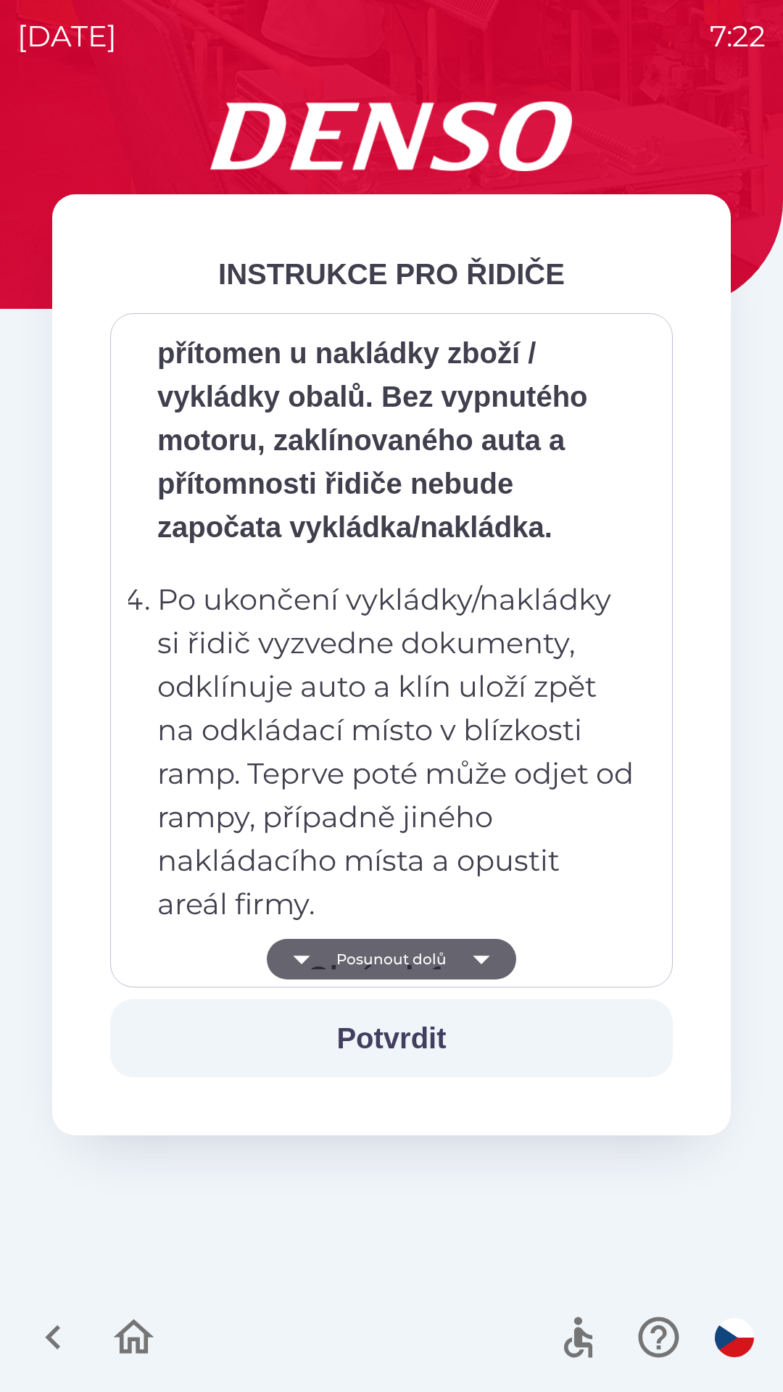
click at [346, 967] on button "Posunout dolů" at bounding box center [391, 959] width 249 height 41
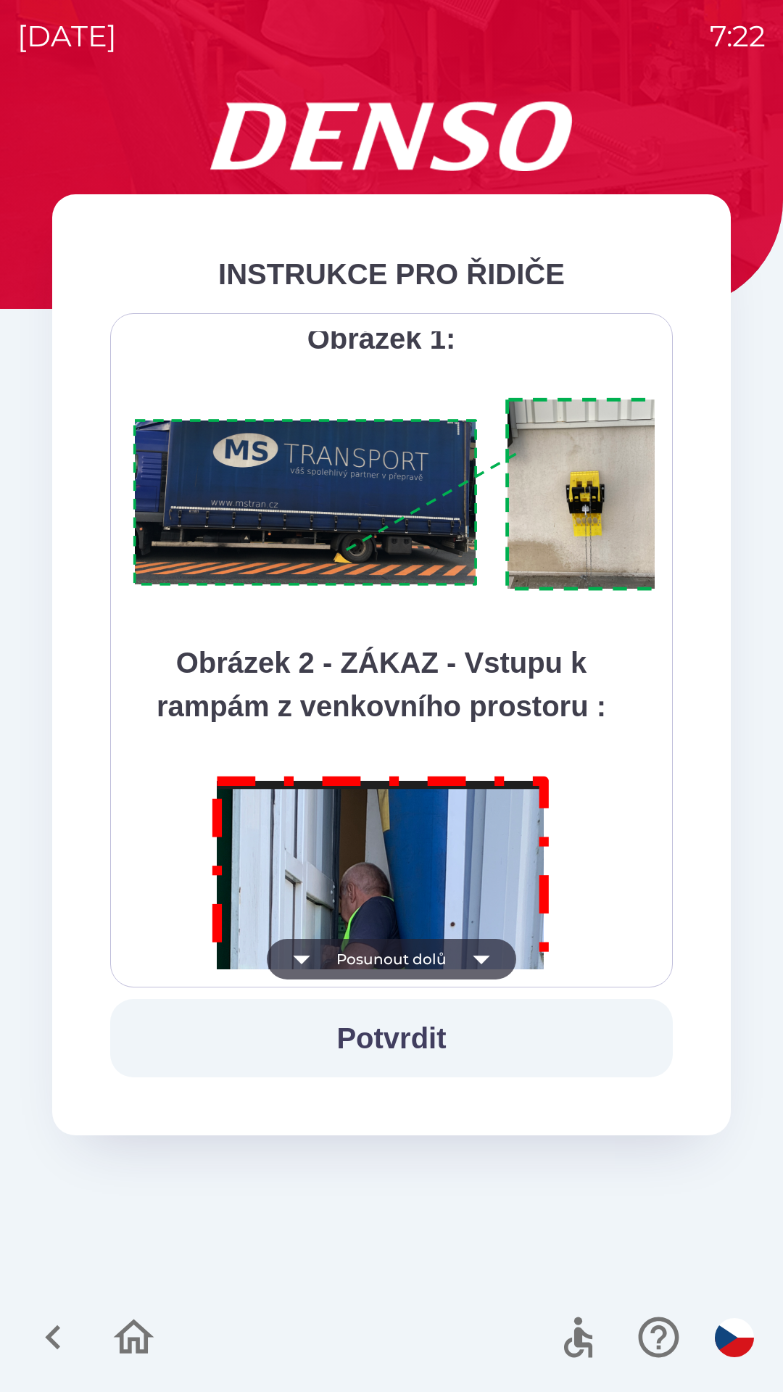
click at [355, 965] on button "Posunout dolů" at bounding box center [391, 959] width 249 height 41
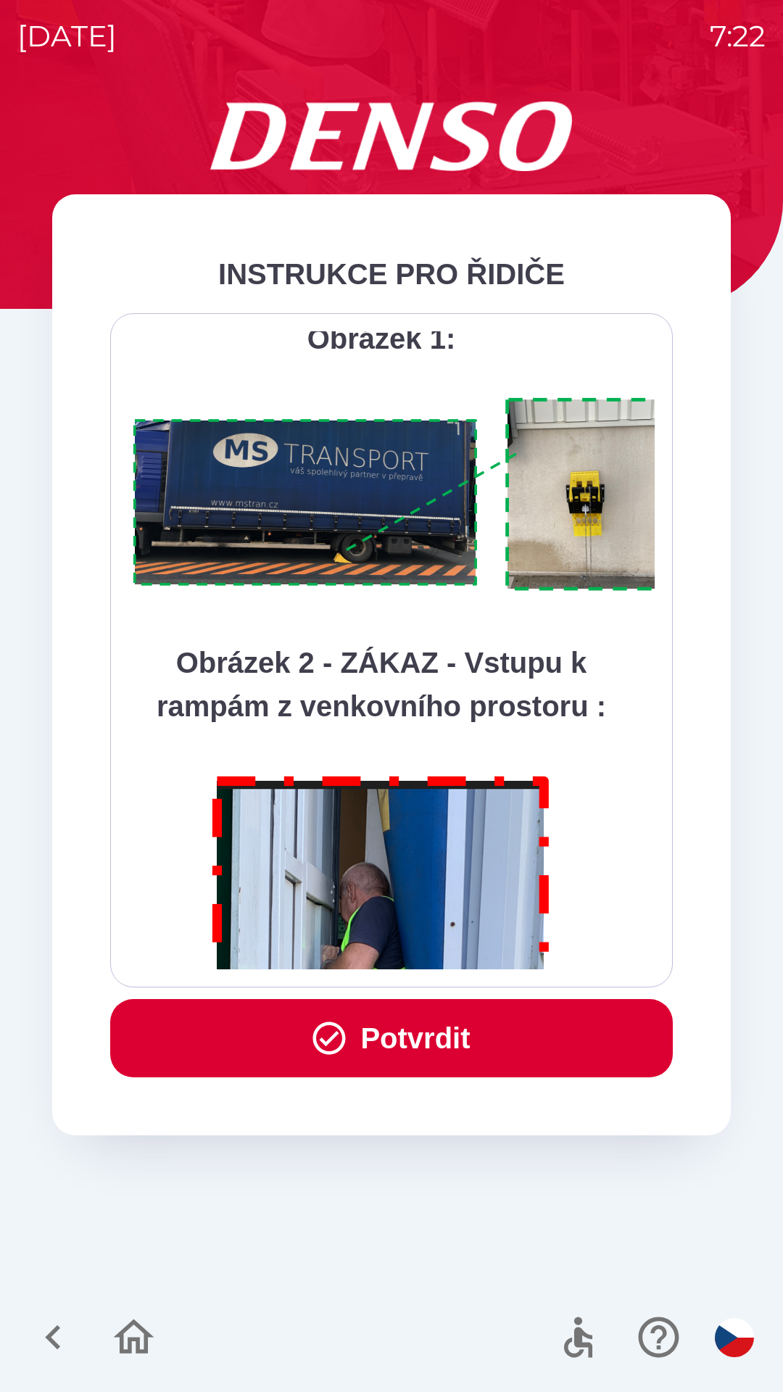
scroll to position [8145, 0]
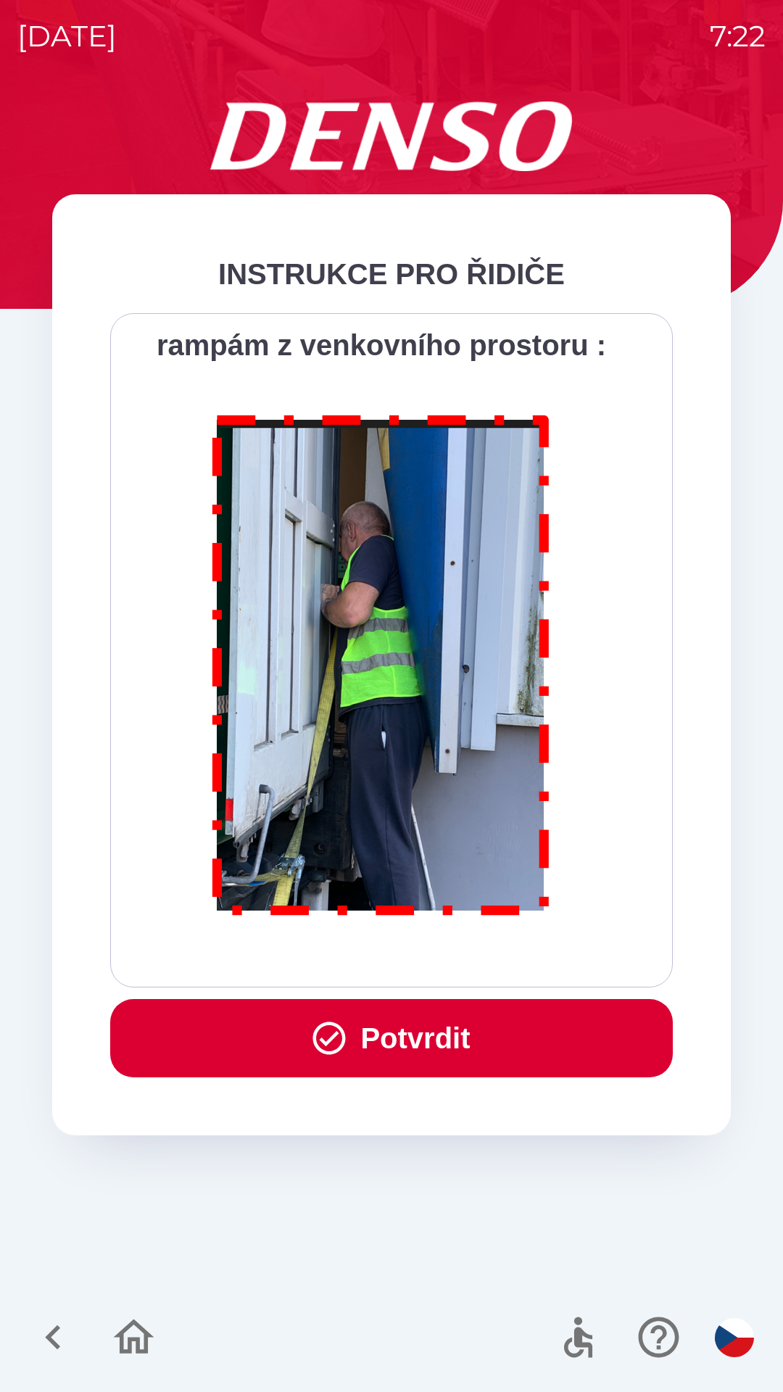
click at [351, 961] on div "Všichni řidiči přijíždějící do skladu firmy DENSO CZECH s.r.o. jsou po průjezdu…" at bounding box center [391, 650] width 526 height 638
click at [352, 1046] on button "Potvrdit" at bounding box center [391, 1038] width 562 height 78
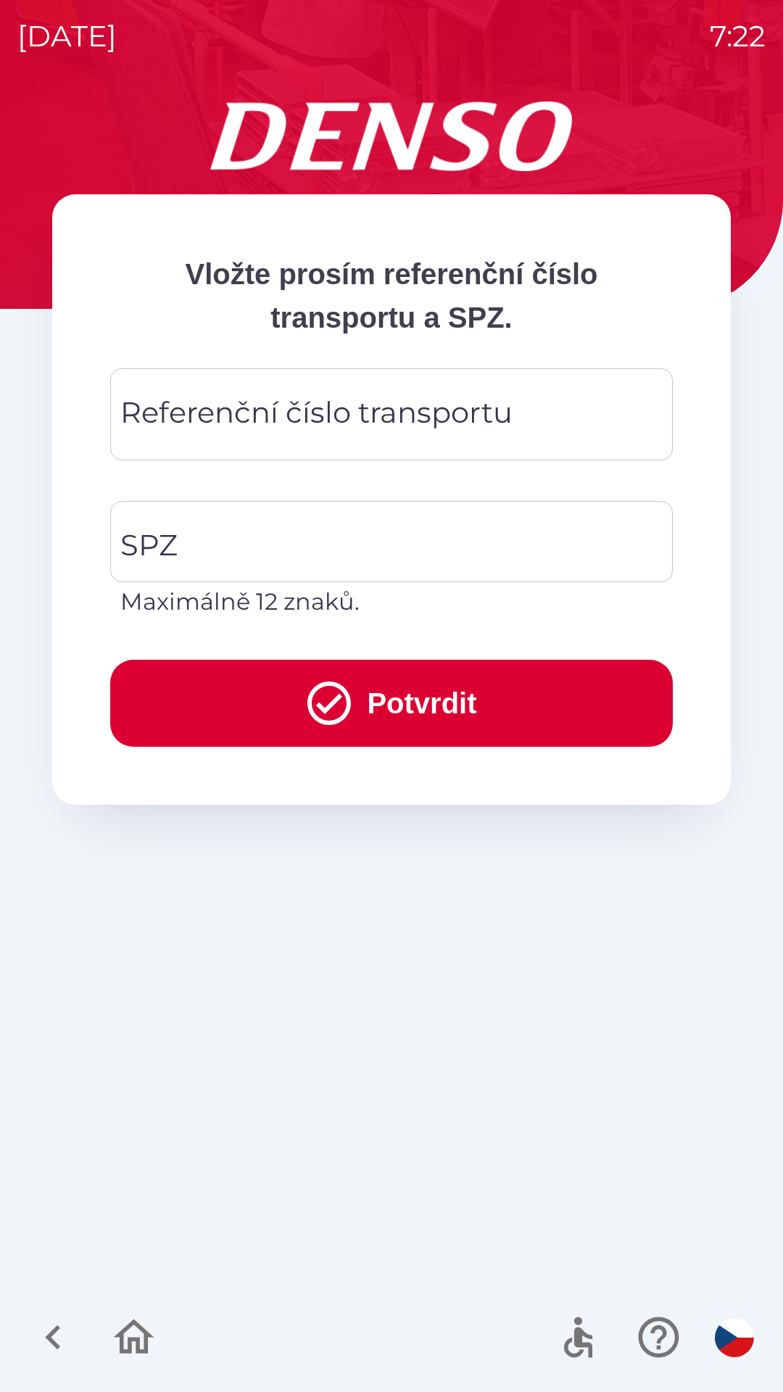
click at [177, 407] on div "Referenční číslo transportu Referenční číslo transportu" at bounding box center [391, 414] width 562 height 92
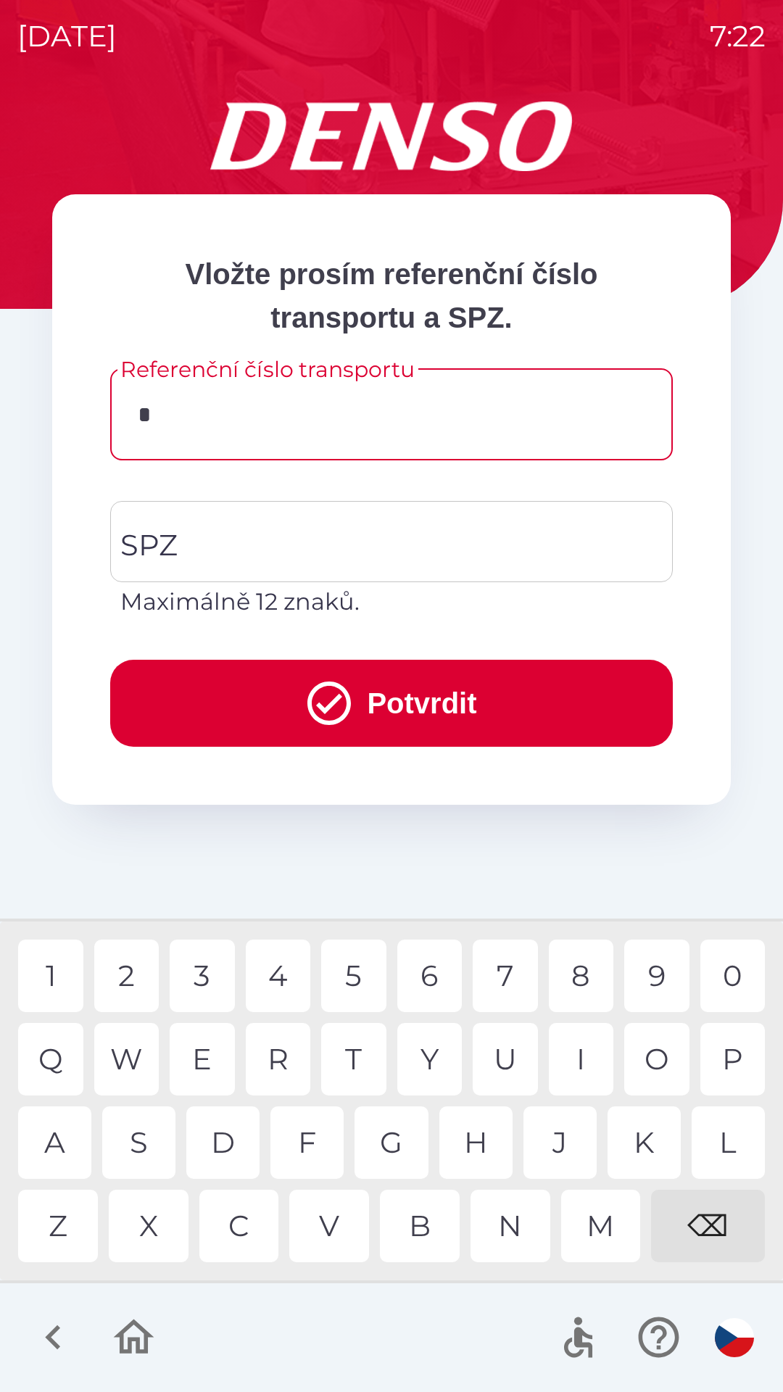
click at [198, 973] on div "3" at bounding box center [202, 975] width 65 height 72
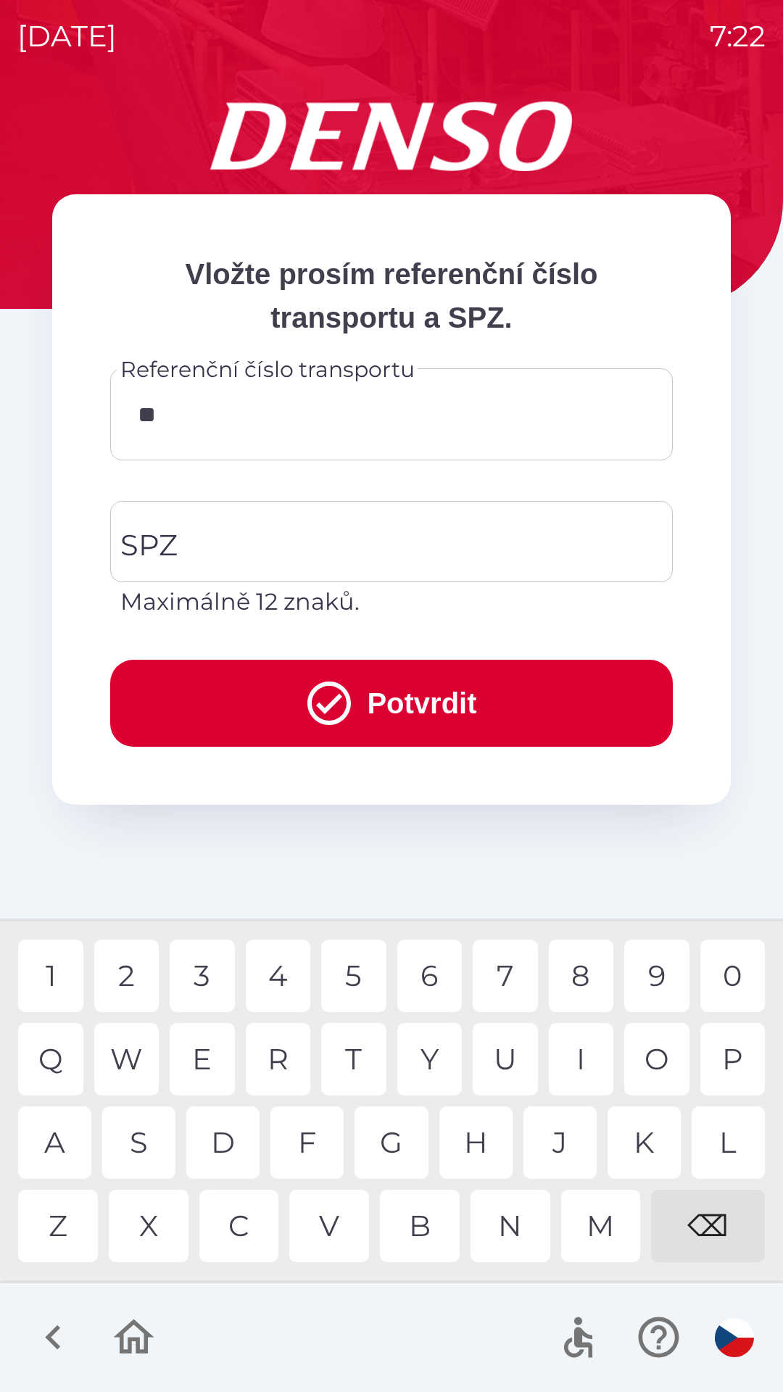
click at [279, 979] on div "4" at bounding box center [278, 975] width 65 height 72
click at [736, 970] on div "0" at bounding box center [732, 975] width 65 height 72
click at [573, 976] on div "8" at bounding box center [581, 975] width 65 height 72
type input "******"
click at [652, 985] on div "9" at bounding box center [656, 975] width 65 height 72
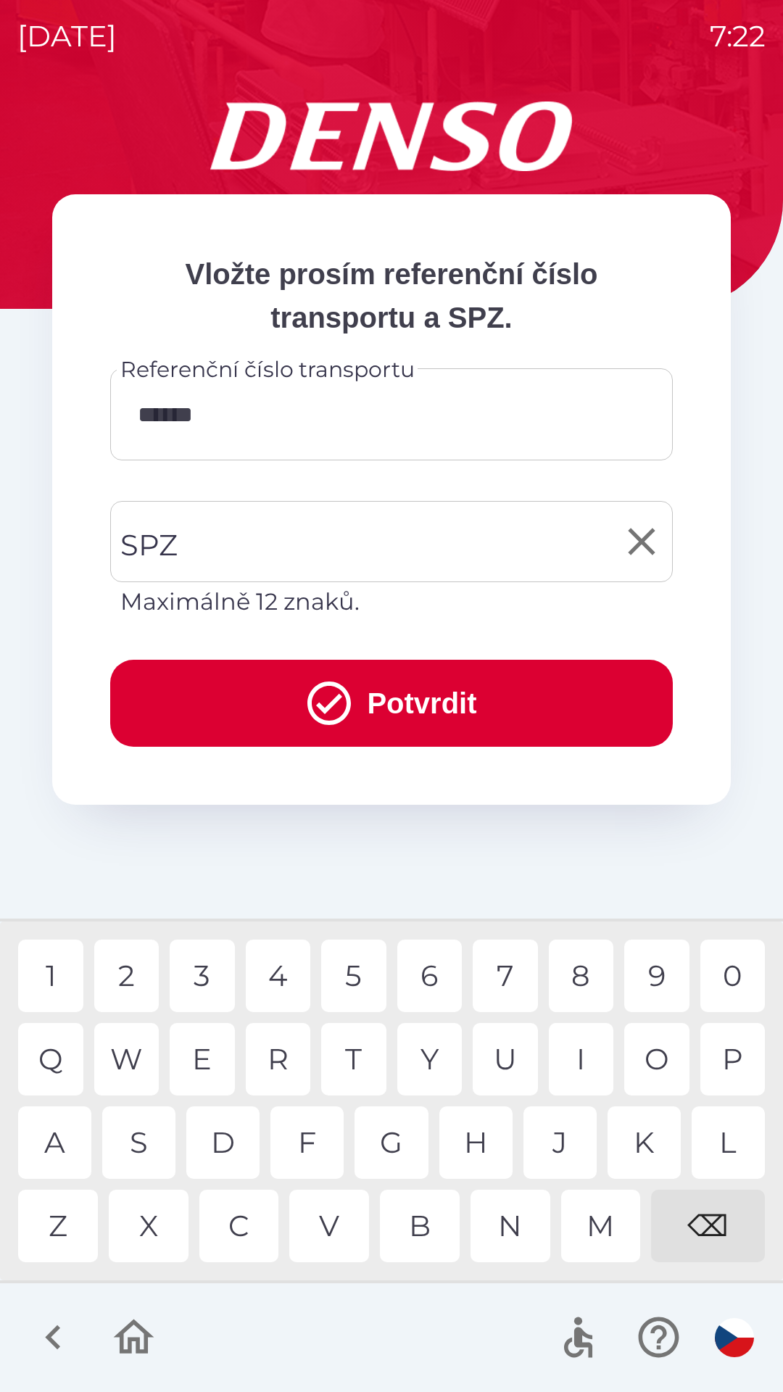
click at [265, 540] on input "SPZ" at bounding box center [381, 541] width 528 height 68
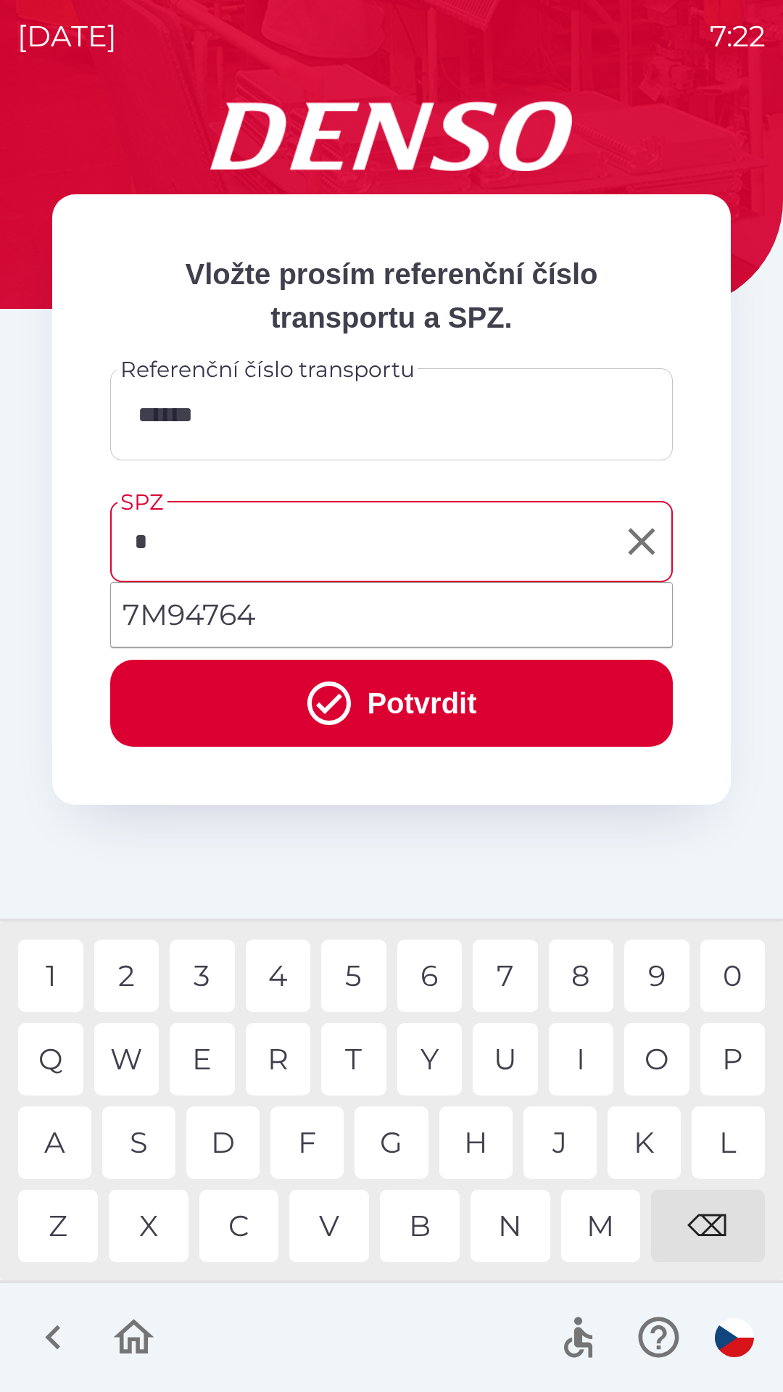
click at [502, 972] on div "7" at bounding box center [505, 975] width 65 height 72
click at [239, 1223] on div "C" at bounding box center [239, 1225] width 80 height 72
click at [275, 988] on div "4" at bounding box center [278, 975] width 65 height 72
click at [730, 970] on div "0" at bounding box center [732, 975] width 65 height 72
type input "*******"
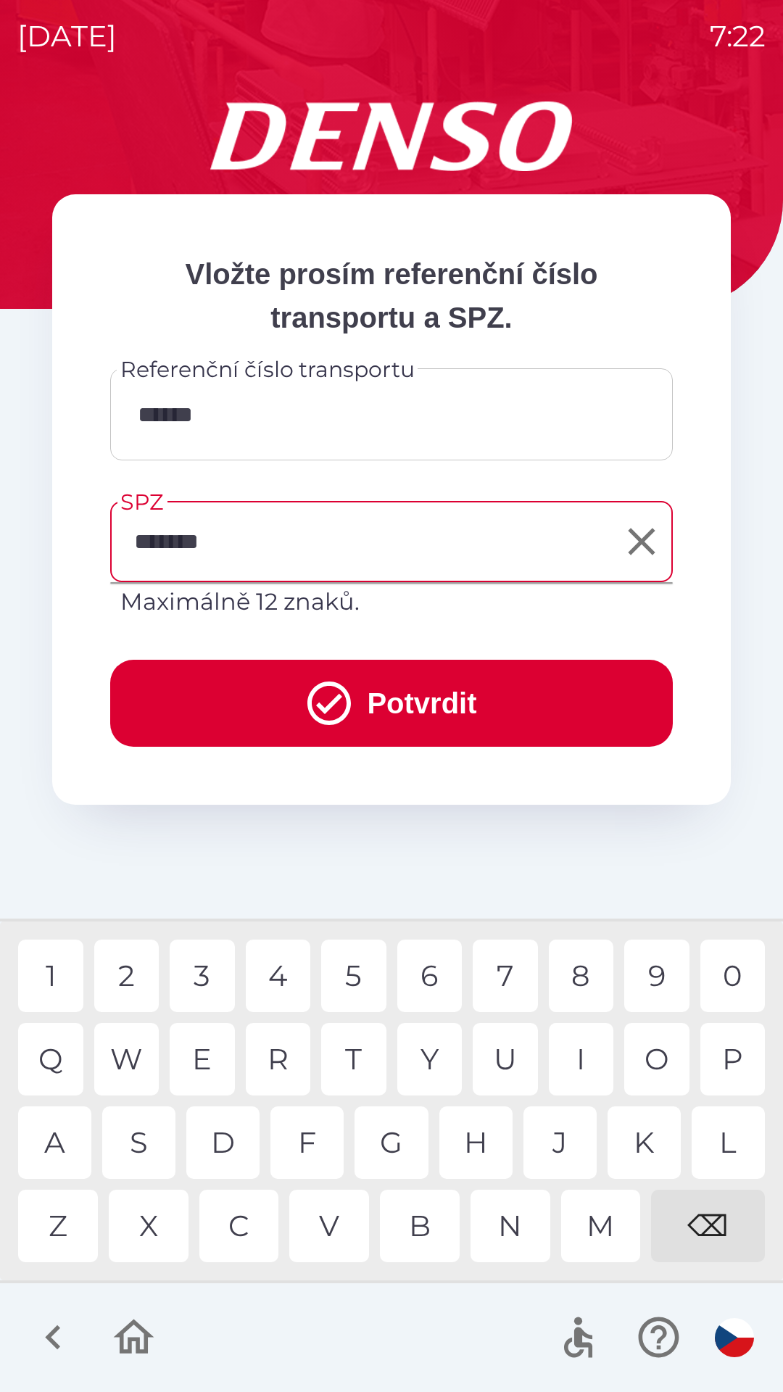
click at [568, 978] on div "8" at bounding box center [581, 975] width 65 height 72
click at [370, 703] on button "Potvrdit" at bounding box center [391, 703] width 562 height 87
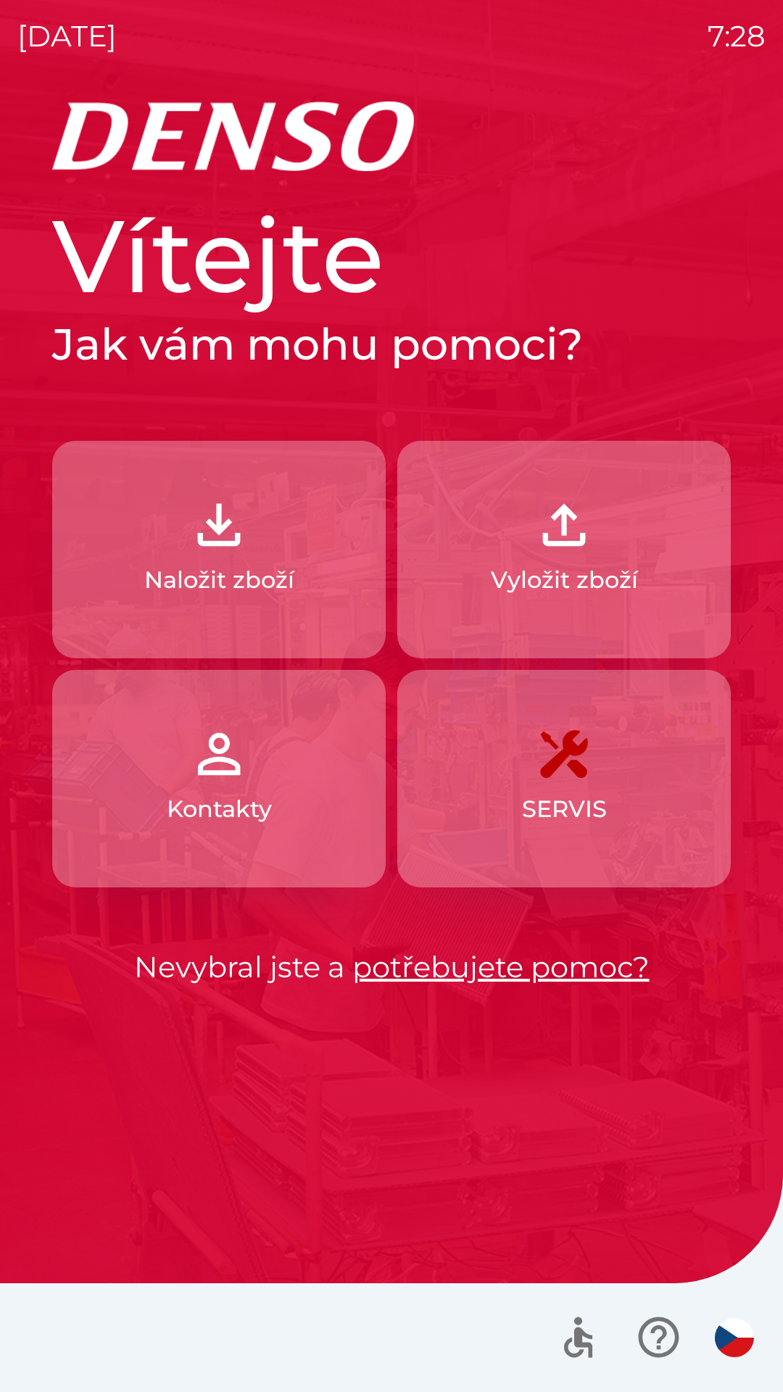
click at [292, 504] on button "Naložit zboží" at bounding box center [218, 549] width 333 height 217
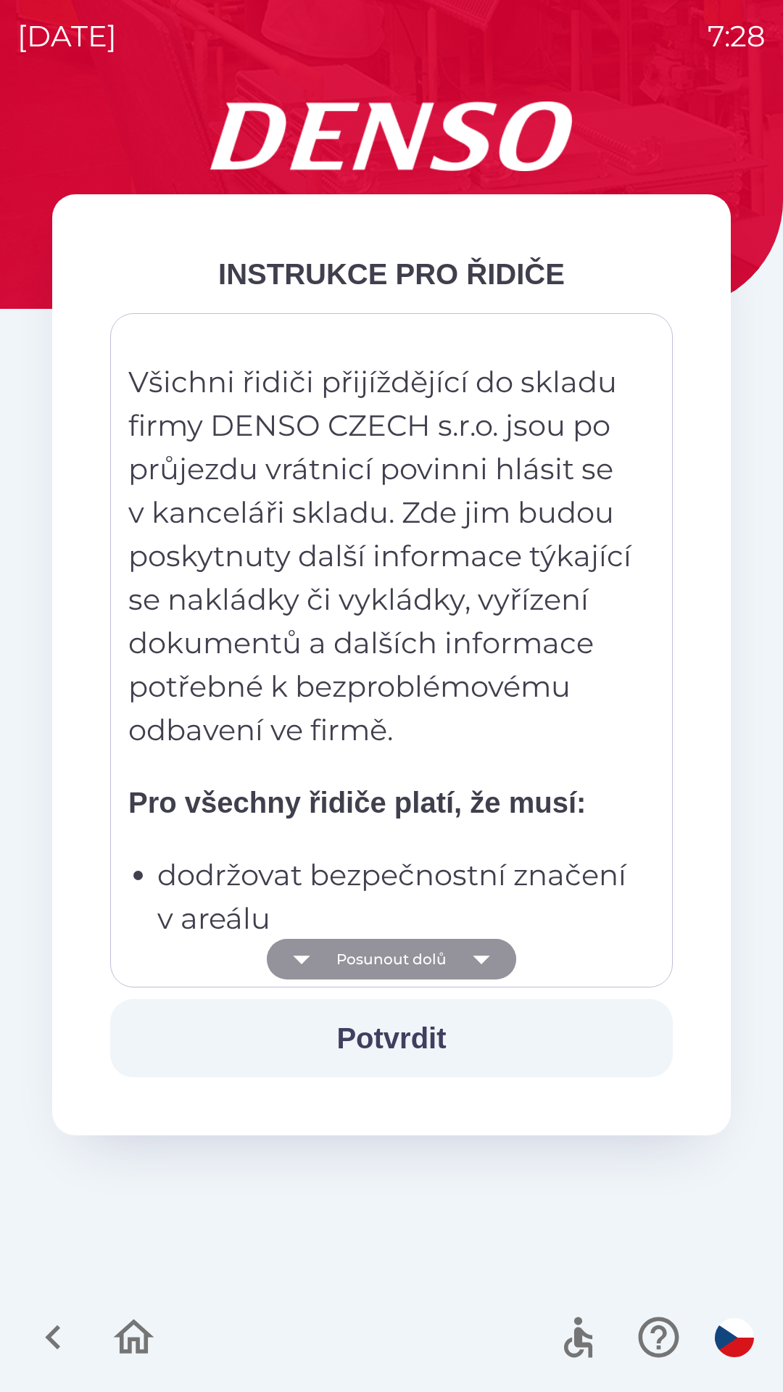
click at [461, 958] on icon "button" at bounding box center [481, 959] width 41 height 41
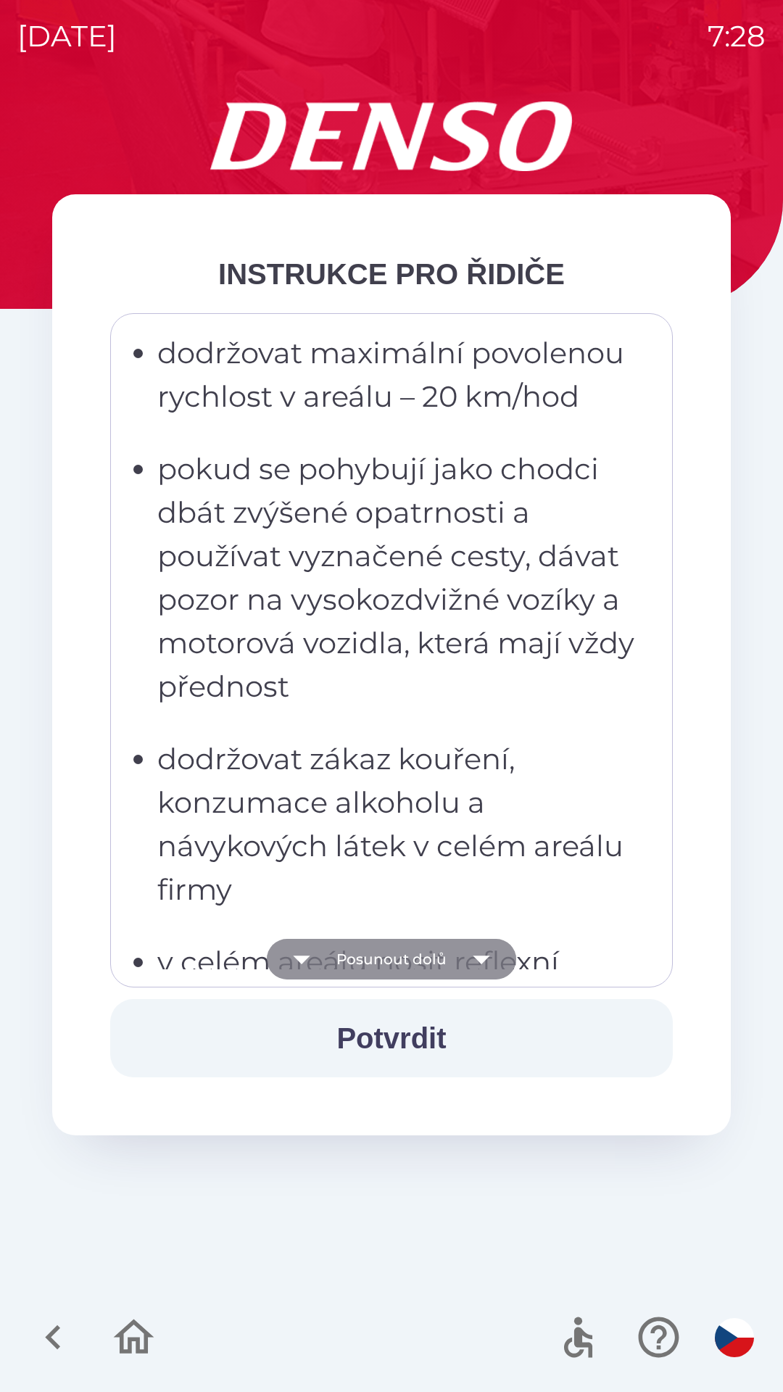
click at [466, 956] on icon "button" at bounding box center [481, 959] width 41 height 41
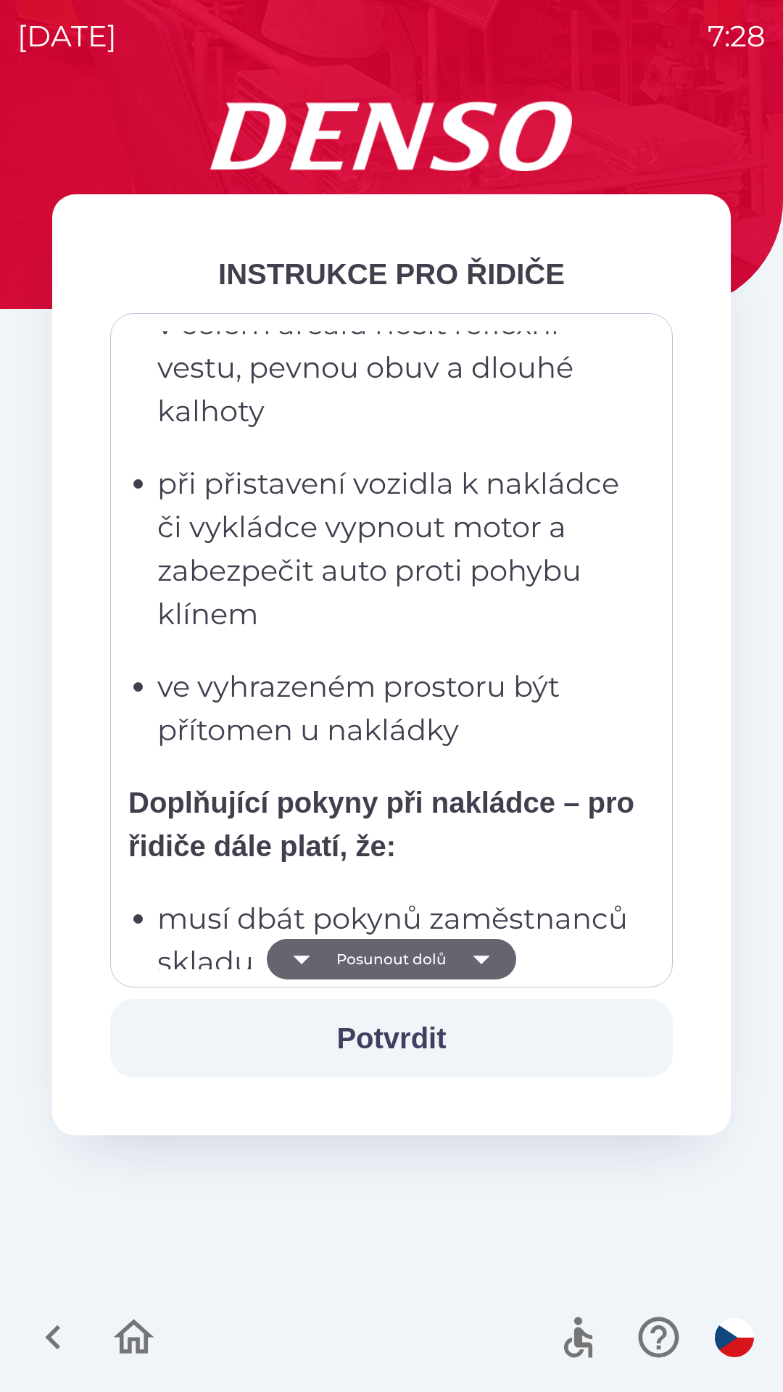
click at [474, 957] on icon "button" at bounding box center [481, 959] width 17 height 9
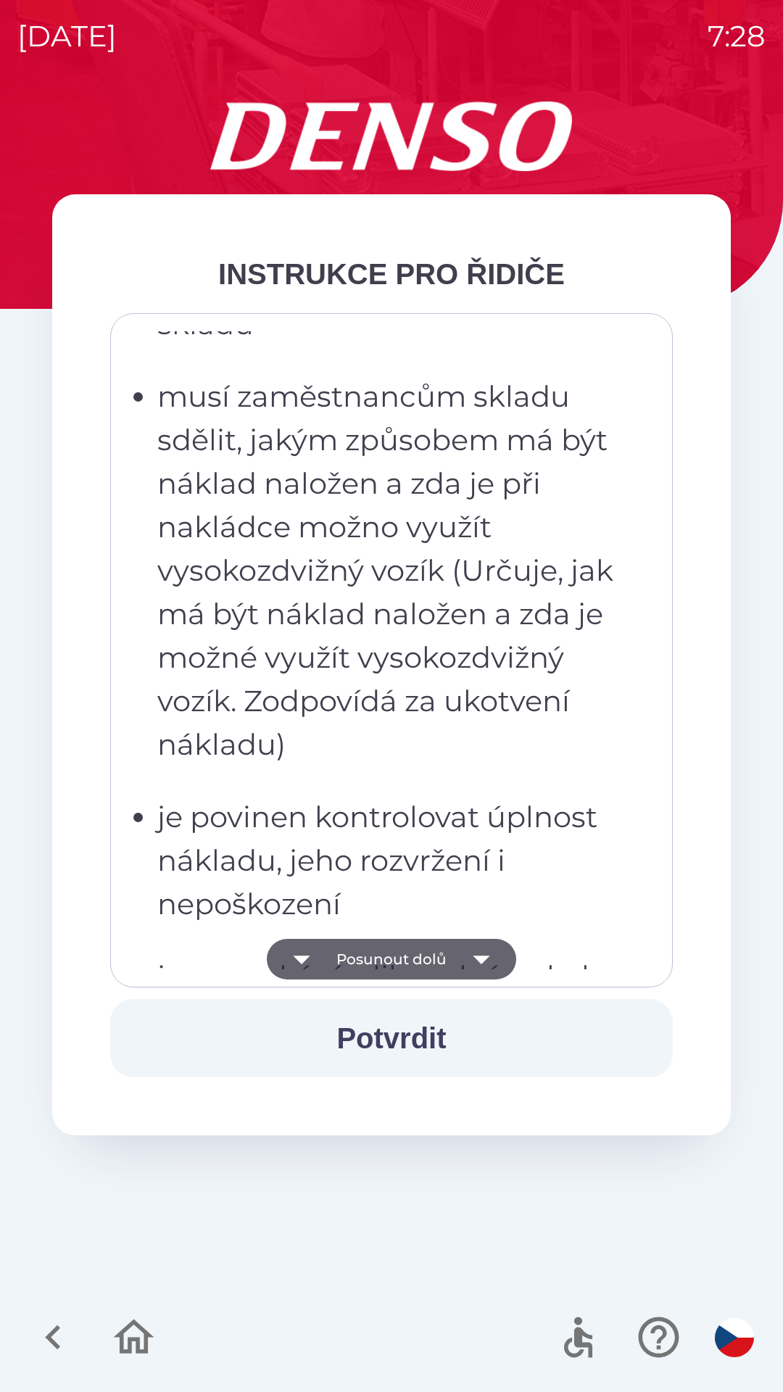
click at [471, 957] on icon "button" at bounding box center [481, 959] width 41 height 41
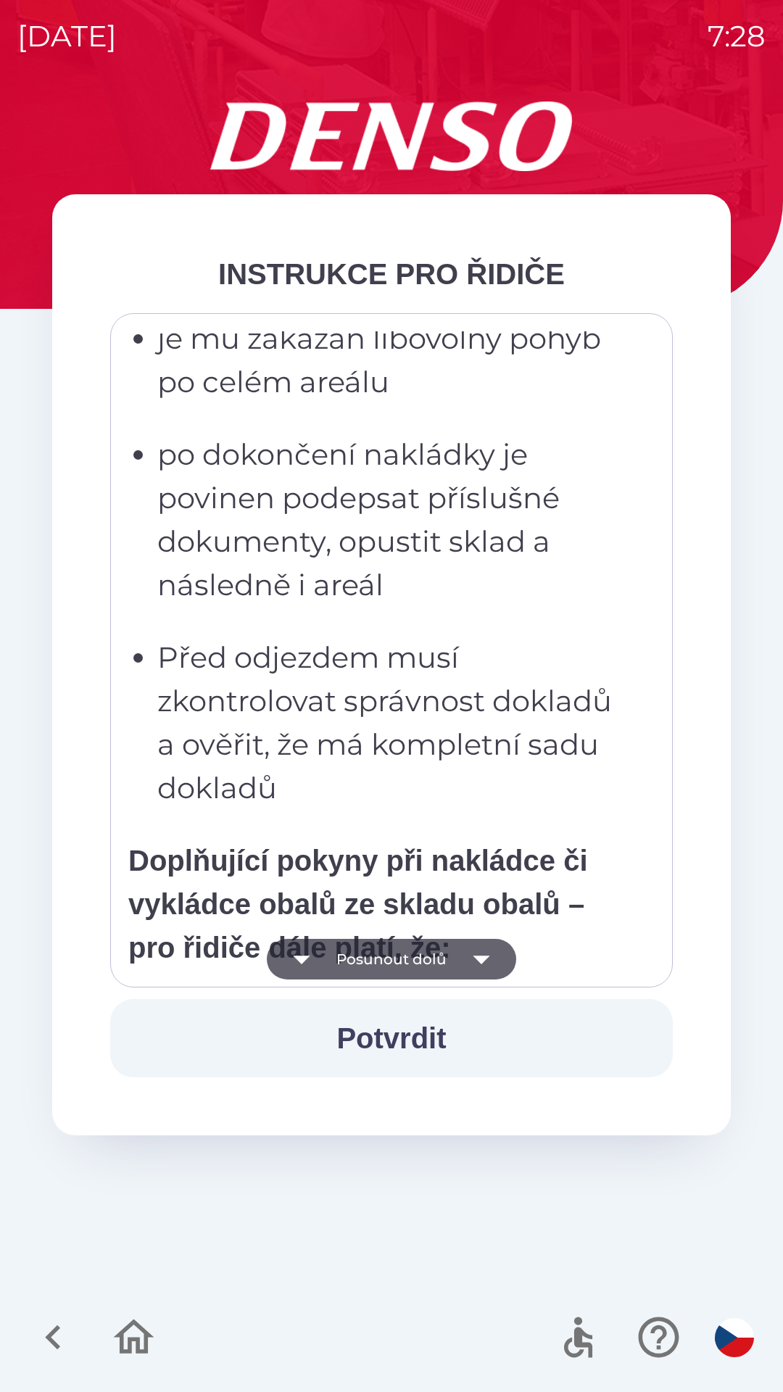
click at [467, 963] on icon "button" at bounding box center [481, 959] width 41 height 41
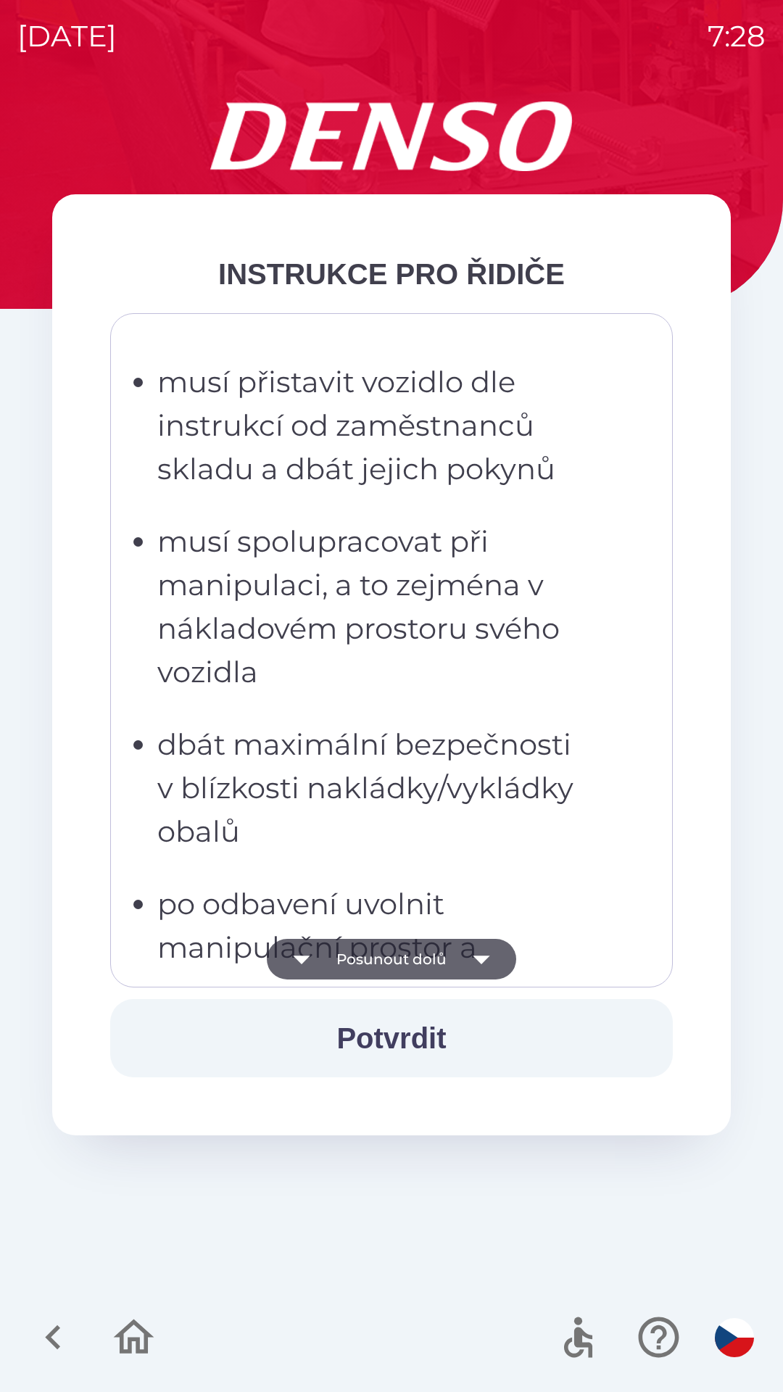
click at [461, 963] on icon "button" at bounding box center [481, 959] width 41 height 41
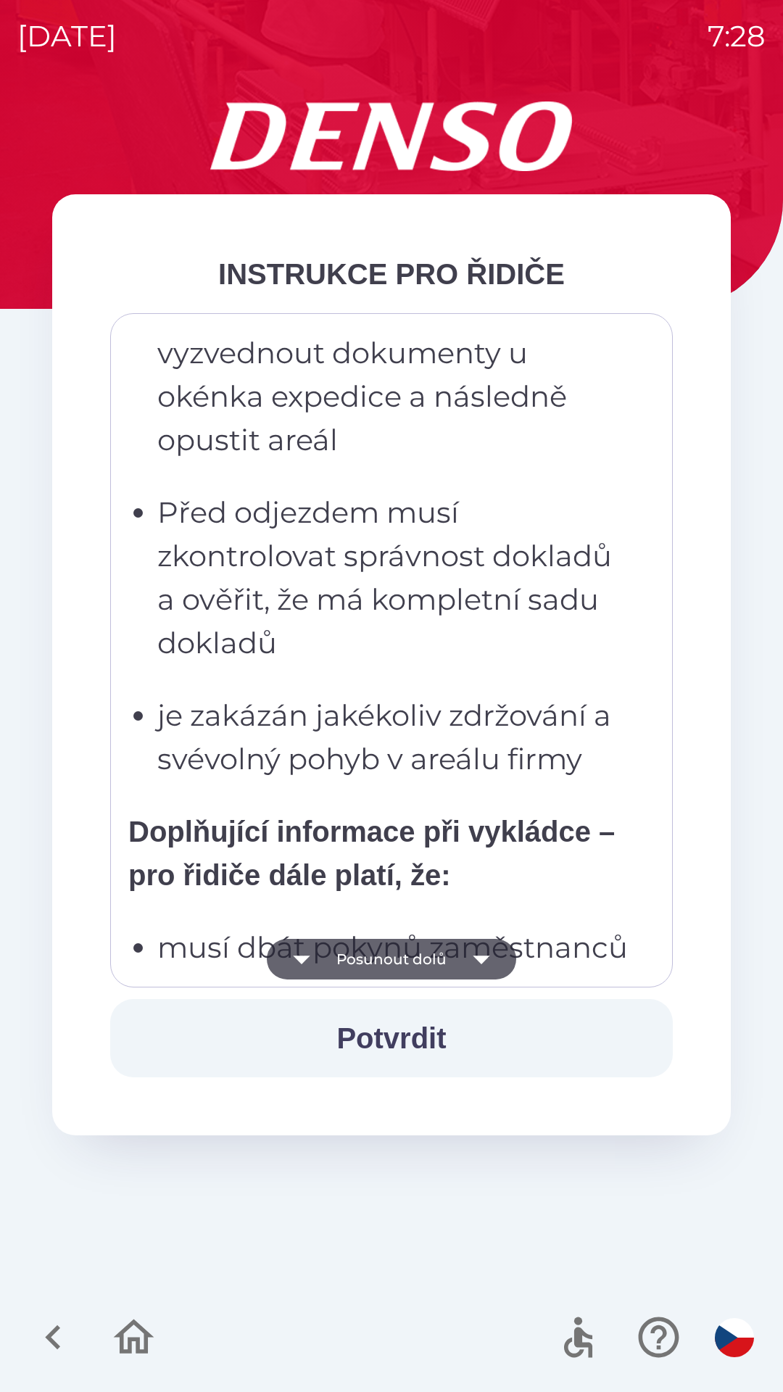
click at [462, 960] on icon "button" at bounding box center [481, 959] width 41 height 41
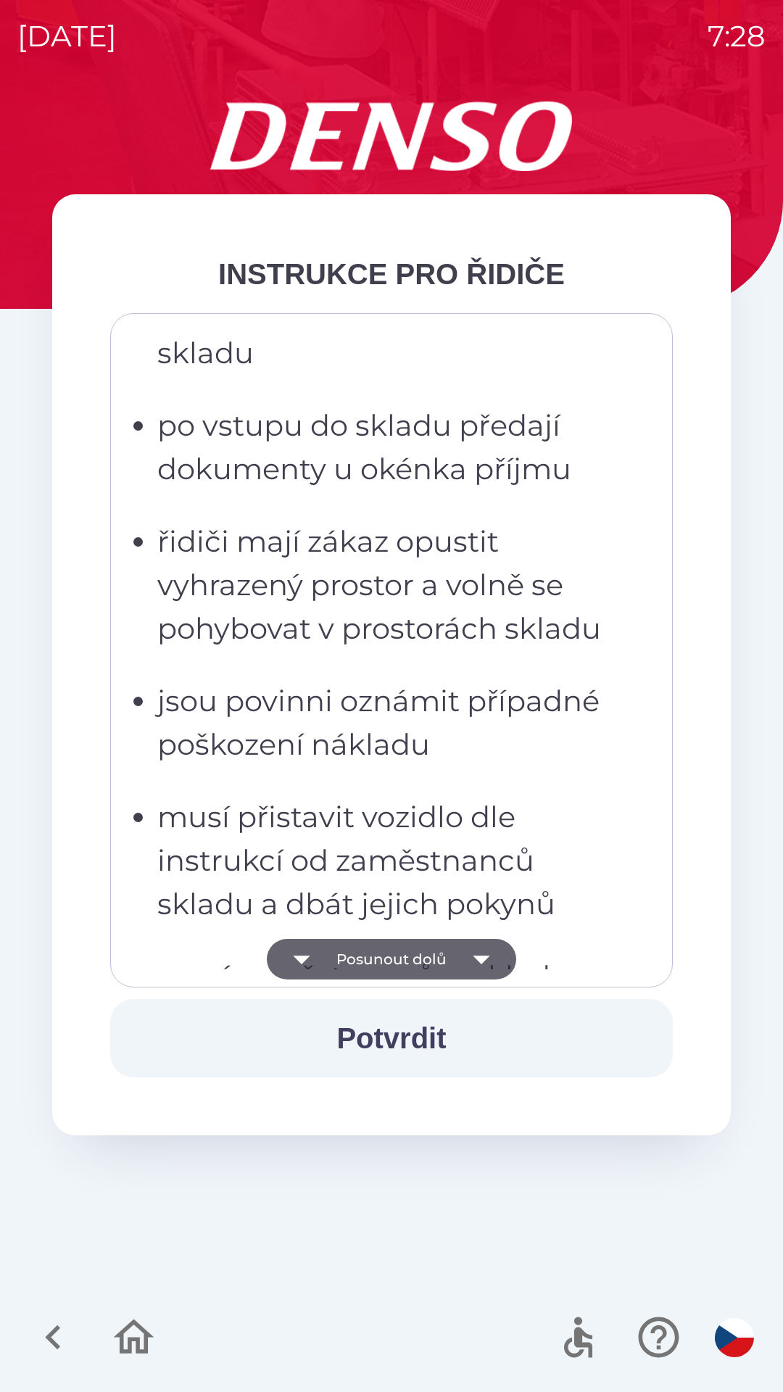
click at [470, 958] on icon "button" at bounding box center [481, 959] width 41 height 41
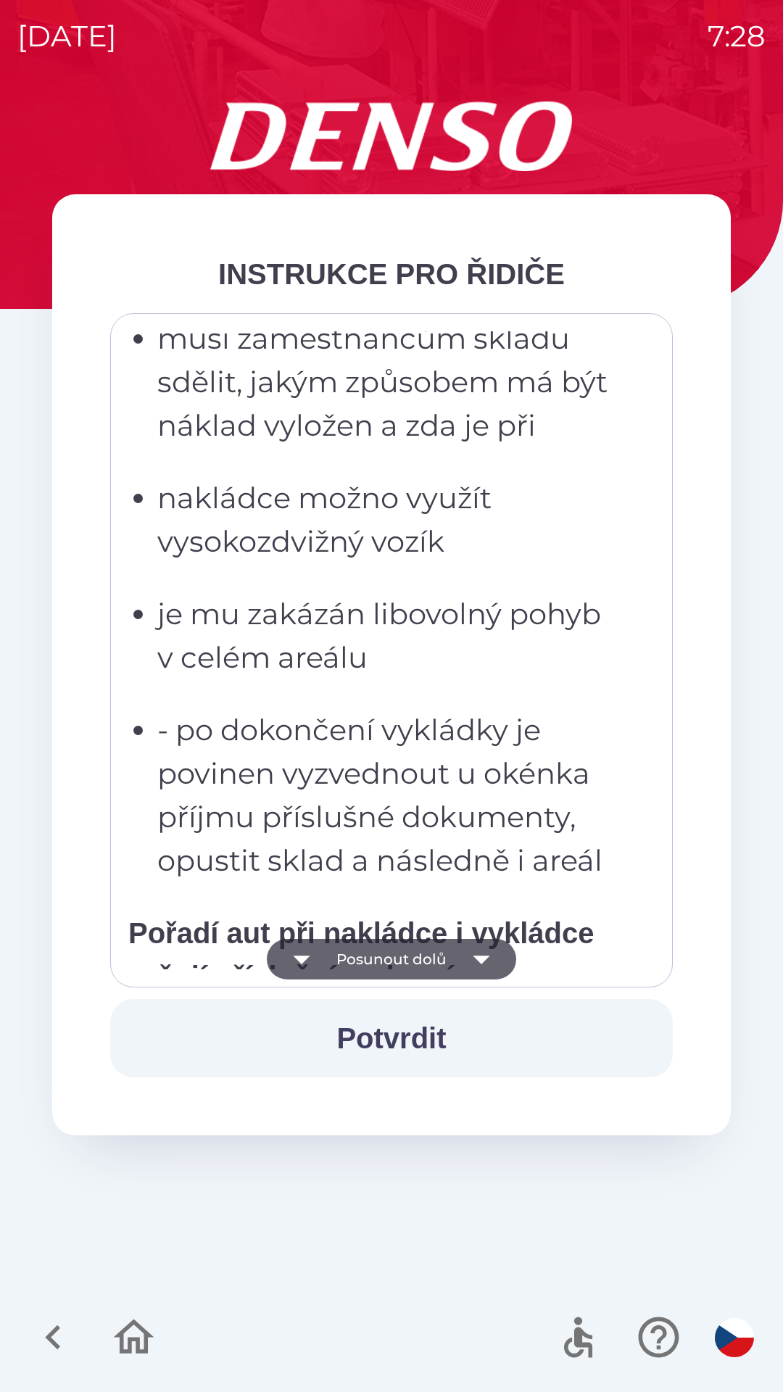
click at [468, 961] on icon "button" at bounding box center [481, 959] width 41 height 41
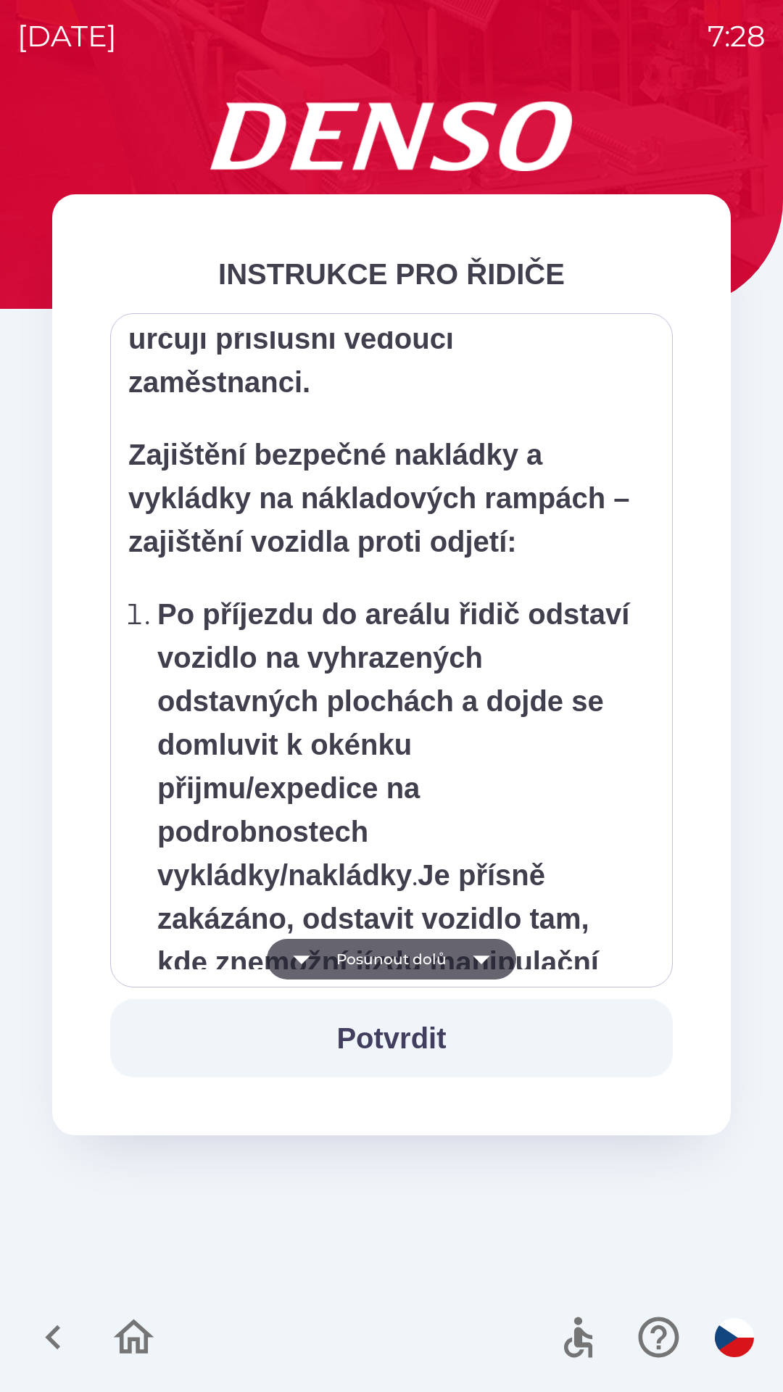
click at [472, 957] on icon "button" at bounding box center [481, 959] width 41 height 41
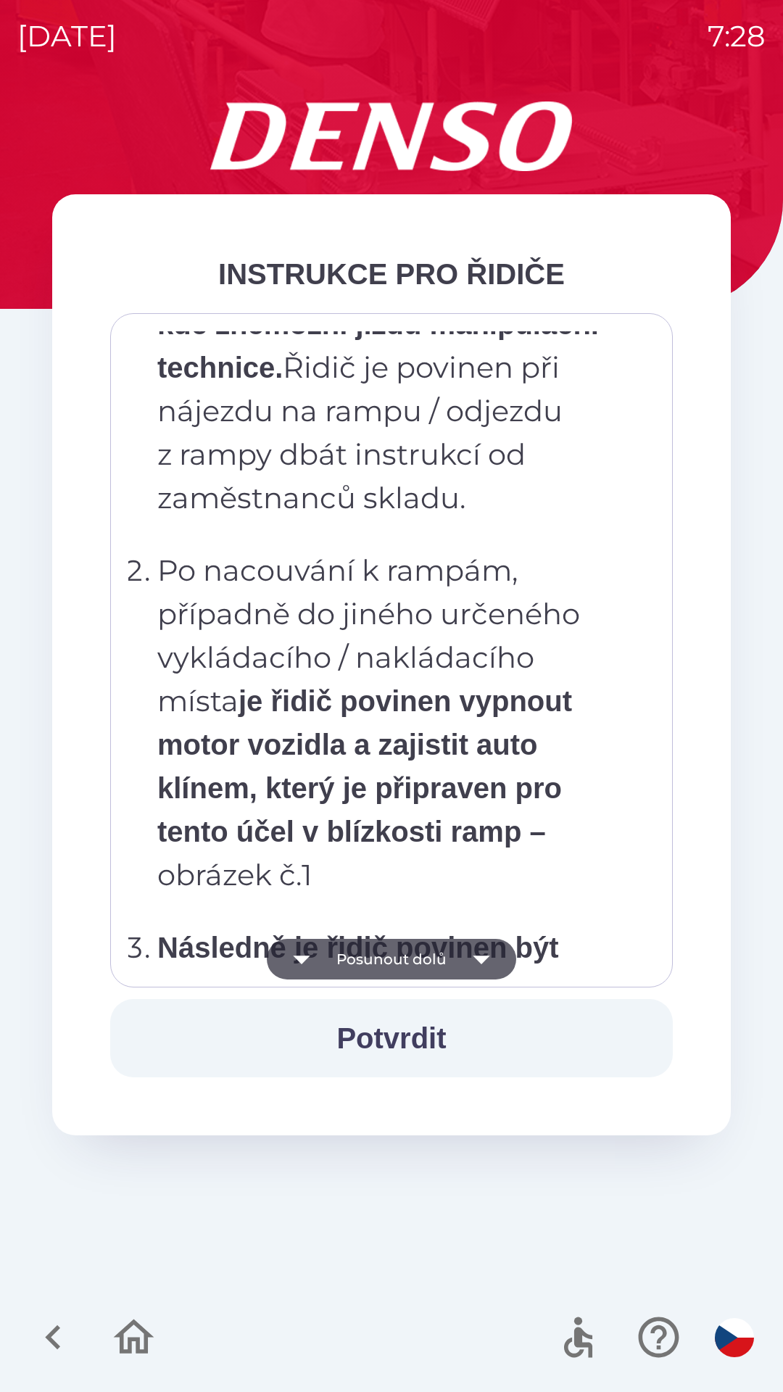
click at [478, 961] on icon "button" at bounding box center [481, 959] width 17 height 9
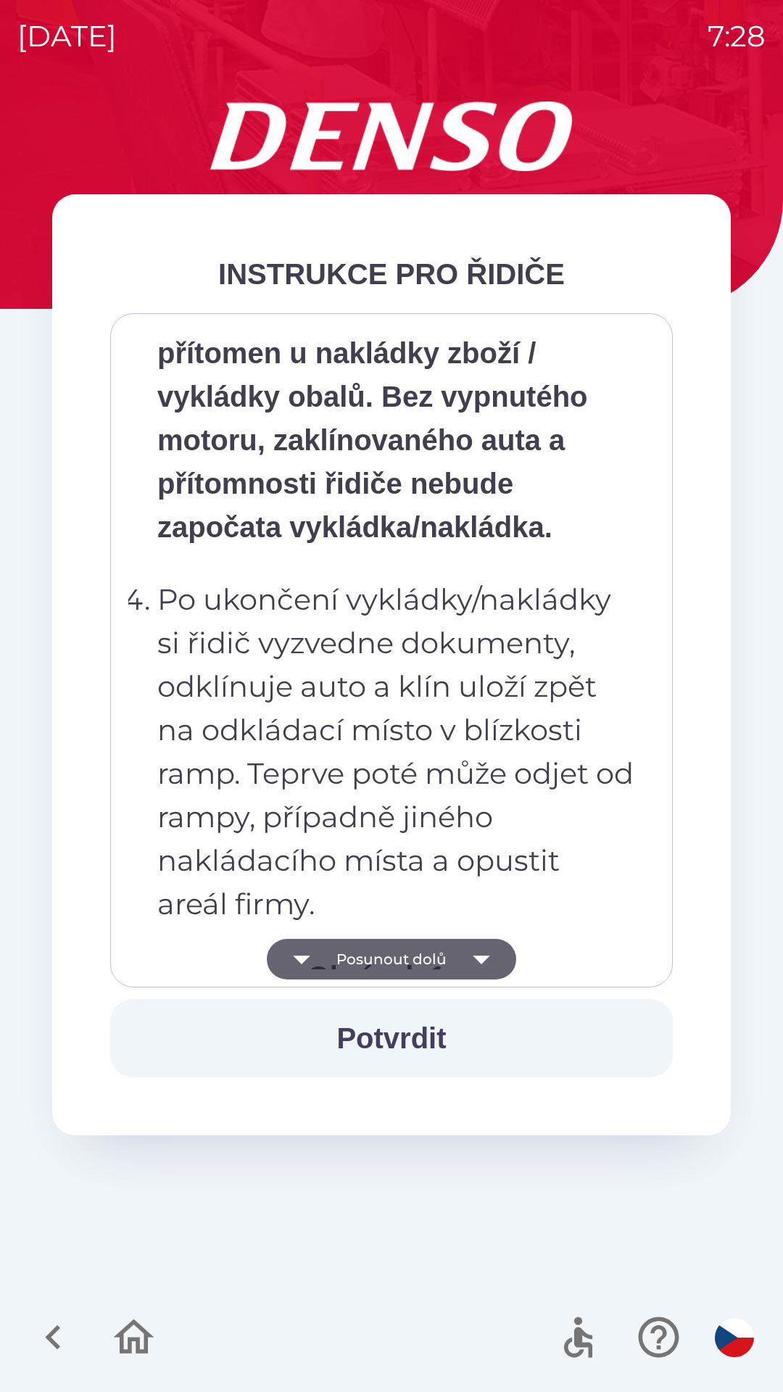
click at [480, 959] on icon "button" at bounding box center [481, 959] width 17 height 9
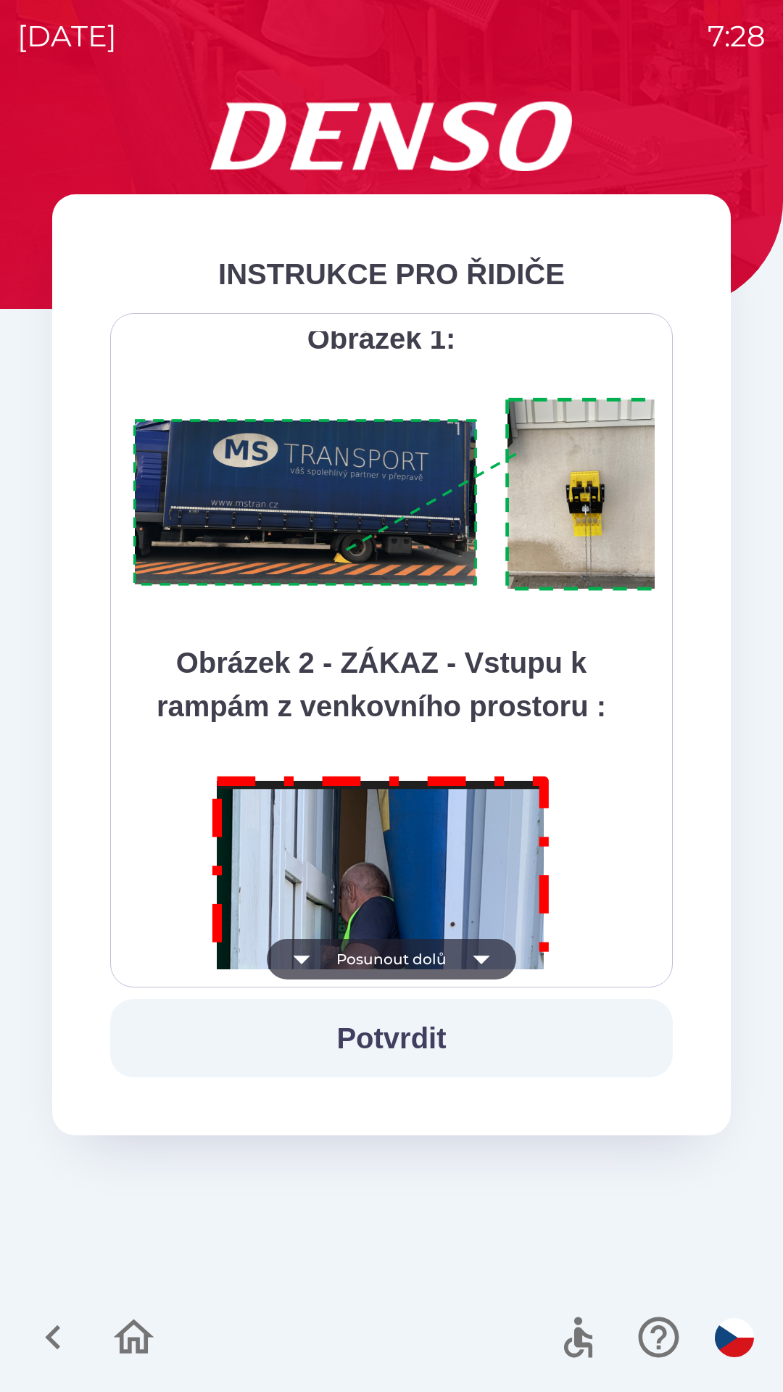
click at [475, 961] on icon "button" at bounding box center [481, 959] width 41 height 41
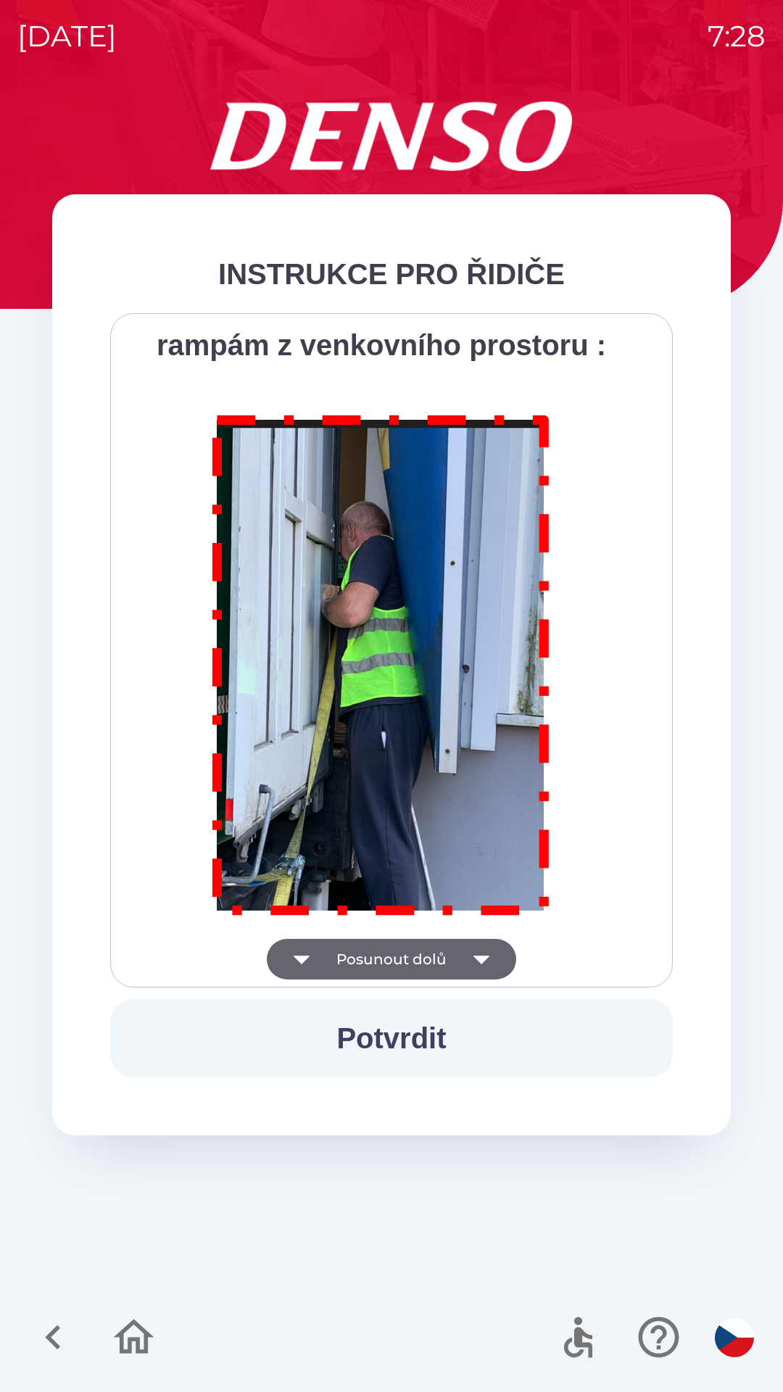
click at [475, 956] on div "Všichni řidiči přijíždějící do skladu firmy DENSO CZECH s.r.o. jsou po průjezdu…" at bounding box center [391, 650] width 526 height 638
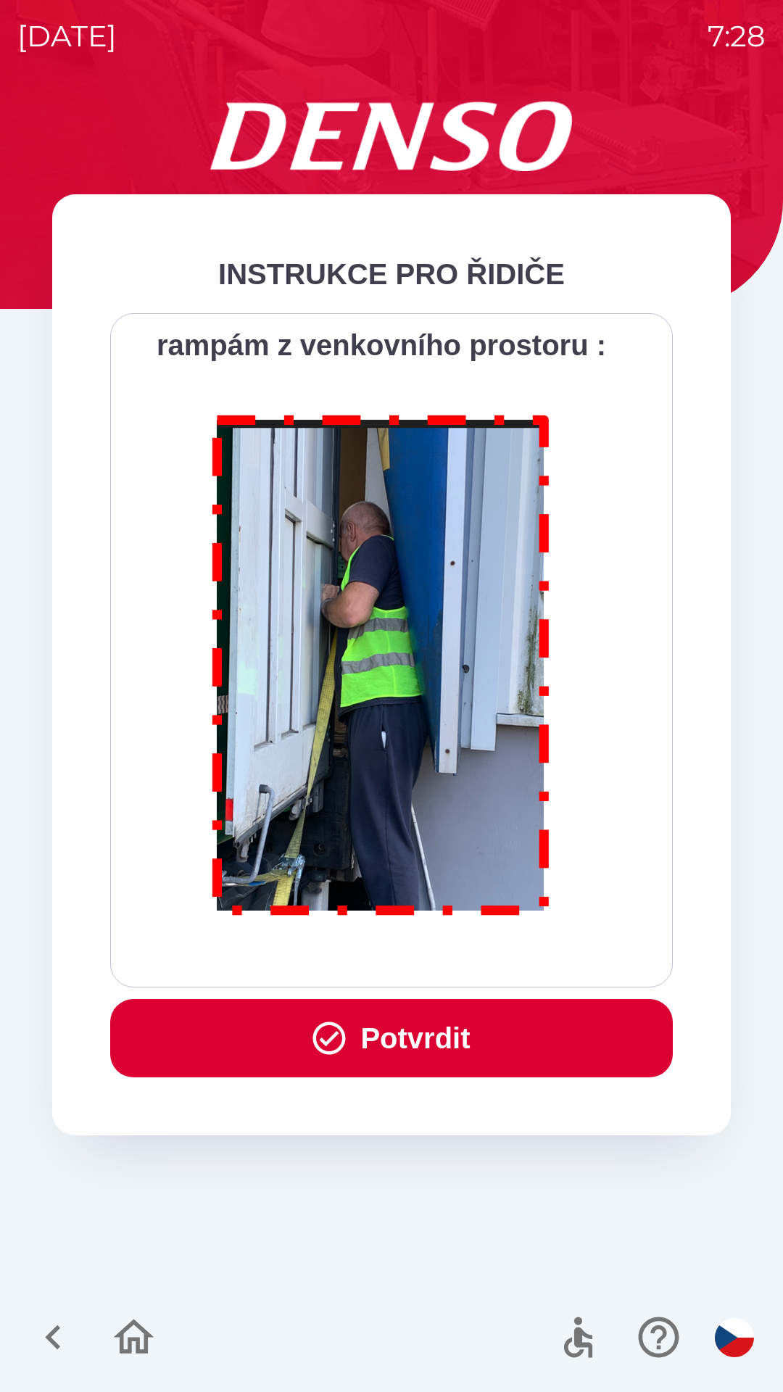
click at [482, 1033] on button "Potvrdit" at bounding box center [391, 1038] width 562 height 78
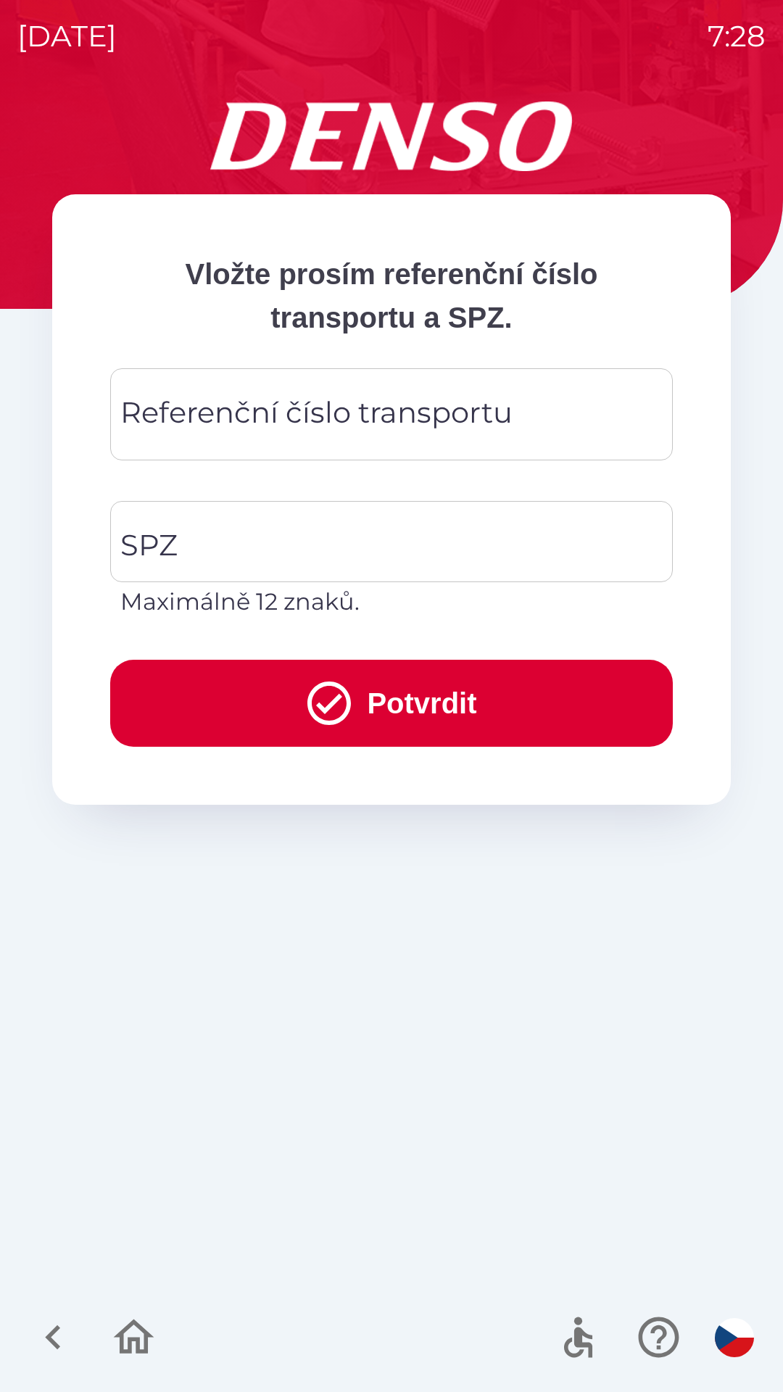
click at [350, 402] on div "Referenční číslo transportu Referenční číslo transportu" at bounding box center [391, 414] width 562 height 92
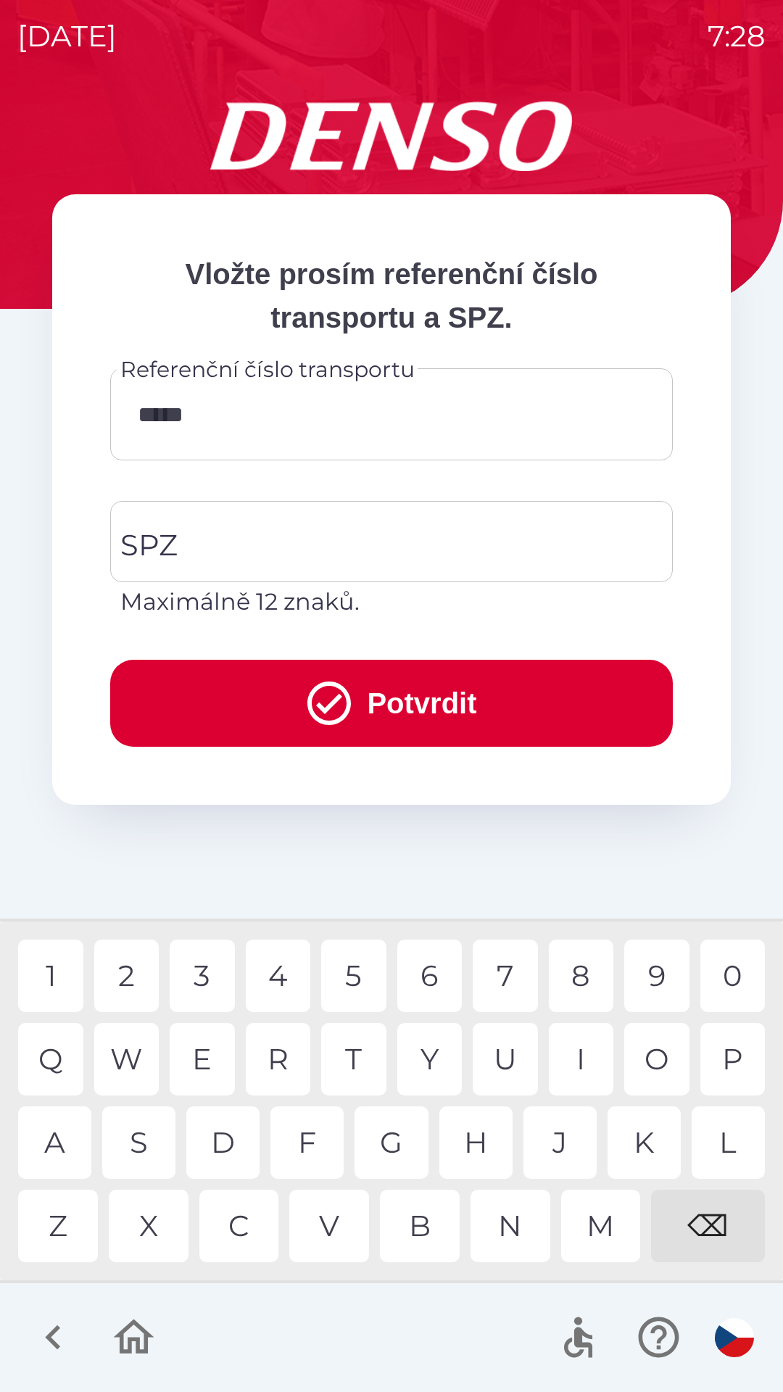
click at [102, 936] on div "1 2 3 4 5 6 7 8 9 0 Q W E R T Y U I O P A S D F G H J K L Z X C V B N M ⌫" at bounding box center [392, 1101] width 776 height 352
click at [136, 1047] on div "W" at bounding box center [126, 1059] width 65 height 72
click at [204, 970] on div "3" at bounding box center [202, 975] width 65 height 72
type input "*********"
click at [302, 527] on input "SPZ" at bounding box center [381, 541] width 528 height 68
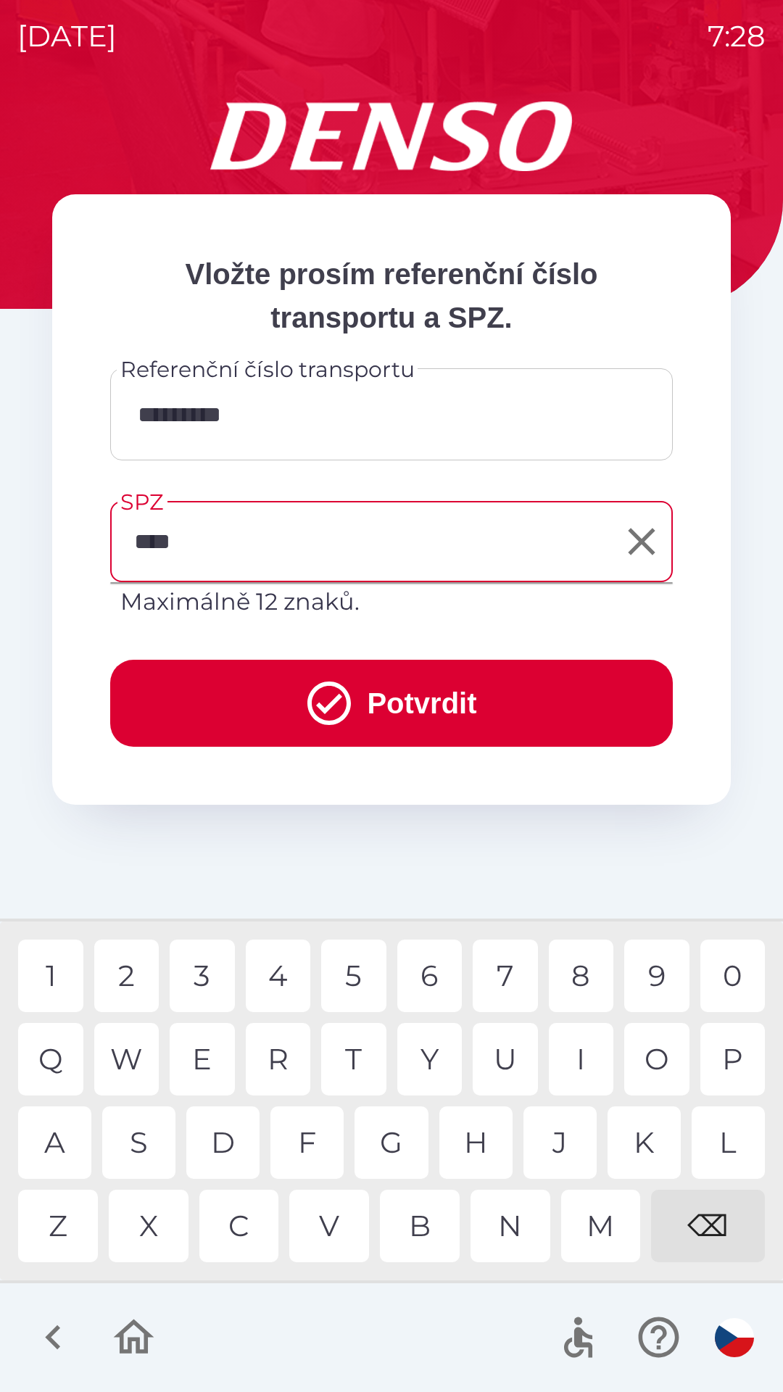
click at [654, 969] on div "9" at bounding box center [656, 975] width 65 height 72
click at [56, 973] on div "1" at bounding box center [50, 975] width 65 height 72
click at [426, 973] on div "6" at bounding box center [429, 975] width 65 height 72
type input "*******"
click at [417, 698] on button "Potvrdit" at bounding box center [391, 703] width 562 height 87
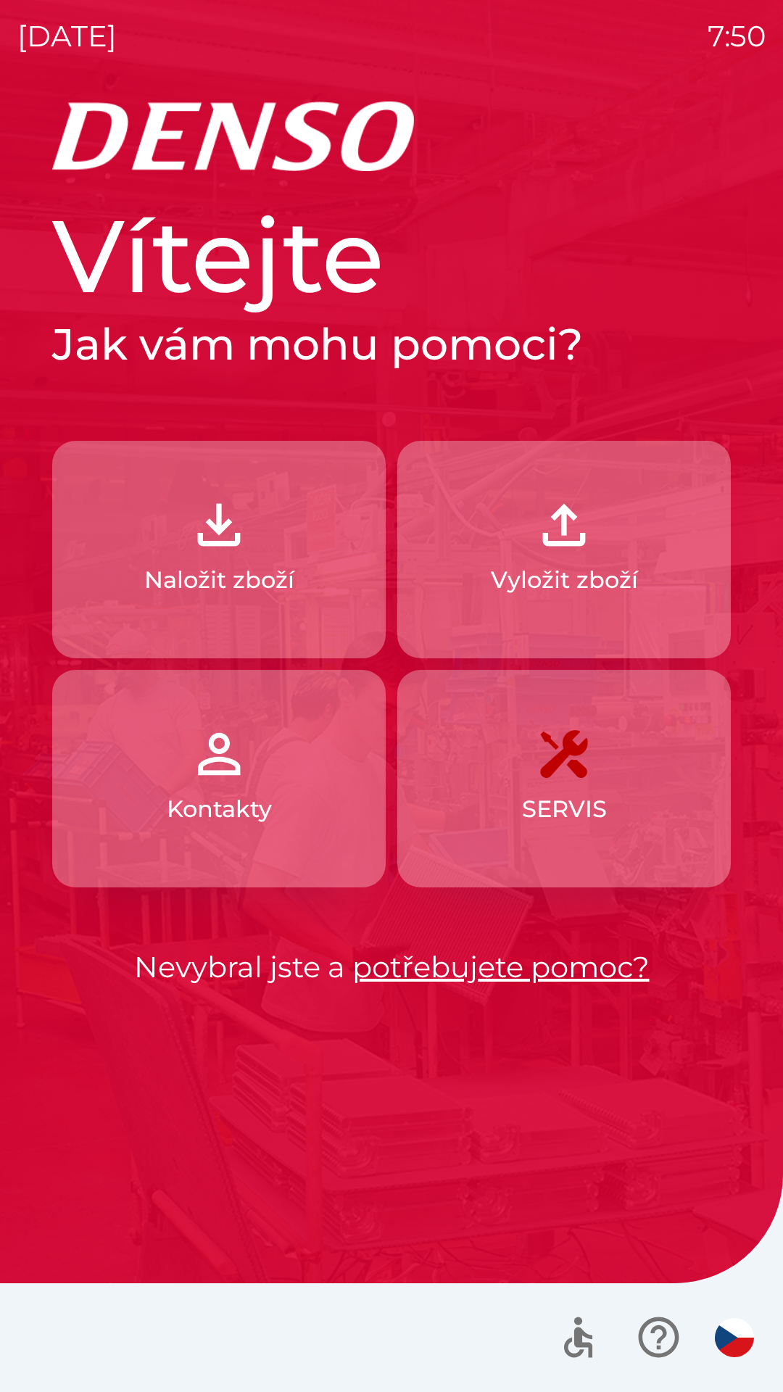
click at [203, 552] on img "button" at bounding box center [219, 525] width 64 height 64
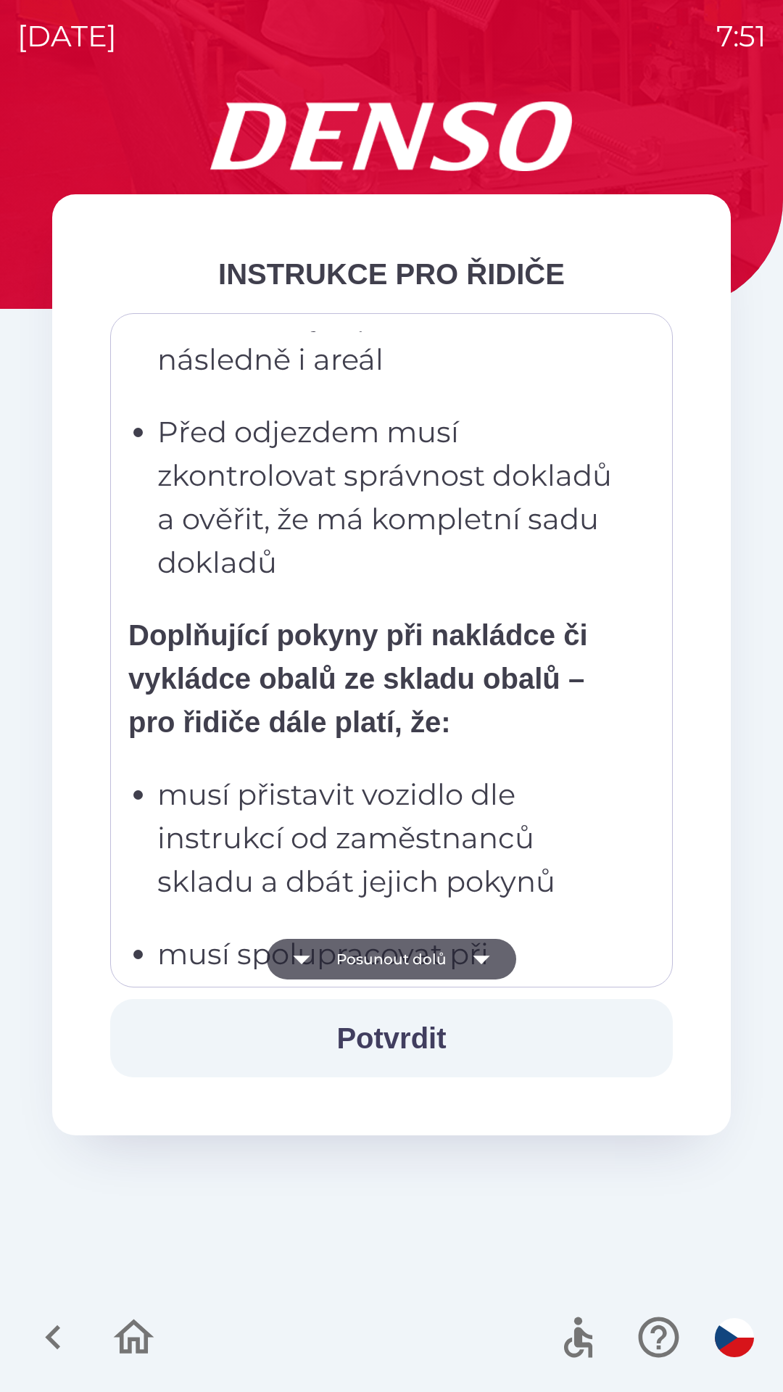
scroll to position [2822, 0]
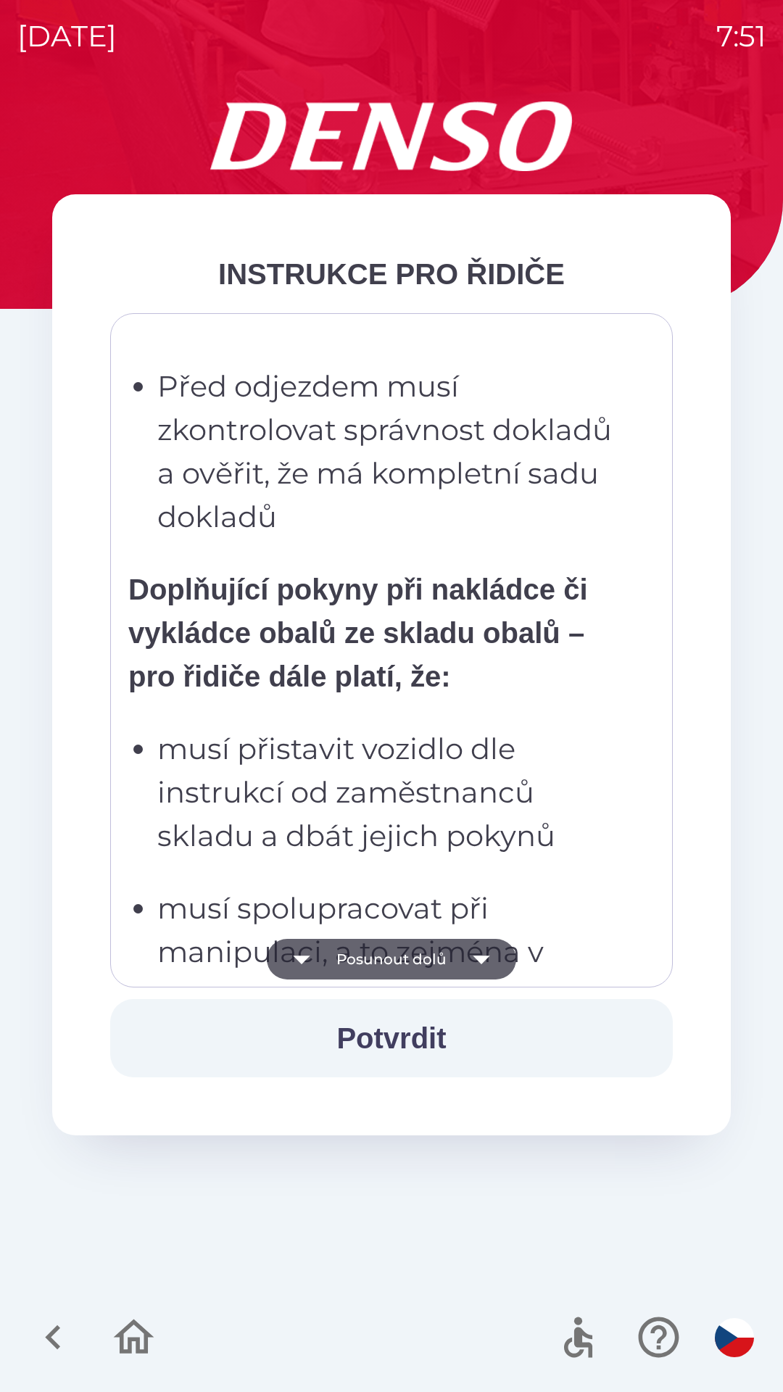
click at [291, 869] on ul "musí přistavit vozidlo dle instrukcí od zaměstnanců skladu a dbát jejich pokynů…" at bounding box center [381, 1256] width 506 height 1058
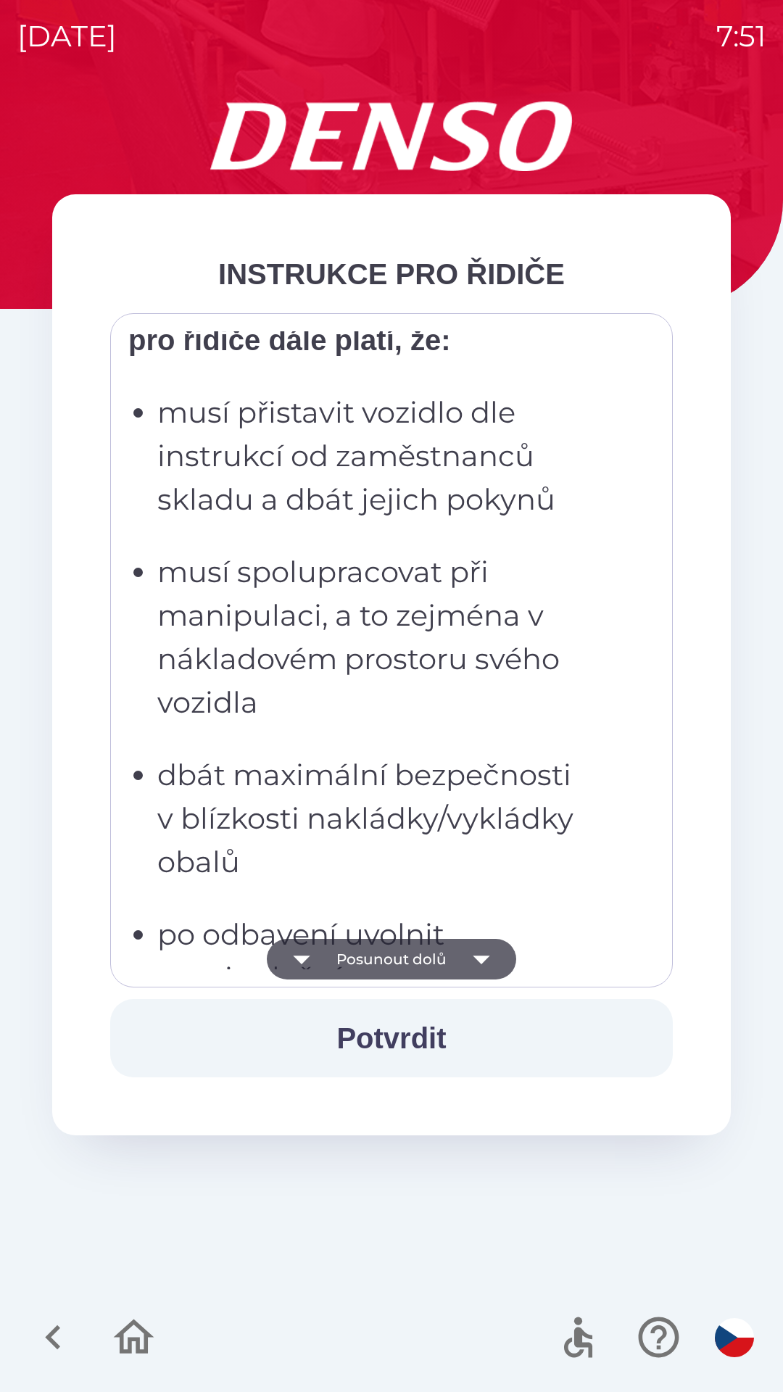
click at [307, 426] on p "musí přistavit vozidlo dle instrukcí od zaměstnanců skladu a dbát jejich pokynů" at bounding box center [395, 456] width 477 height 130
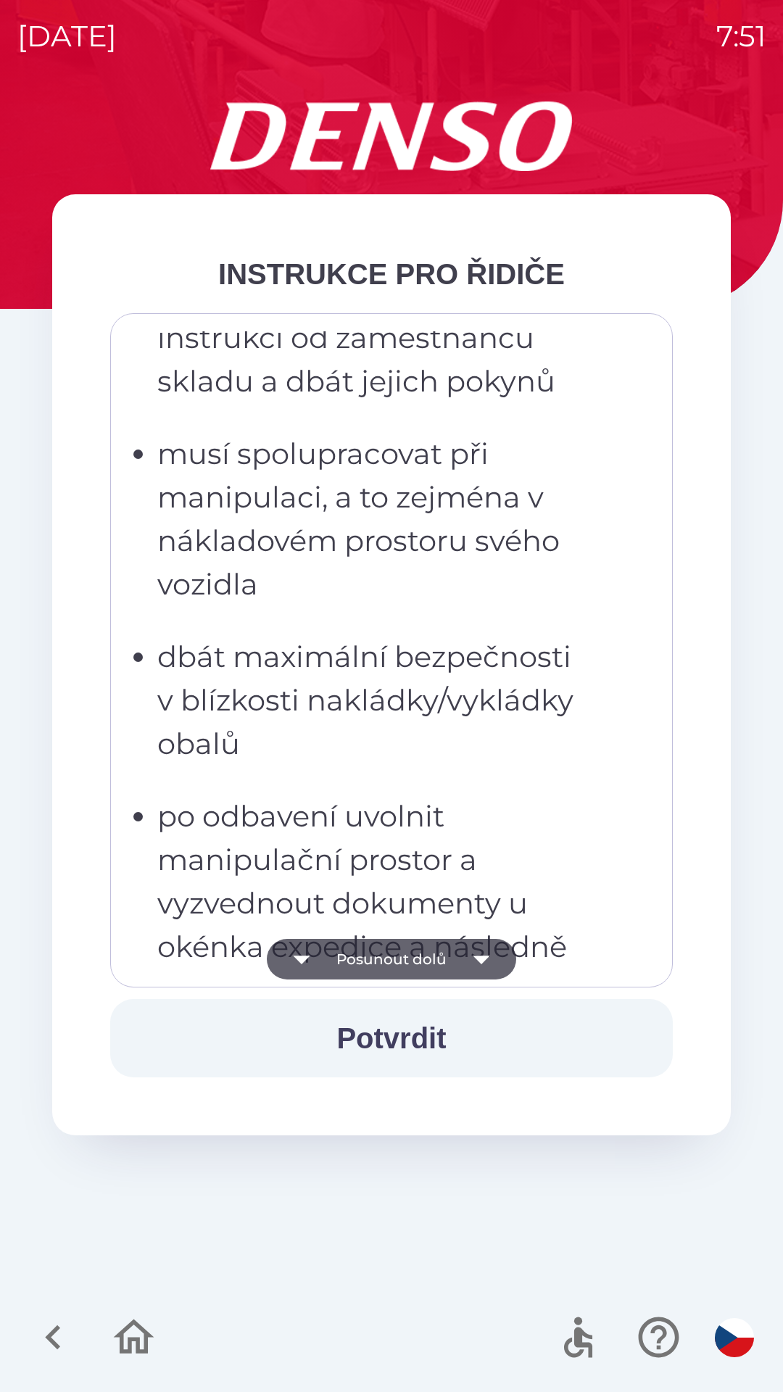
click at [471, 961] on icon "button" at bounding box center [481, 959] width 41 height 41
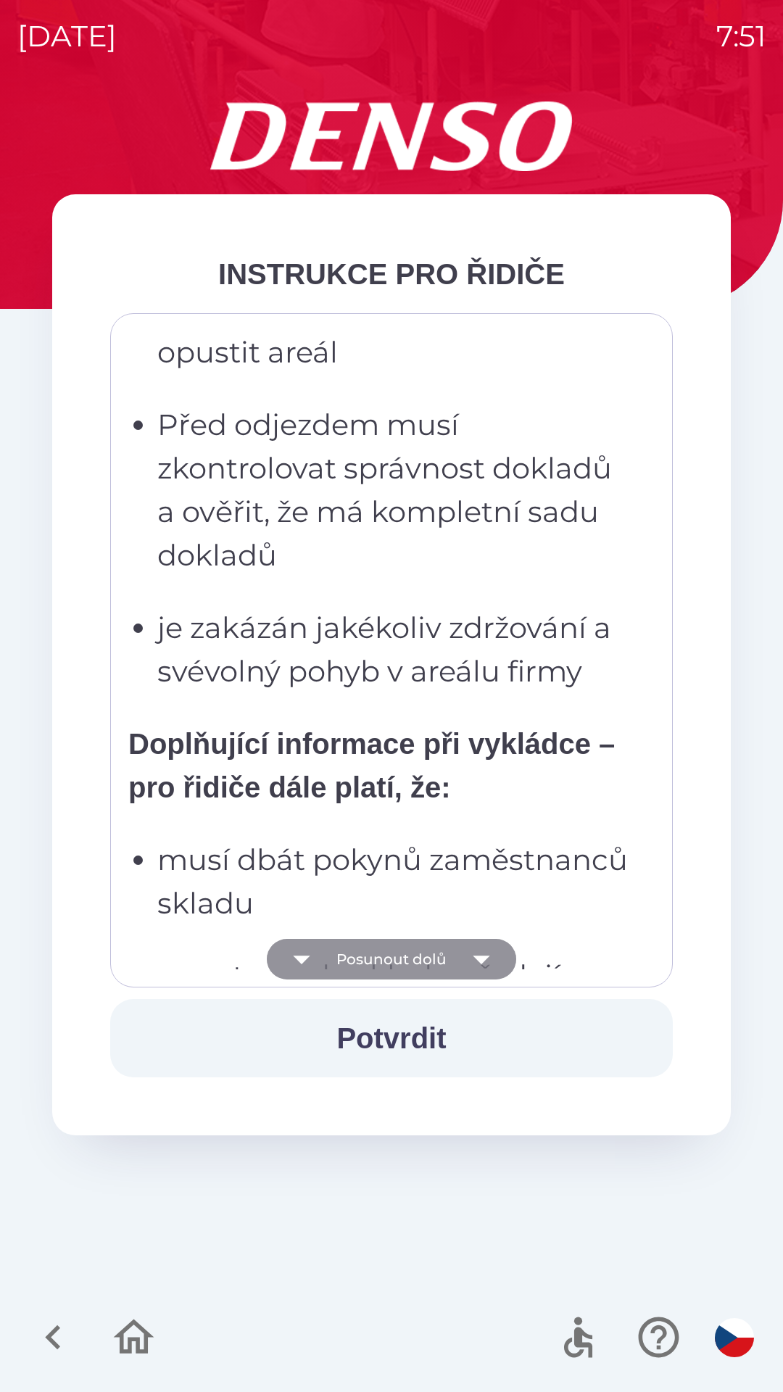
click at [479, 967] on icon "button" at bounding box center [481, 959] width 41 height 41
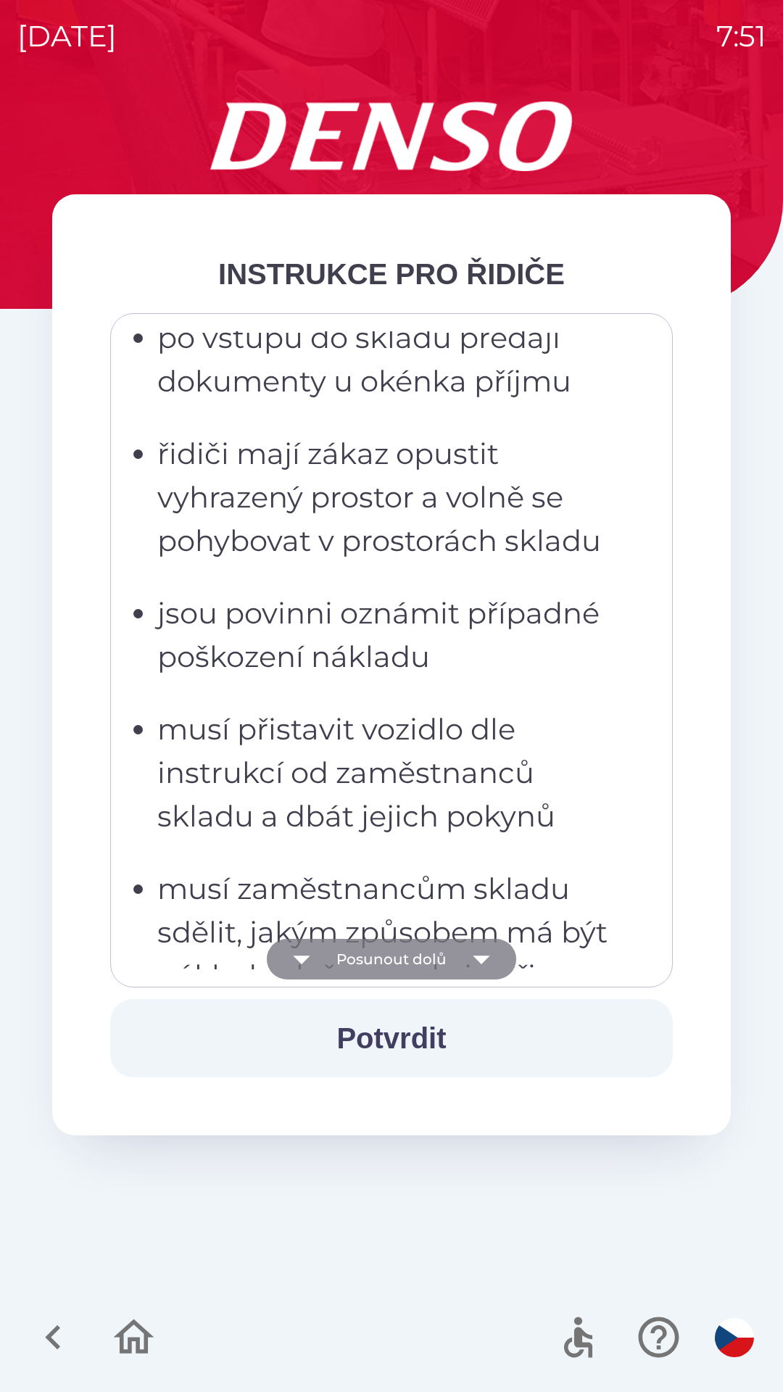
click at [477, 968] on icon "button" at bounding box center [481, 959] width 41 height 41
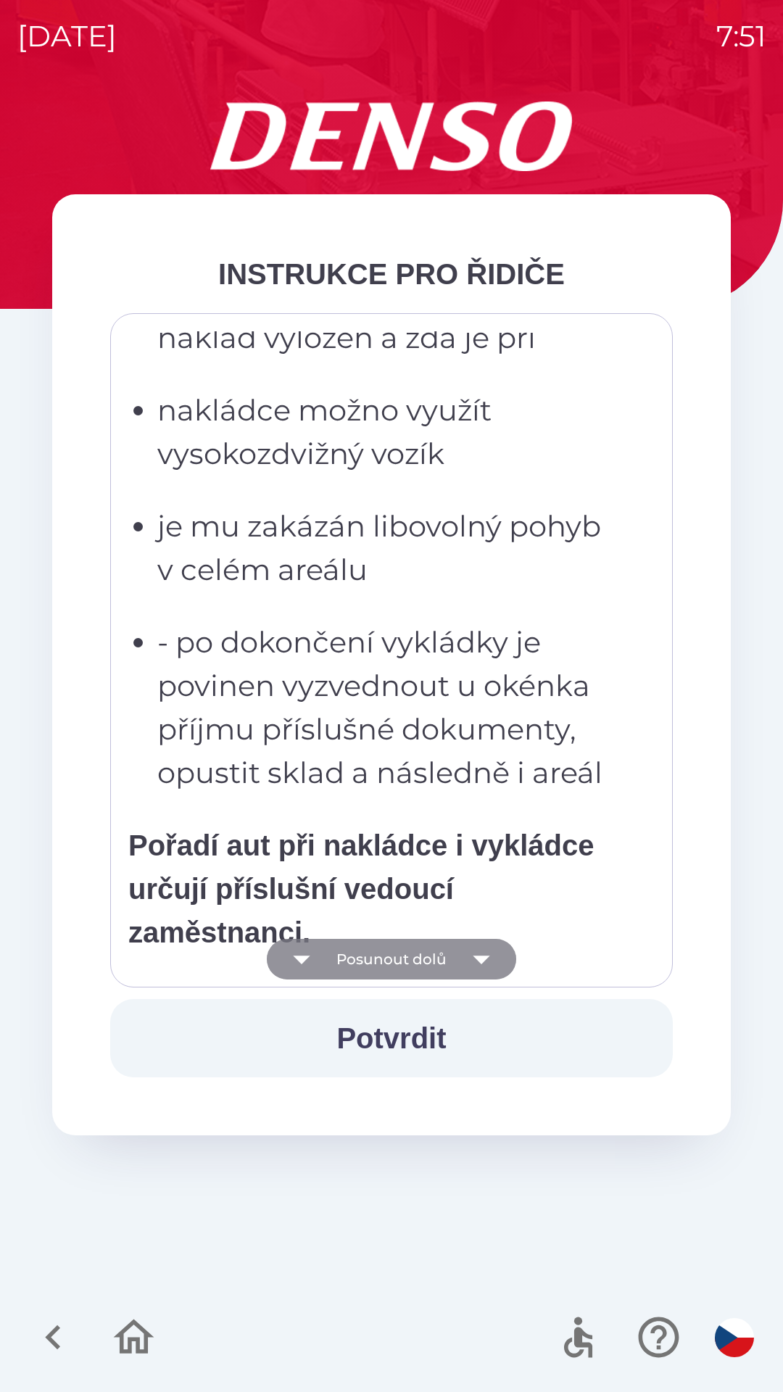
click at [479, 976] on icon "button" at bounding box center [481, 959] width 41 height 41
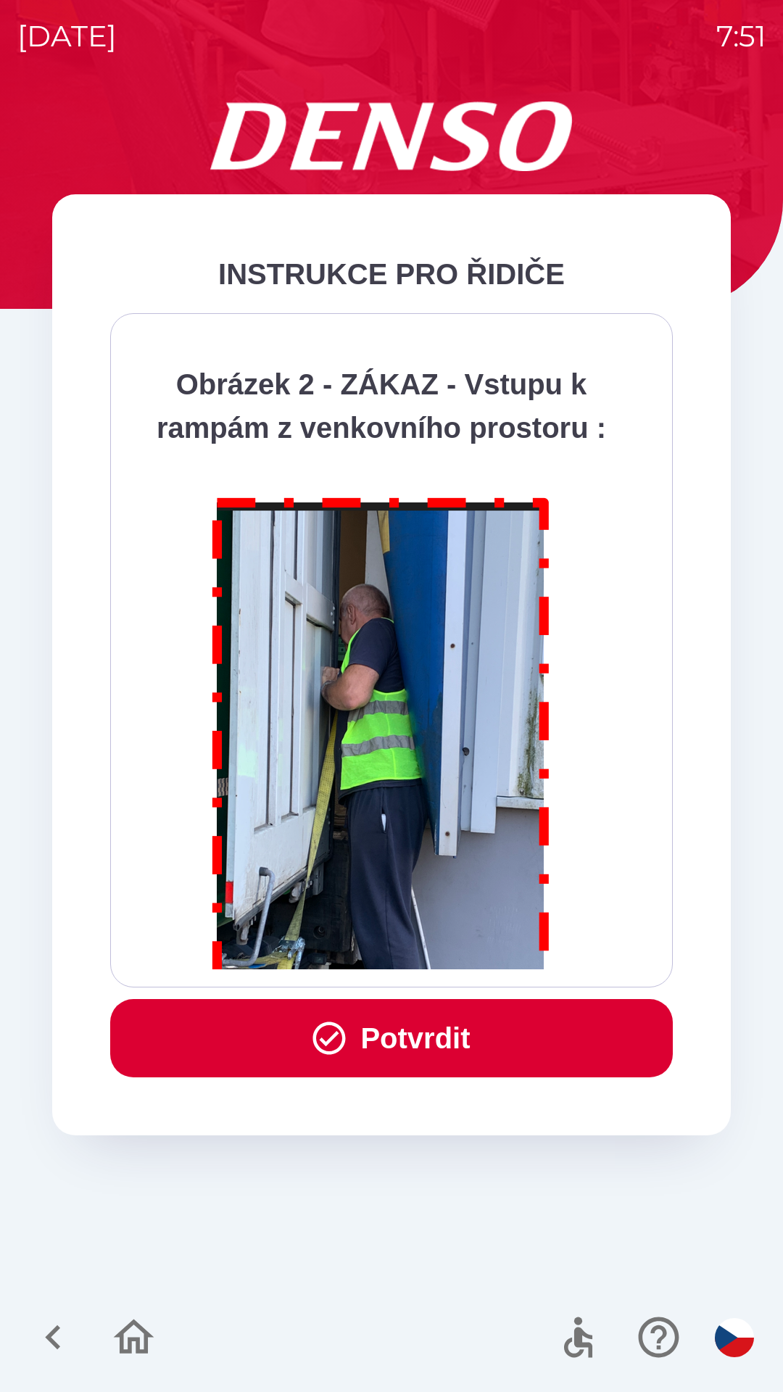
scroll to position [8145, 0]
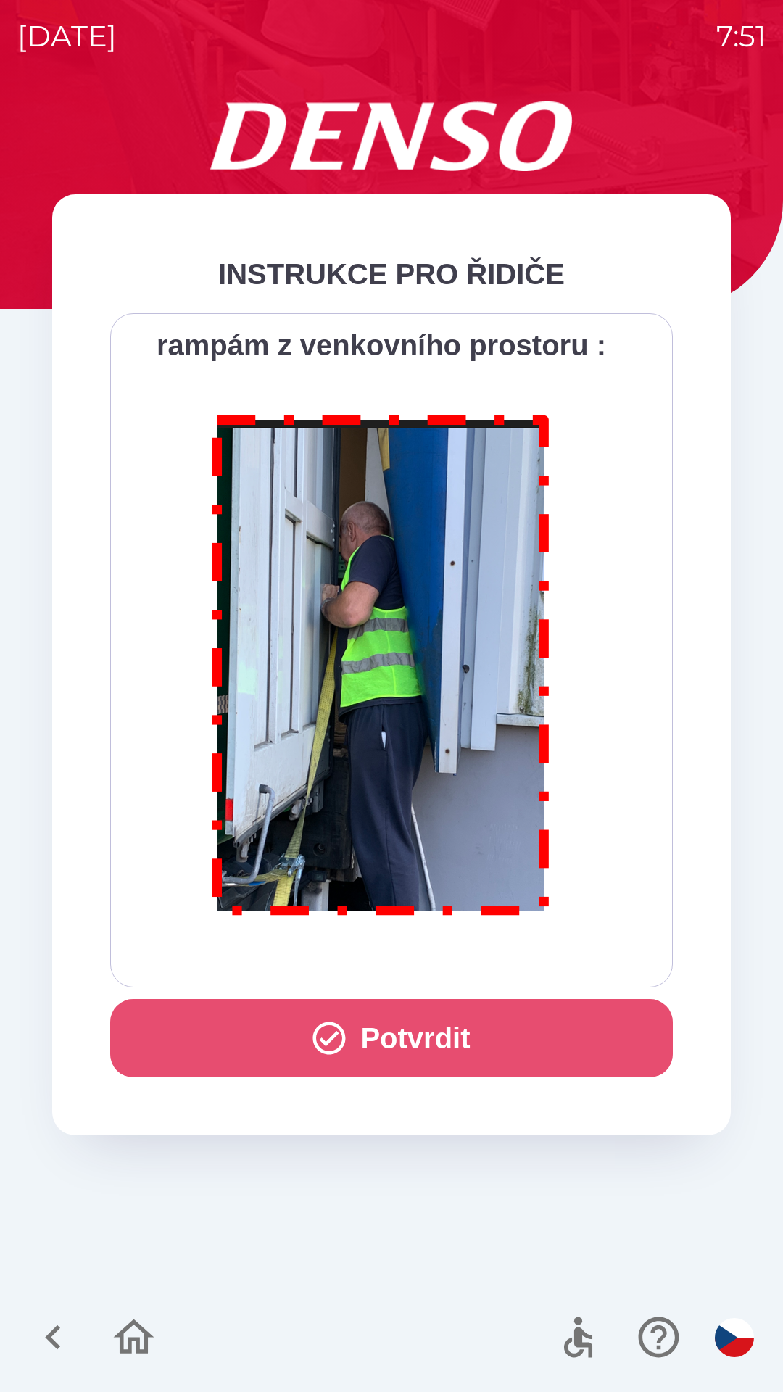
click at [395, 1044] on button "Potvrdit" at bounding box center [391, 1038] width 562 height 78
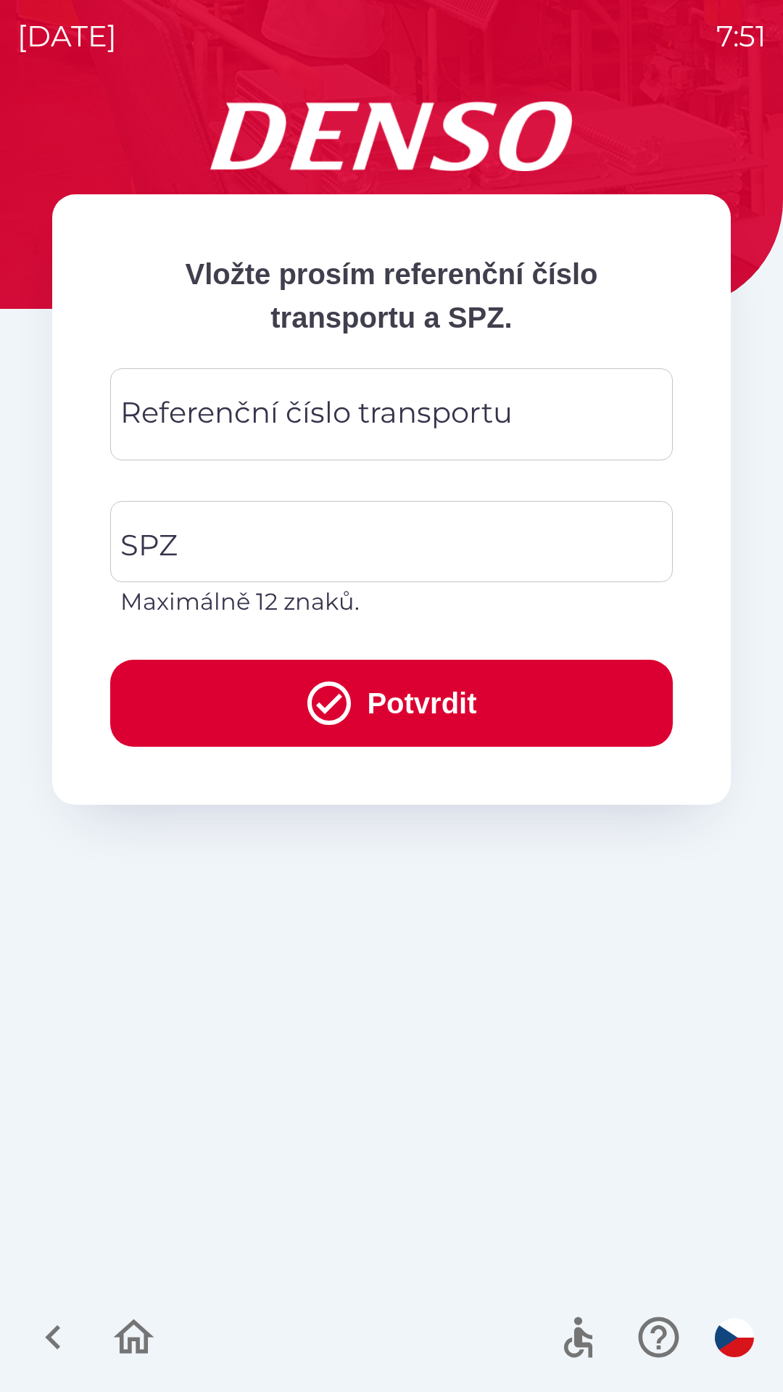
click at [145, 409] on div "Referenční číslo transportu Referenční číslo transportu" at bounding box center [391, 414] width 562 height 92
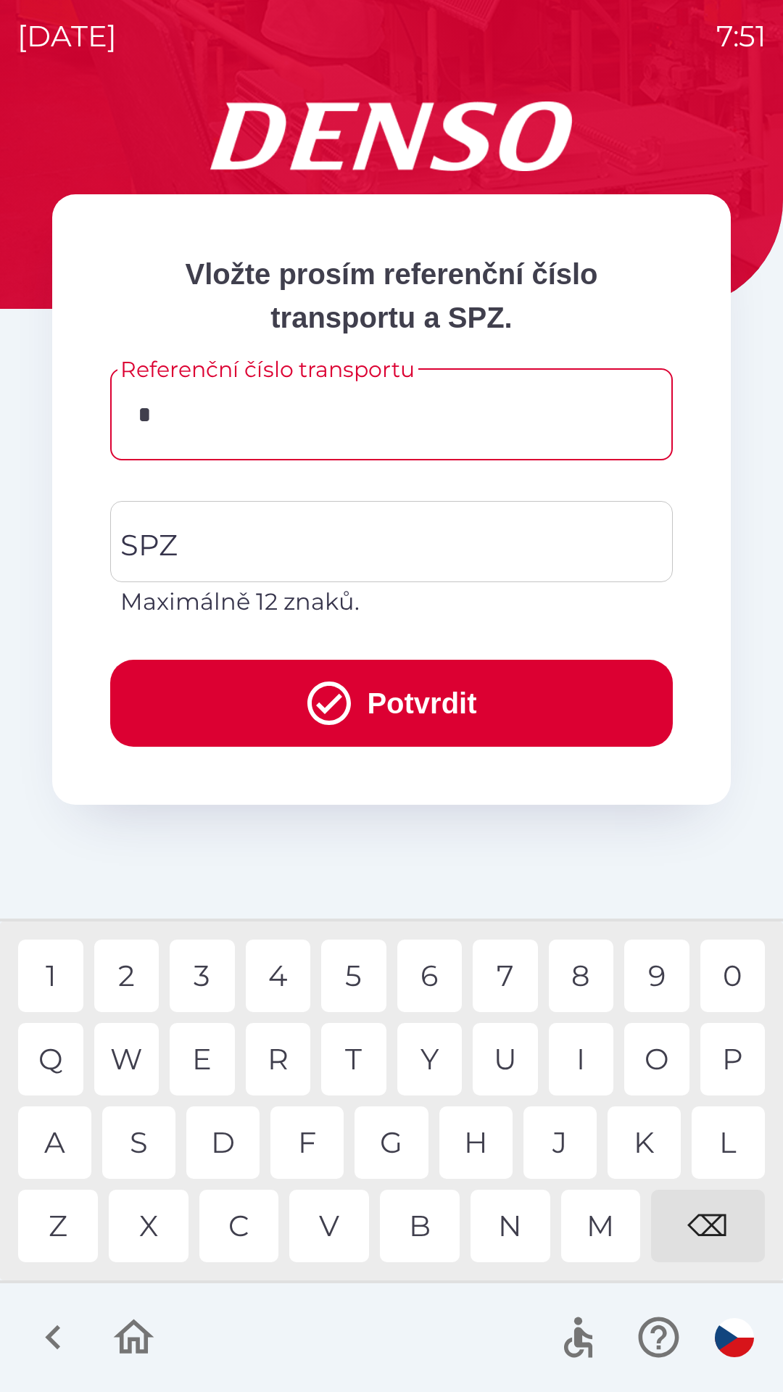
click at [52, 968] on div "1" at bounding box center [50, 975] width 65 height 72
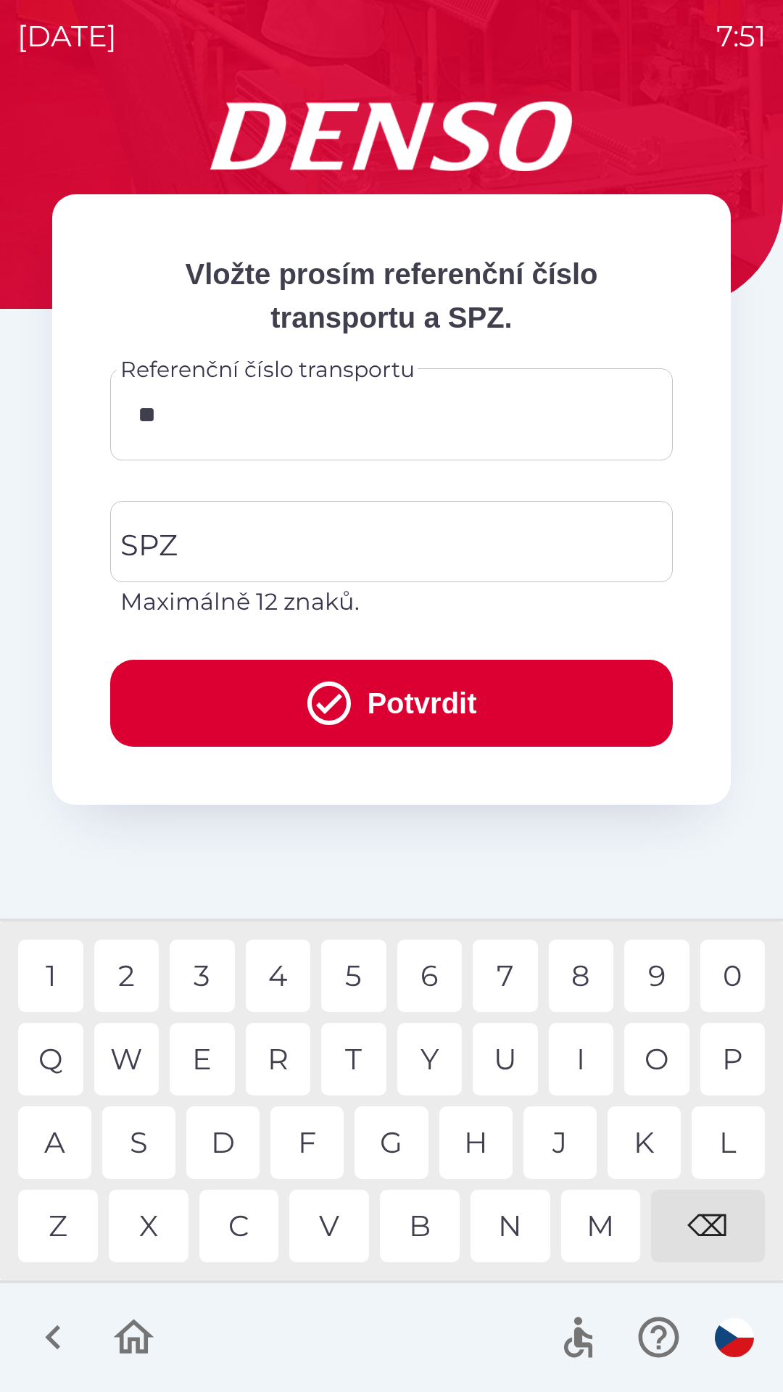
click at [660, 980] on div "9" at bounding box center [656, 975] width 65 height 72
click at [495, 971] on div "7" at bounding box center [505, 975] width 65 height 72
click at [350, 977] on div "5" at bounding box center [353, 975] width 65 height 72
type input "********"
click at [173, 530] on div "SPZ SPZ Maximálně 12 znaků." at bounding box center [391, 560] width 562 height 118
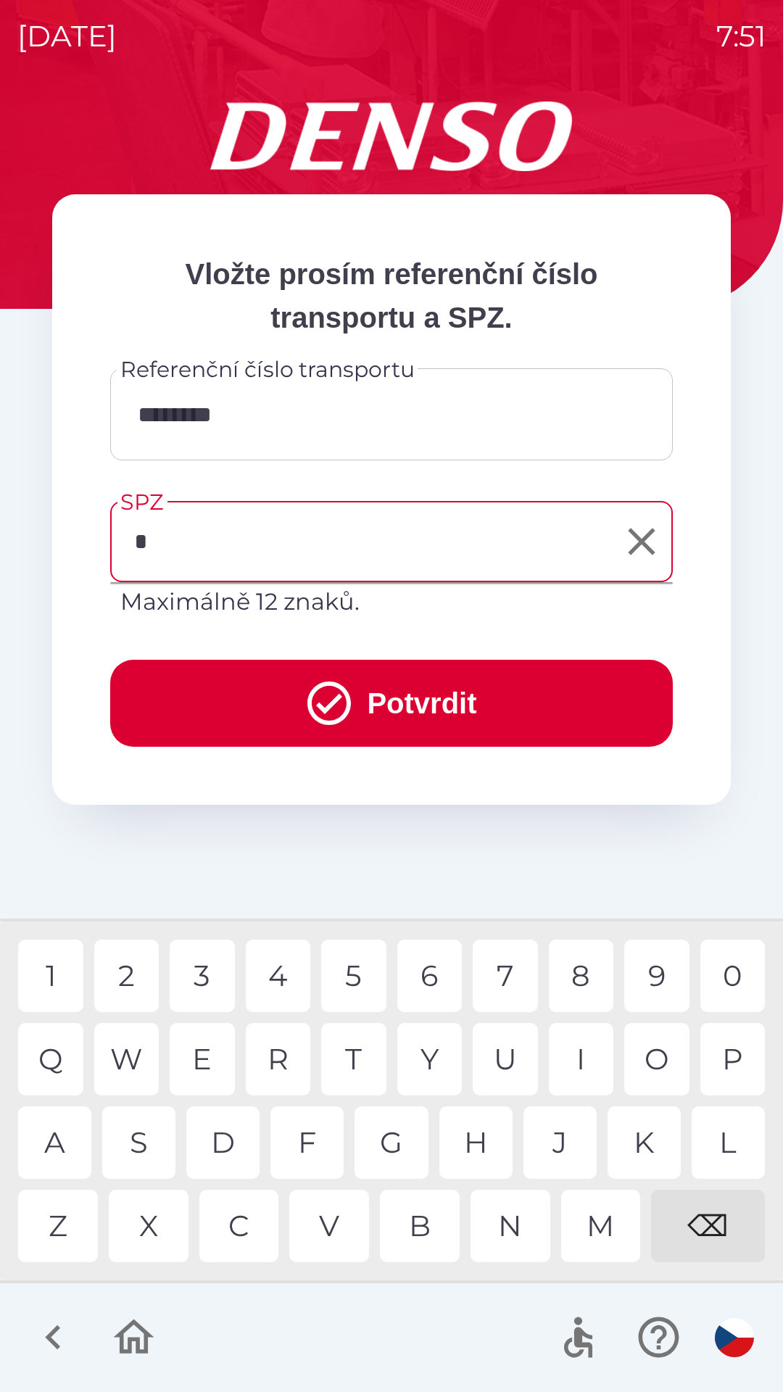
click at [728, 1052] on div "P" at bounding box center [732, 1059] width 65 height 72
click at [246, 1227] on div "C" at bounding box center [239, 1225] width 80 height 72
click at [206, 972] on div "3" at bounding box center [202, 975] width 65 height 72
type input "******"
click at [391, 689] on button "Potvrdit" at bounding box center [391, 703] width 562 height 87
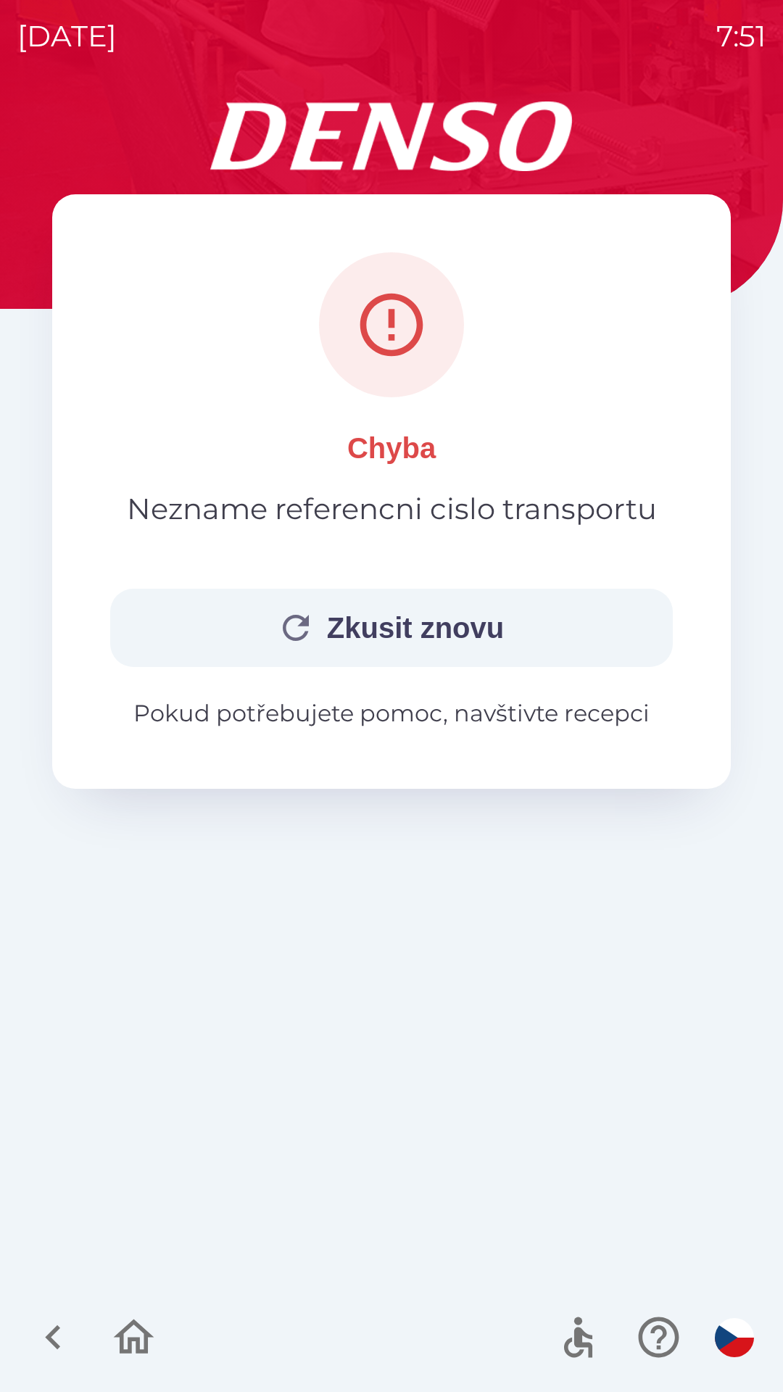
click at [394, 602] on button "Zkusit znovu" at bounding box center [391, 628] width 562 height 78
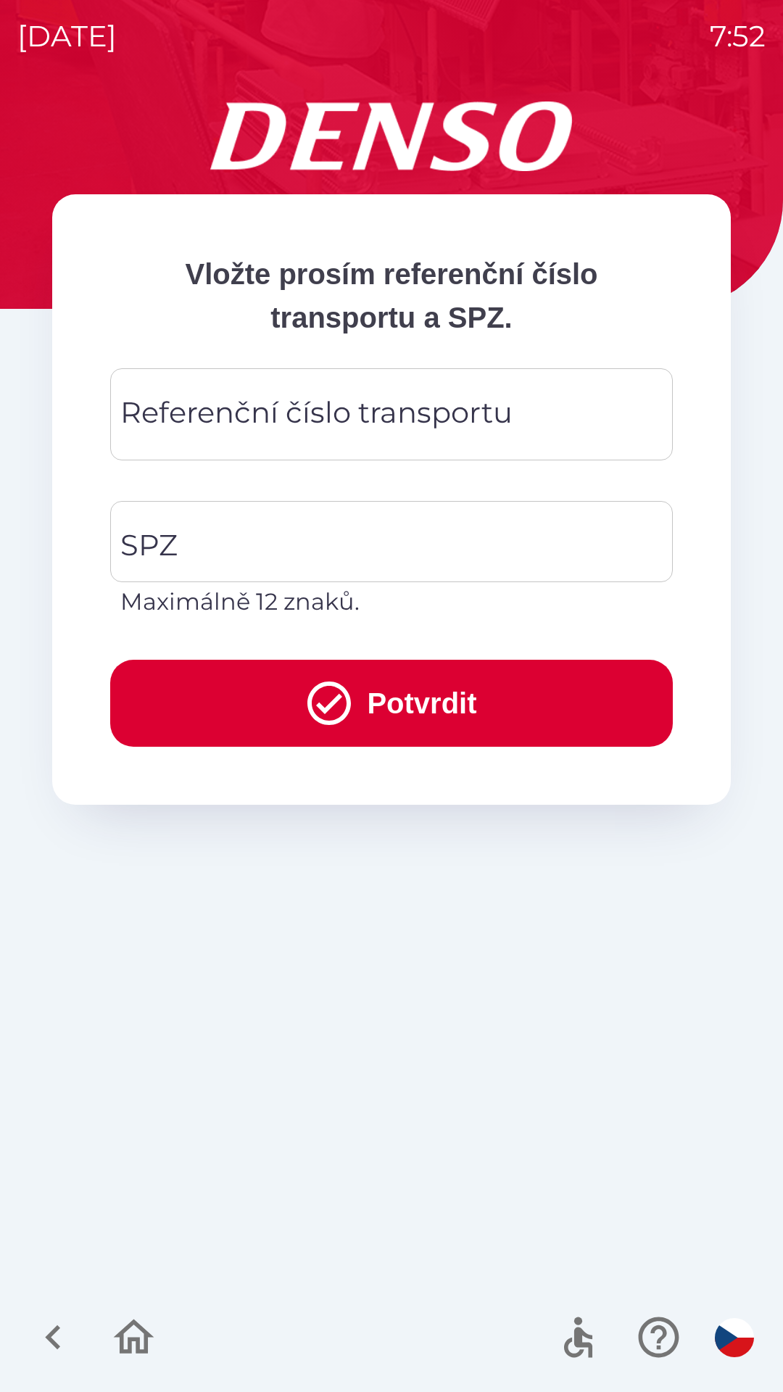
click at [166, 410] on div "Referenční číslo transportu Referenční číslo transportu" at bounding box center [391, 414] width 562 height 92
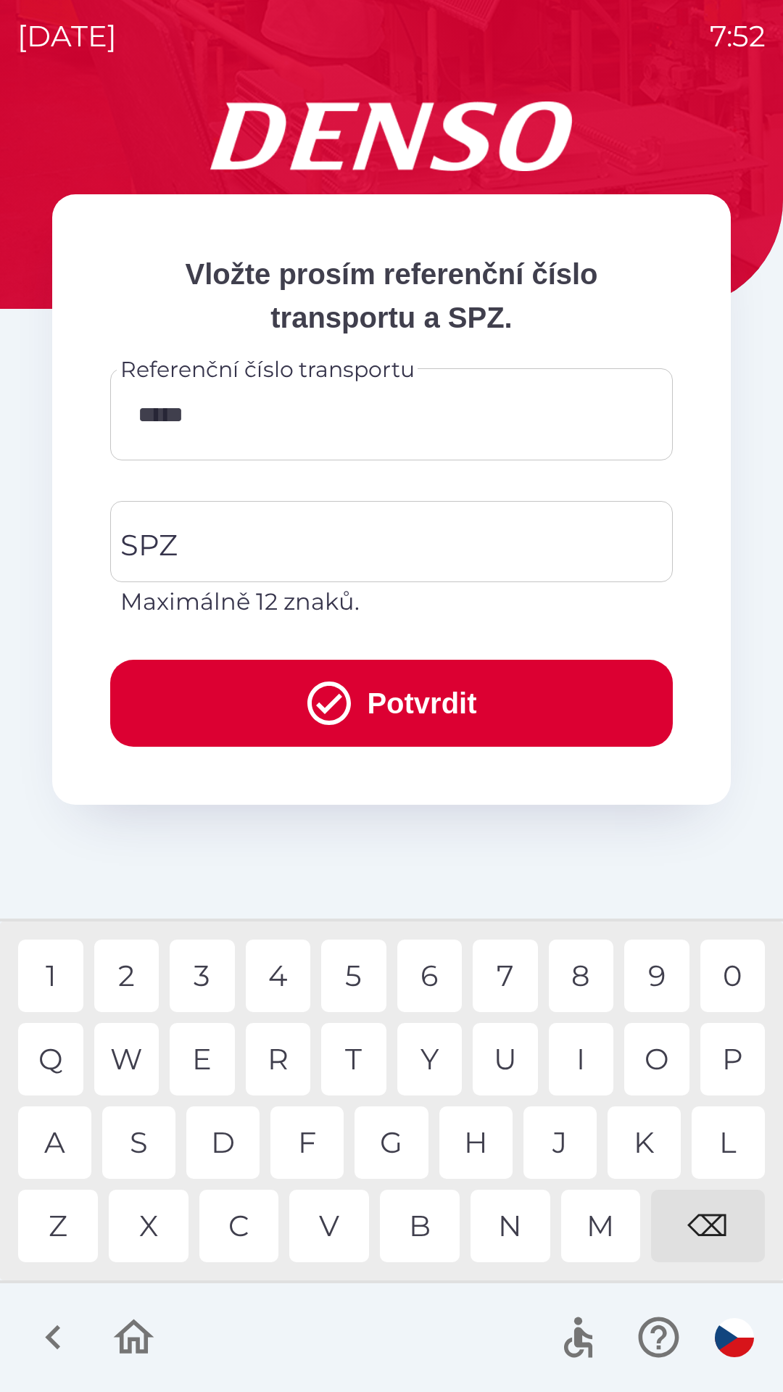
click at [57, 971] on div "1" at bounding box center [50, 975] width 65 height 72
type input "********"
click at [741, 960] on div "0" at bounding box center [732, 975] width 65 height 72
click at [151, 531] on div "SPZ SPZ Maximálně 12 znaků." at bounding box center [391, 560] width 562 height 118
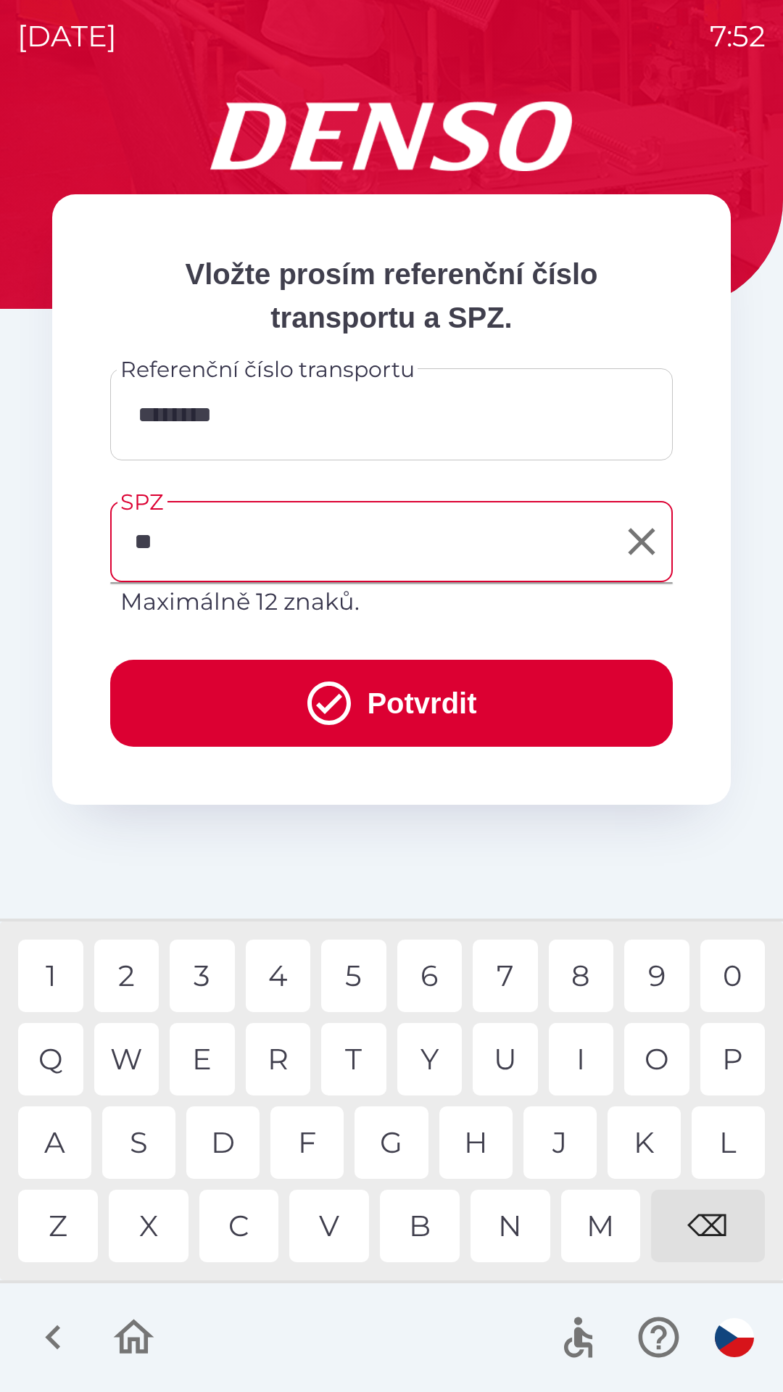
click at [240, 1223] on div "C" at bounding box center [239, 1225] width 80 height 72
type input "******"
click at [443, 964] on div "6" at bounding box center [429, 975] width 65 height 72
click at [421, 689] on button "Potvrdit" at bounding box center [391, 703] width 562 height 87
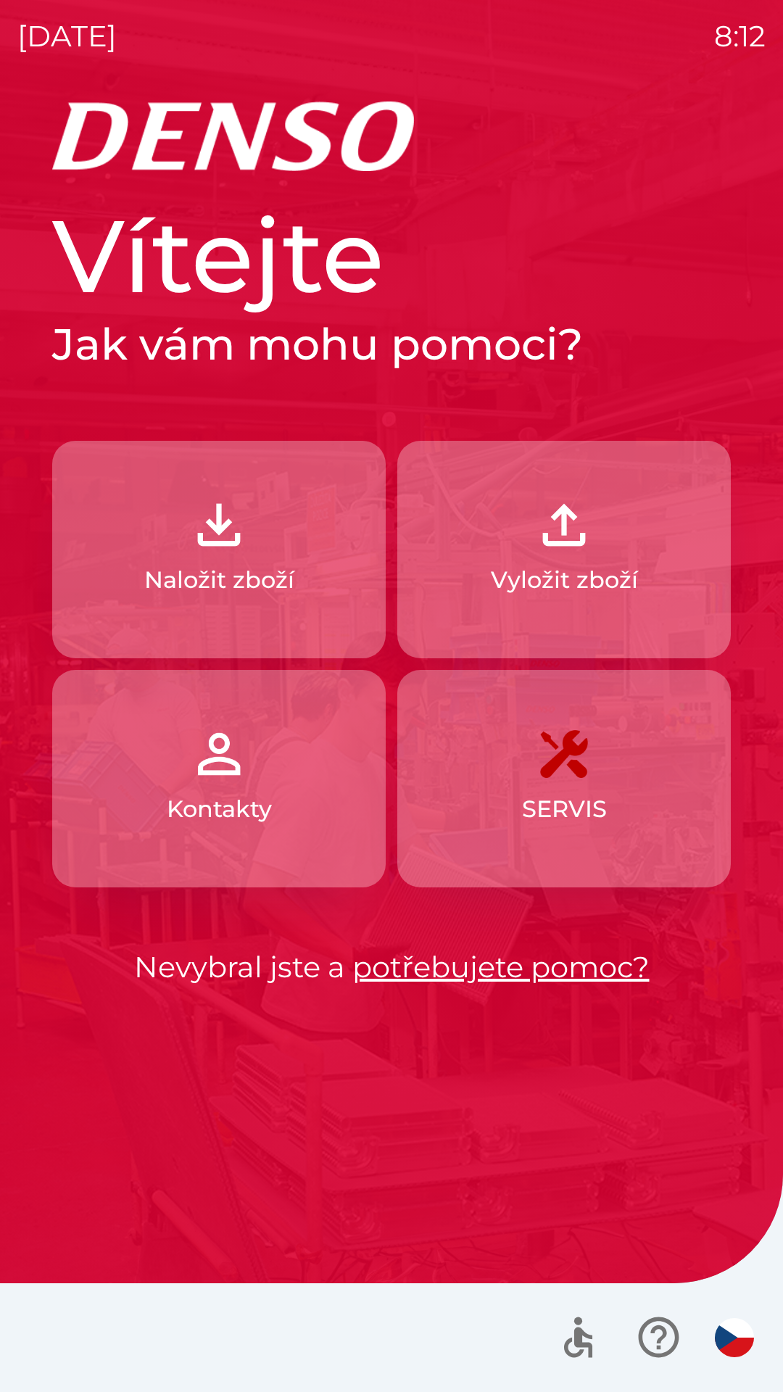
click at [558, 520] on img "button" at bounding box center [564, 525] width 64 height 64
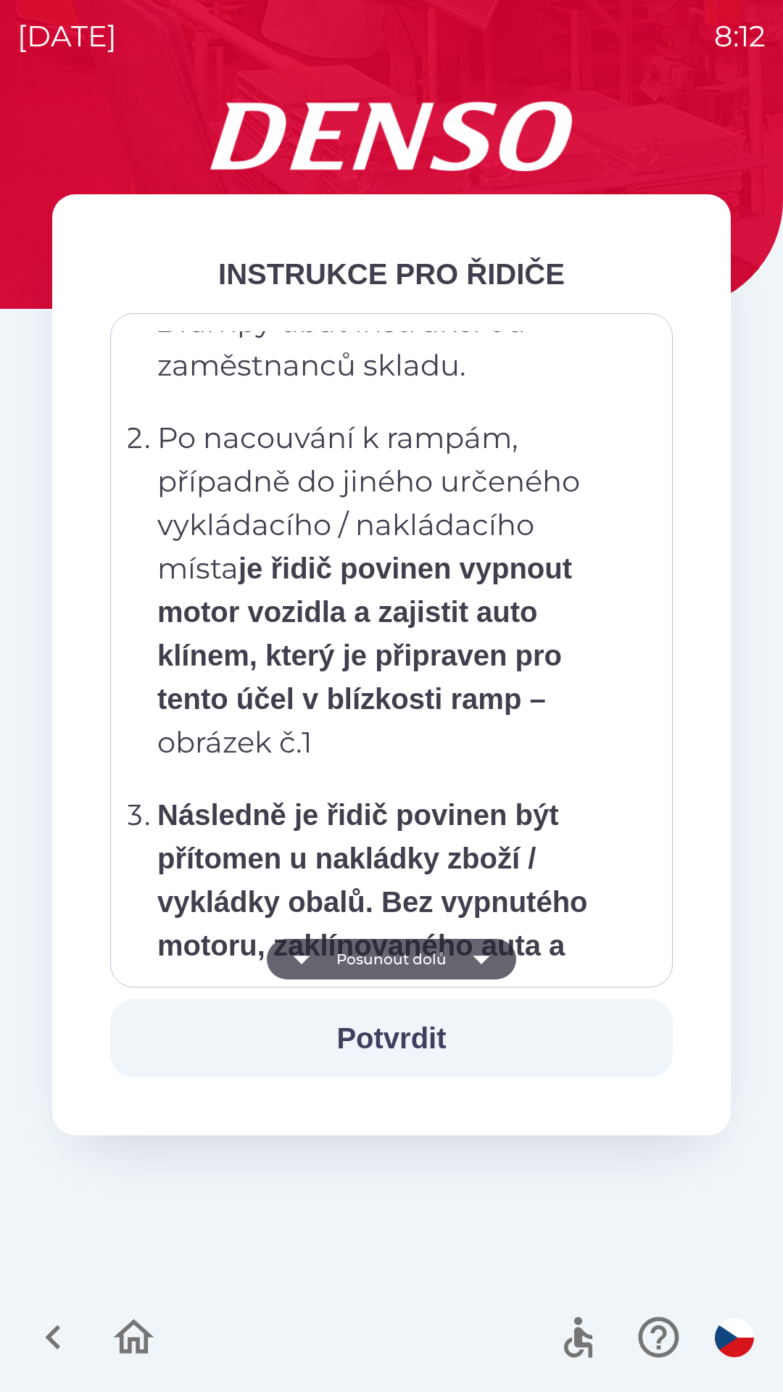
scroll to position [8145, 0]
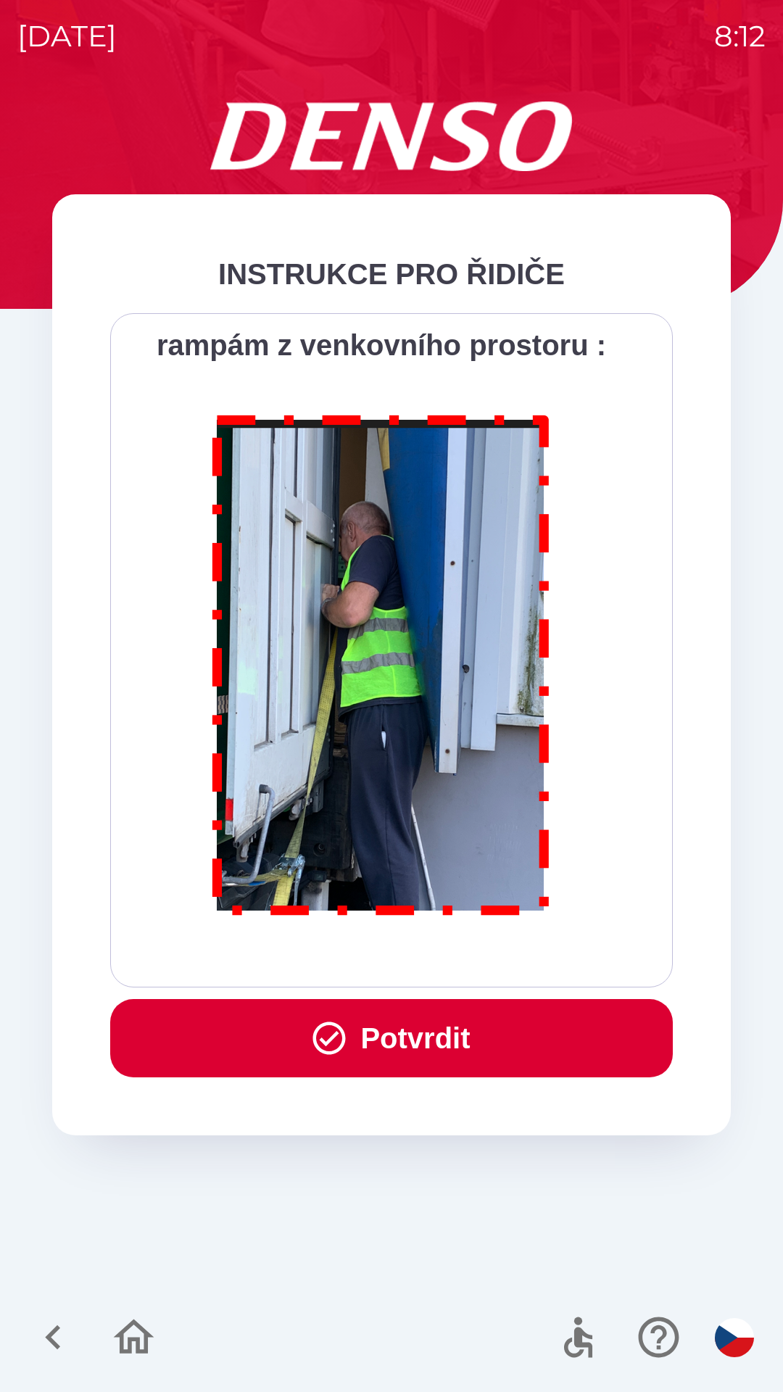
click at [433, 1044] on button "Potvrdit" at bounding box center [391, 1038] width 562 height 78
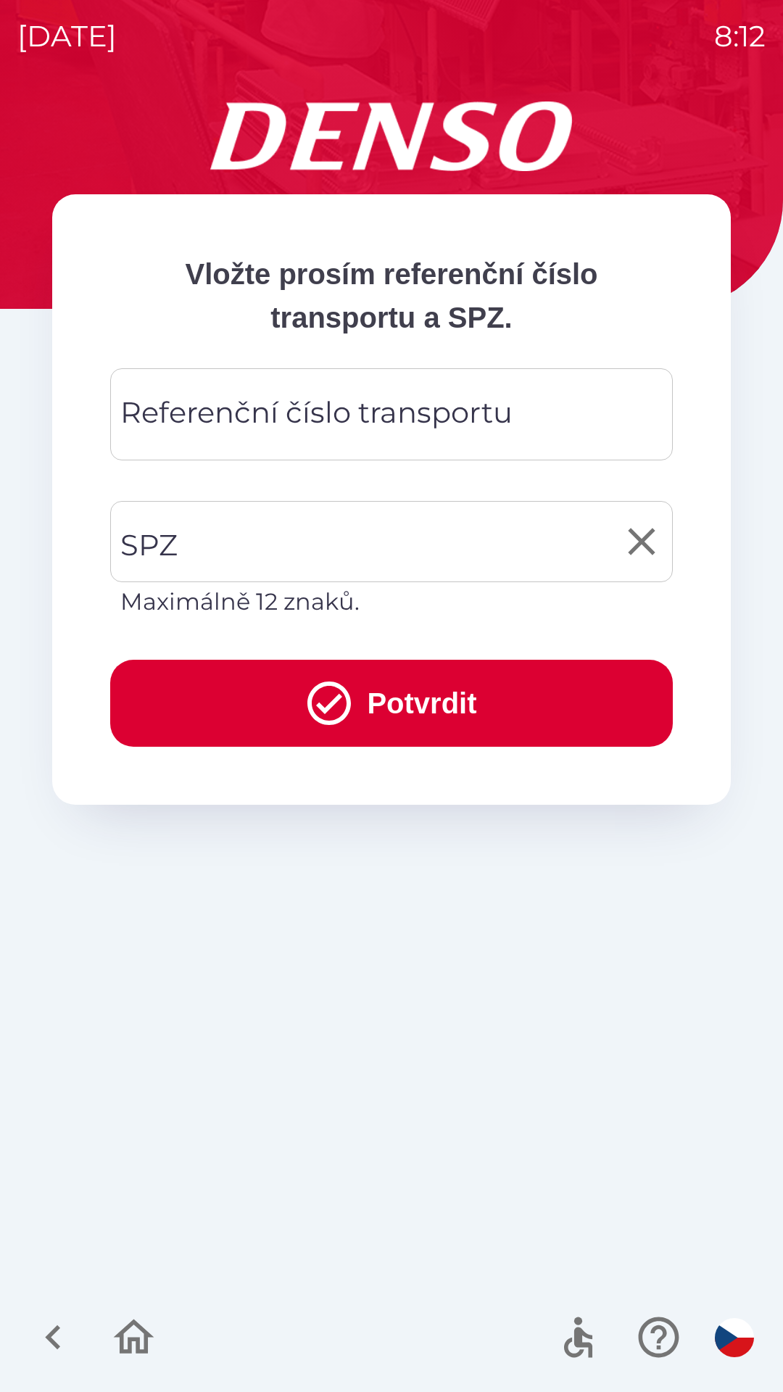
click at [269, 530] on input "SPZ" at bounding box center [381, 541] width 528 height 68
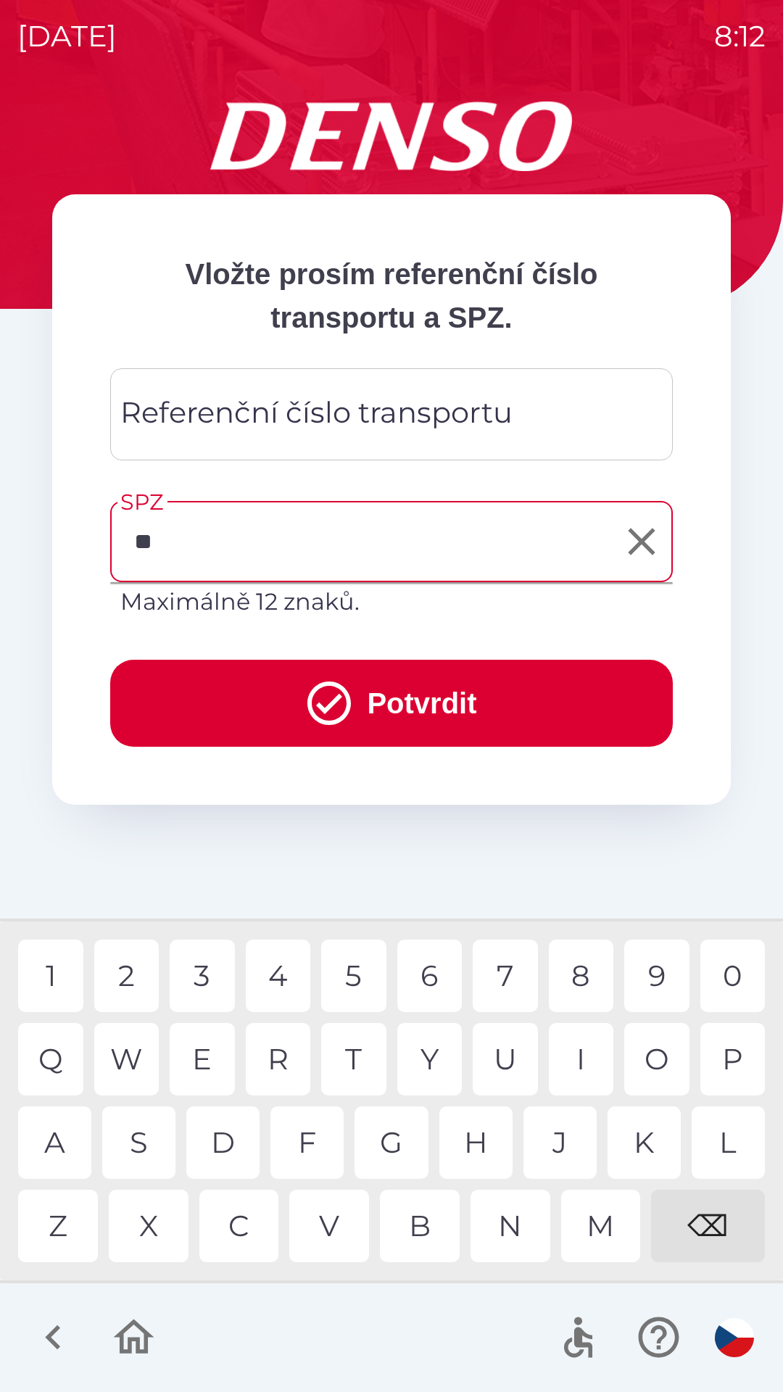
click at [55, 1227] on div "Z" at bounding box center [58, 1225] width 80 height 72
click at [575, 971] on div "8" at bounding box center [581, 975] width 65 height 72
click at [588, 956] on div "8" at bounding box center [581, 975] width 65 height 72
click at [449, 980] on div "6" at bounding box center [429, 975] width 65 height 72
type input "*******"
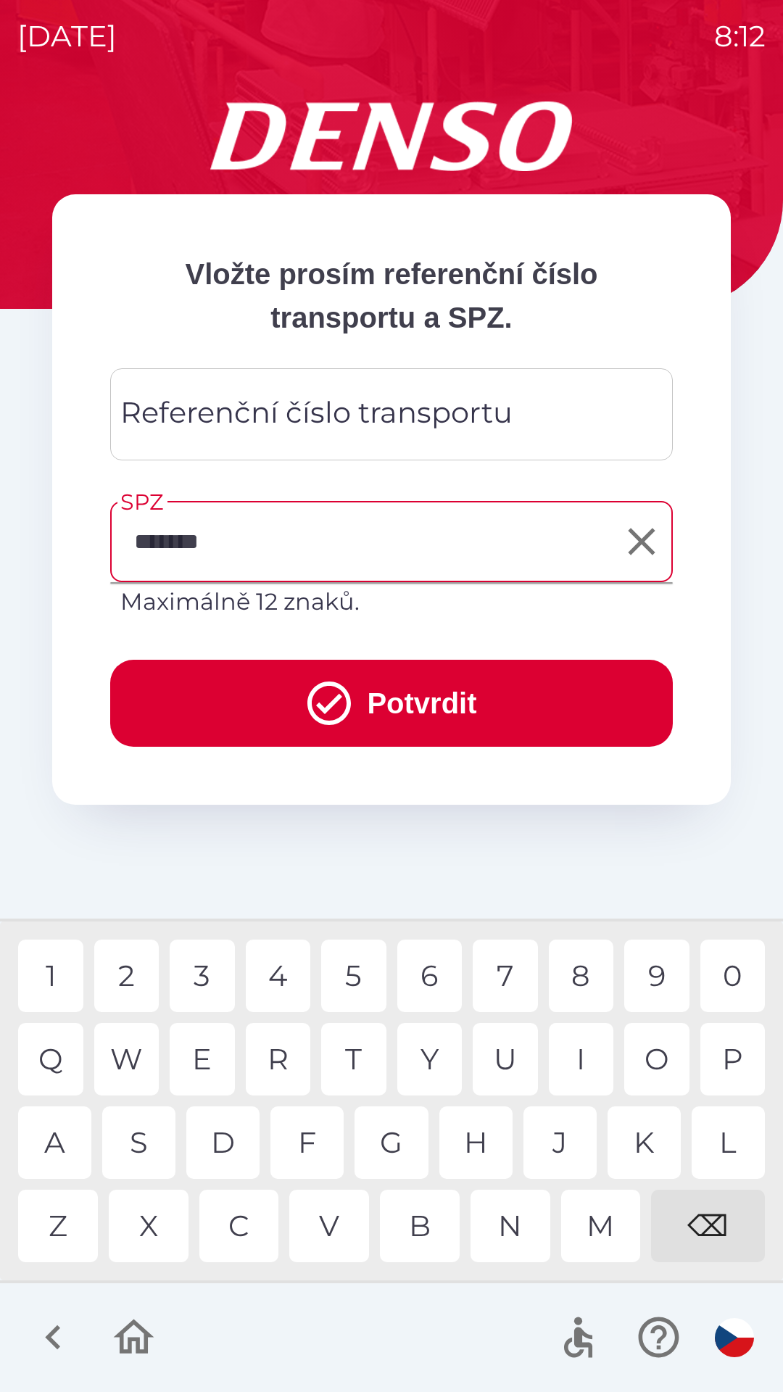
click at [206, 974] on div "3" at bounding box center [202, 975] width 65 height 72
click at [358, 404] on div "Referenční číslo transportu Referenční číslo transportu" at bounding box center [391, 414] width 562 height 92
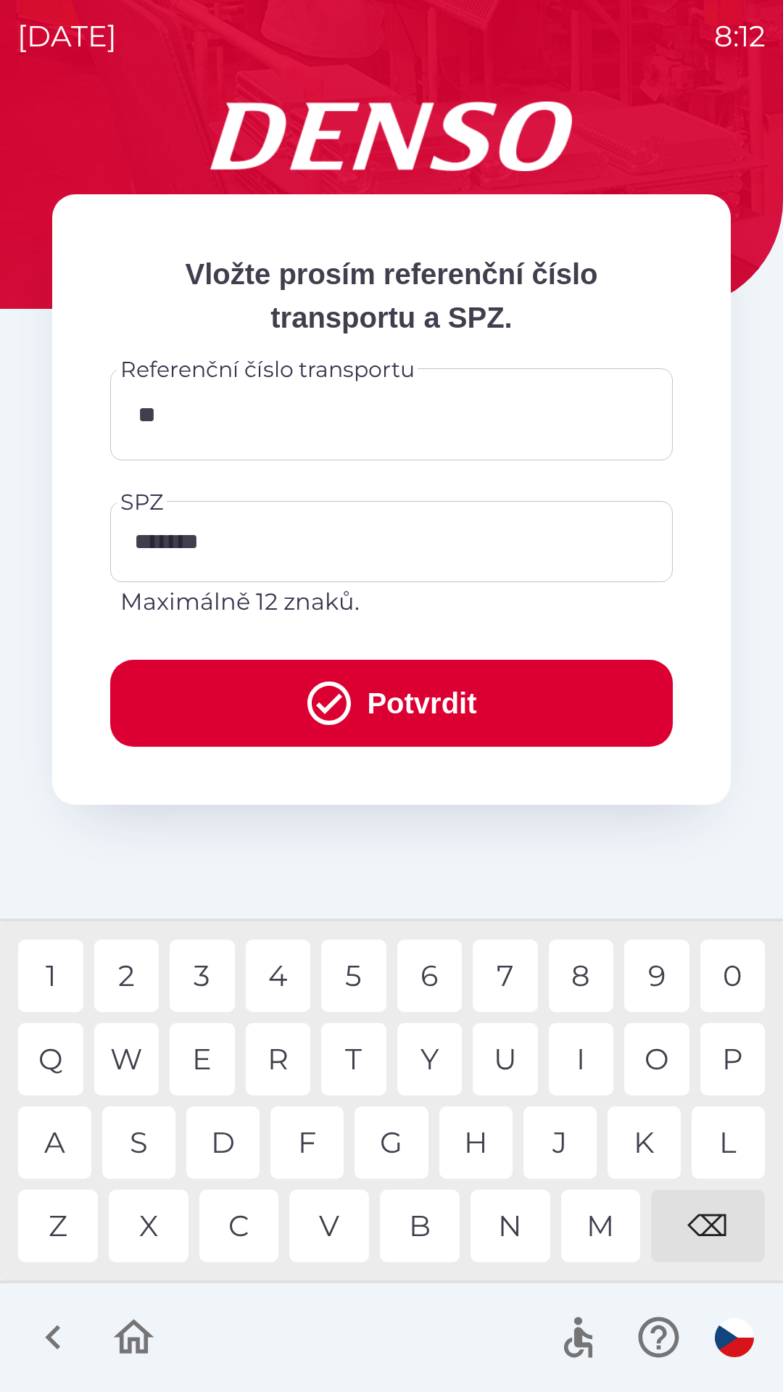
click at [661, 977] on div "9" at bounding box center [656, 975] width 65 height 72
click at [431, 965] on div "6" at bounding box center [429, 975] width 65 height 72
type input "****"
click at [386, 694] on button "Potvrdit" at bounding box center [391, 703] width 562 height 87
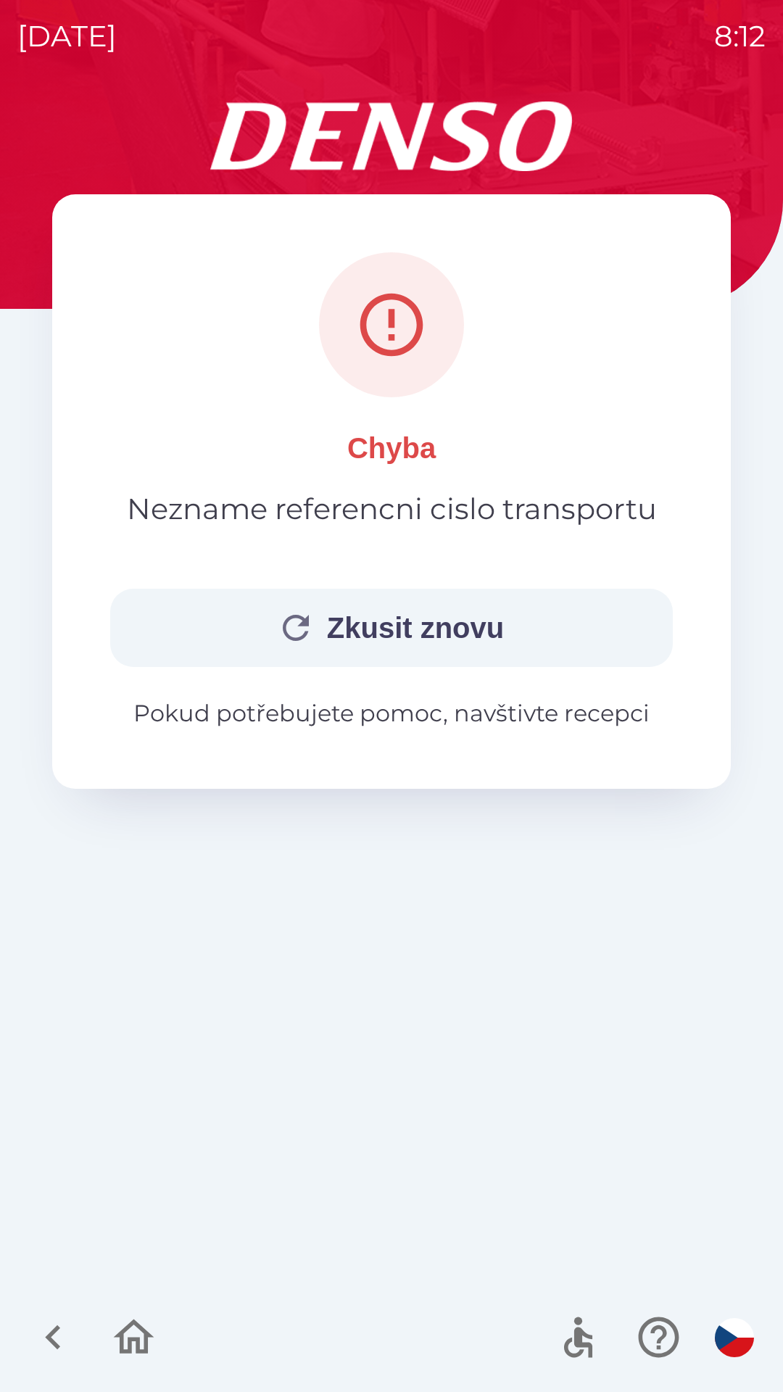
click at [378, 623] on button "Zkusit znovu" at bounding box center [391, 628] width 562 height 78
